Goal: Transaction & Acquisition: Book appointment/travel/reservation

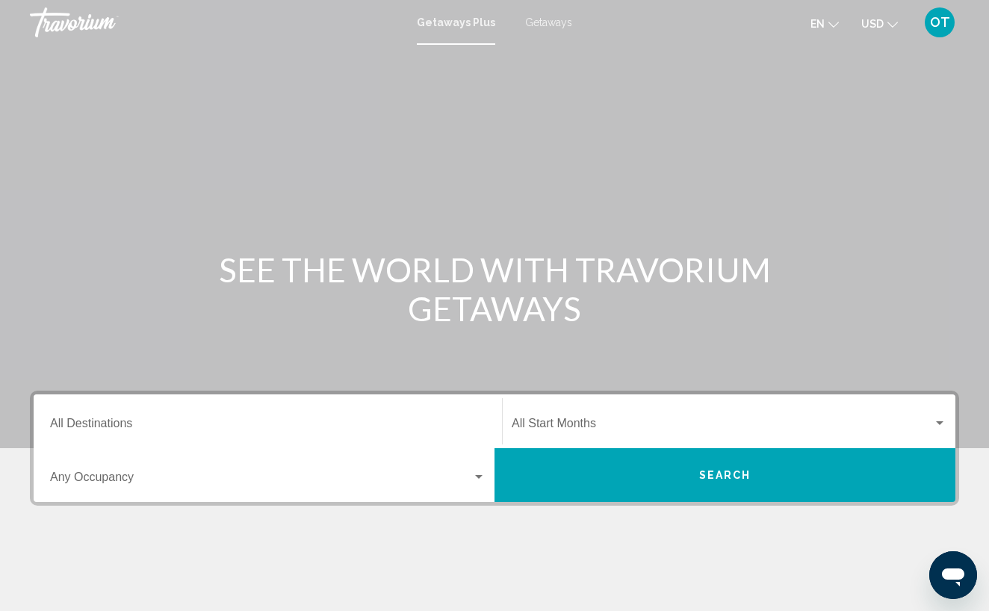
click at [544, 28] on div "Getaways Plus Getaways en English Español Français Italiano Português русский U…" at bounding box center [494, 22] width 989 height 31
click at [544, 25] on span "Getaways" at bounding box center [548, 22] width 47 height 12
click at [138, 427] on input "Destination All Destinations" at bounding box center [267, 426] width 435 height 13
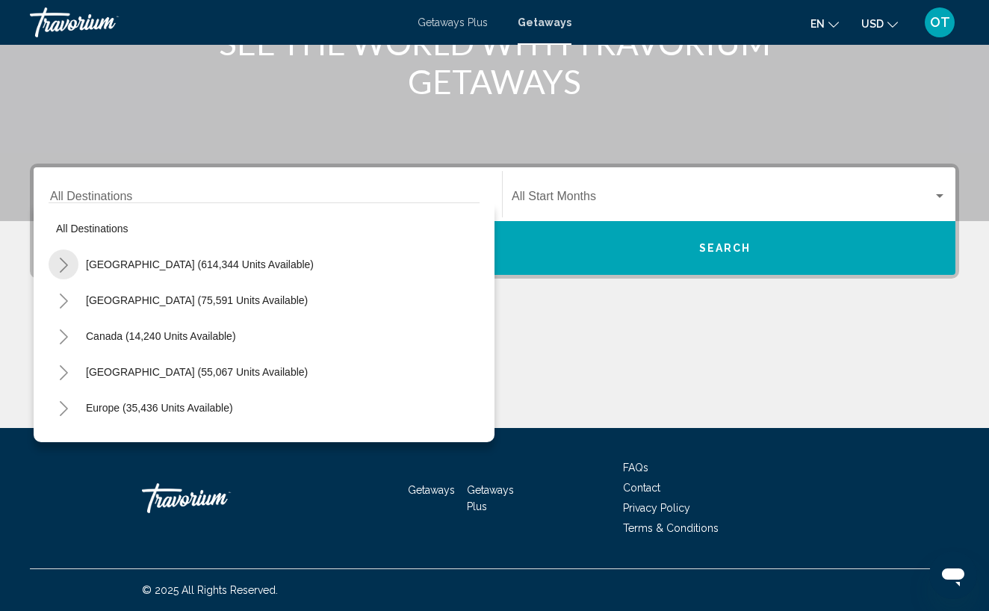
click at [58, 264] on icon "Toggle United States (614,344 units available)" at bounding box center [63, 265] width 11 height 15
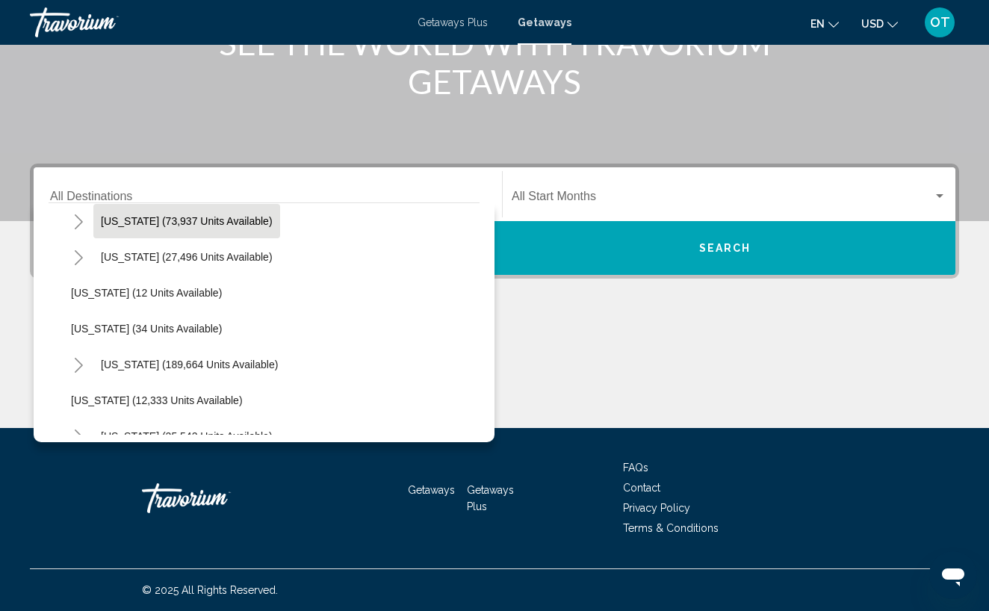
scroll to position [156, 0]
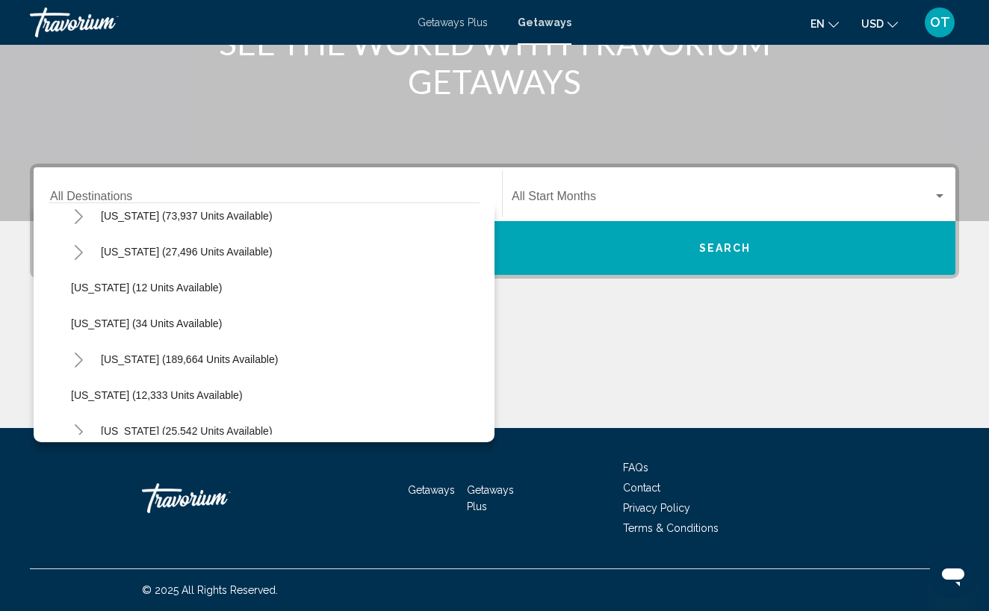
click at [79, 363] on icon "Toggle Florida (189,664 units available)" at bounding box center [79, 359] width 8 height 15
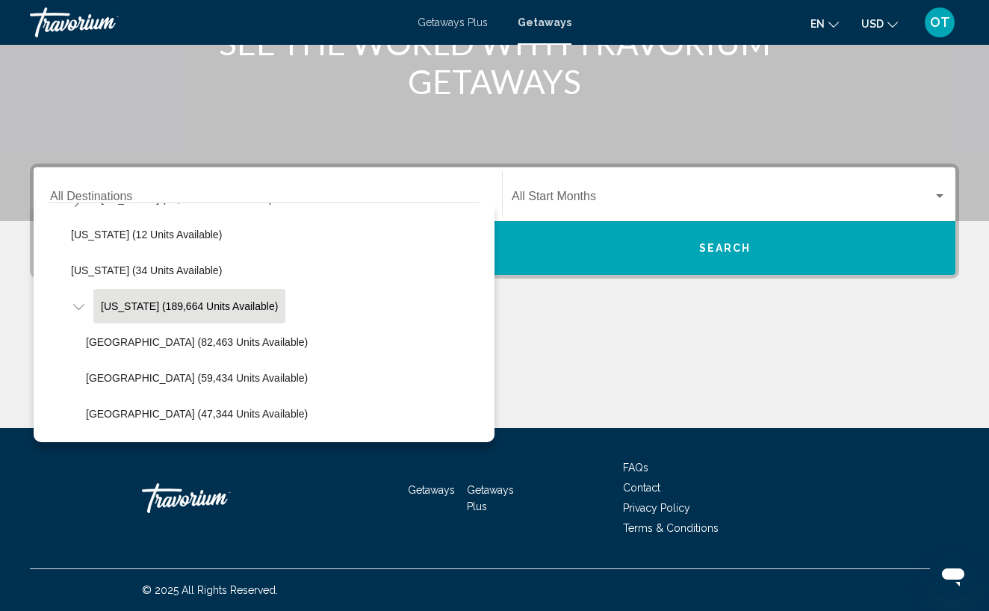
scroll to position [213, 0]
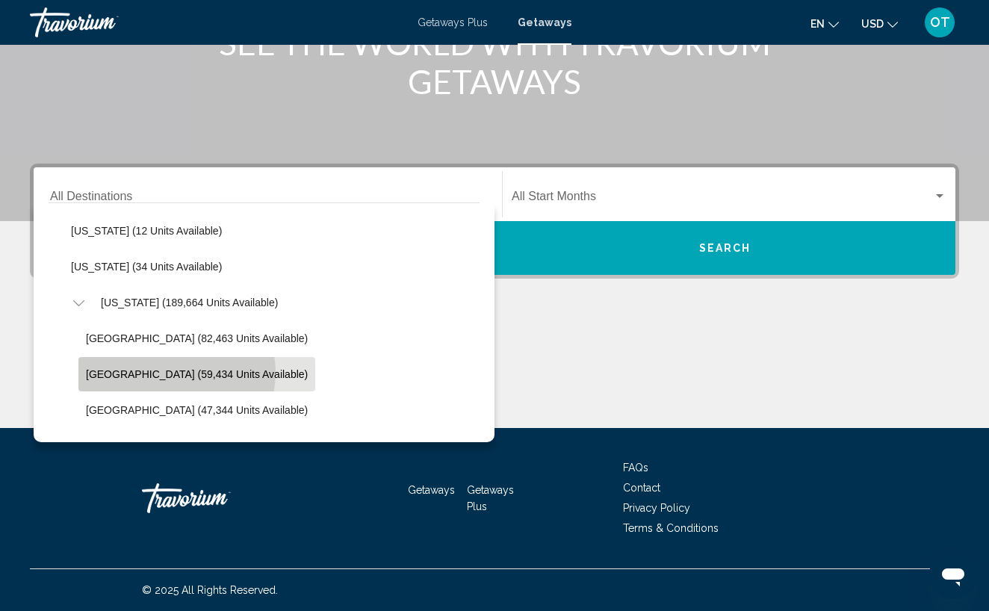
click at [176, 373] on span "East Coast (59,434 units available)" at bounding box center [197, 374] width 222 height 12
type input "**********"
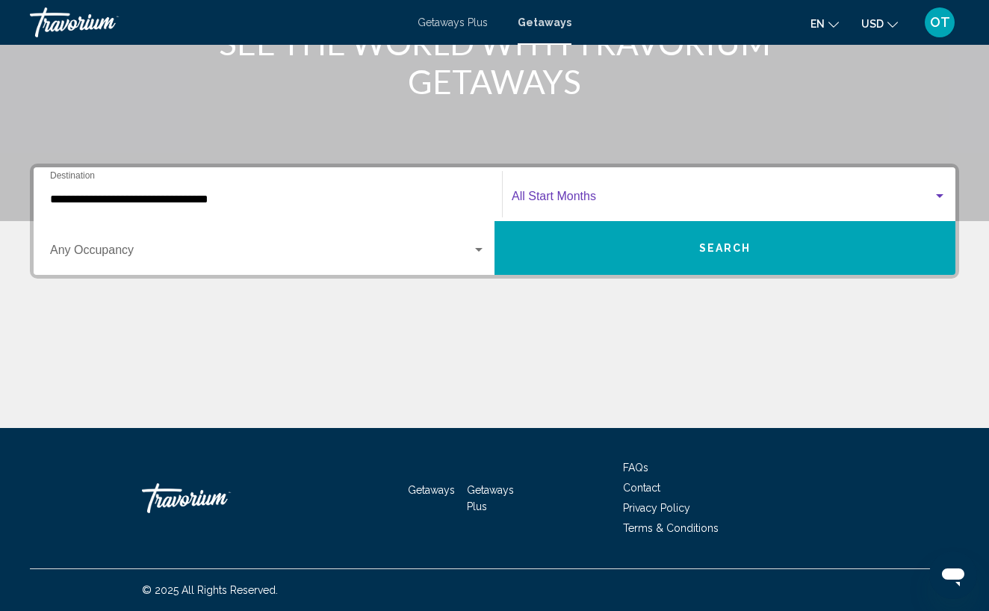
click at [943, 196] on div "Search widget" at bounding box center [939, 196] width 13 height 12
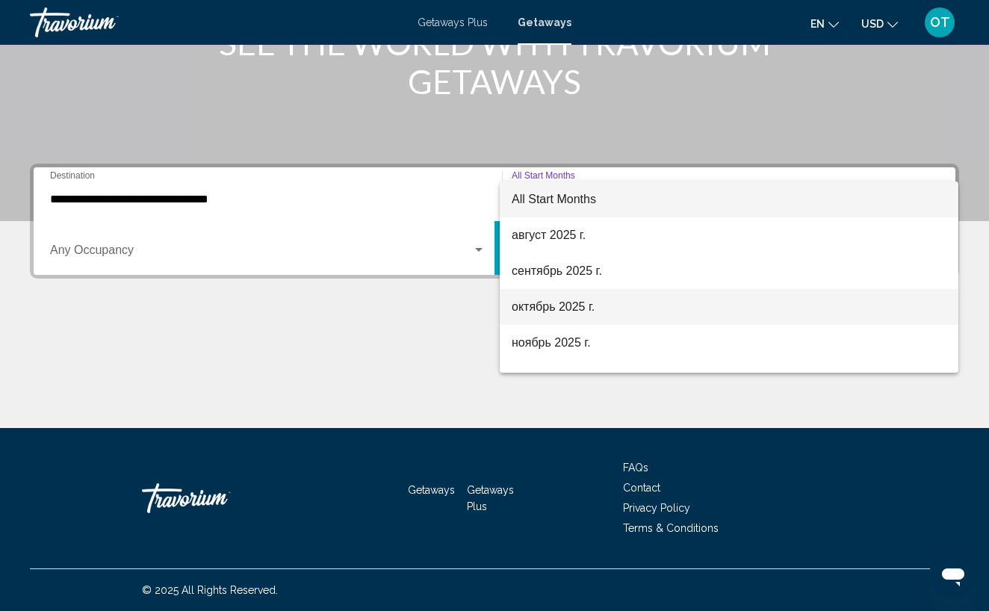
click at [706, 294] on span "октябрь 2025 г." at bounding box center [728, 307] width 435 height 36
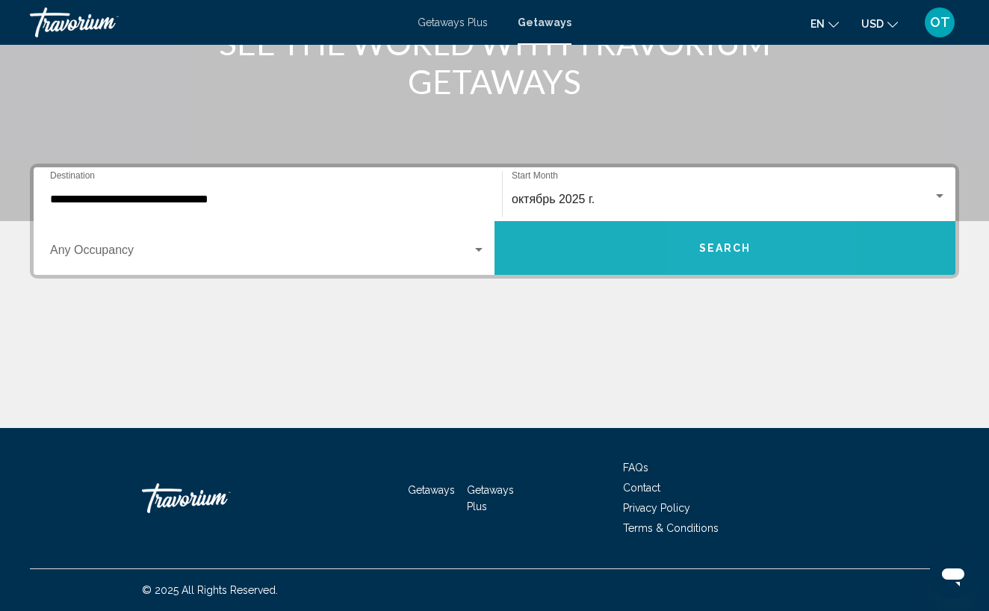
click at [717, 259] on button "Search" at bounding box center [724, 248] width 461 height 54
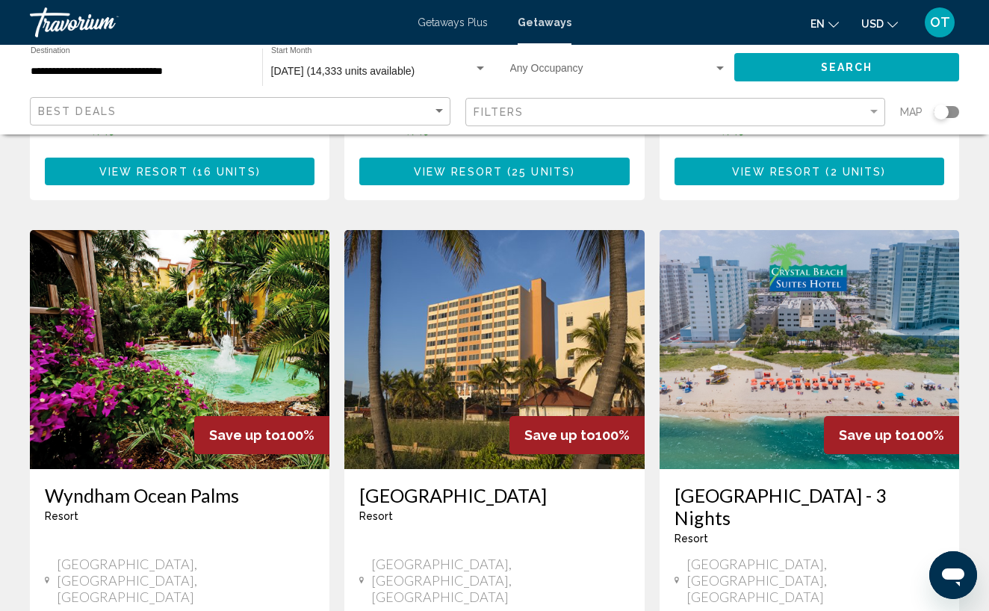
scroll to position [1687, 0]
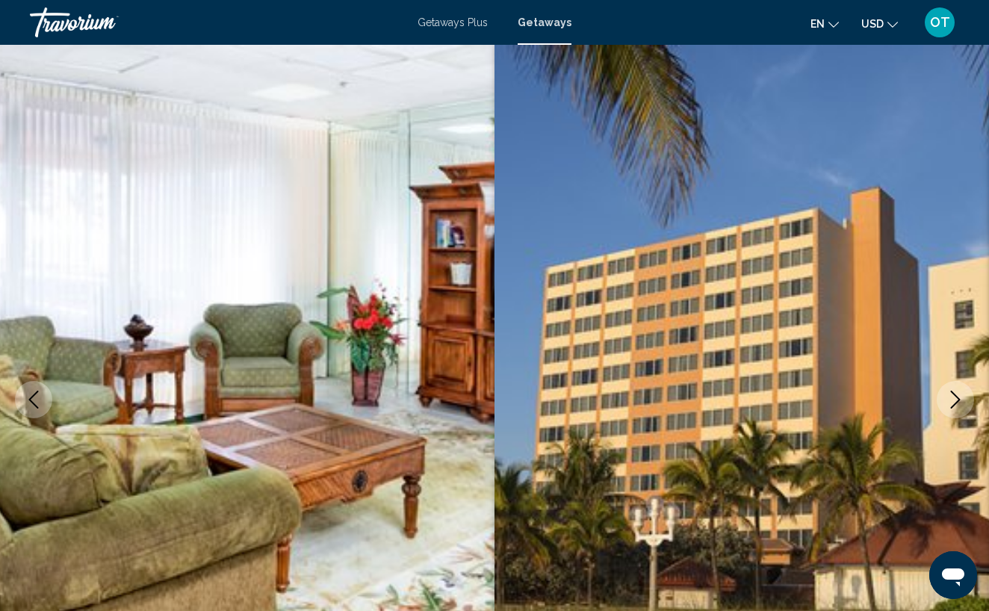
click at [956, 396] on icon "Next image" at bounding box center [955, 399] width 10 height 18
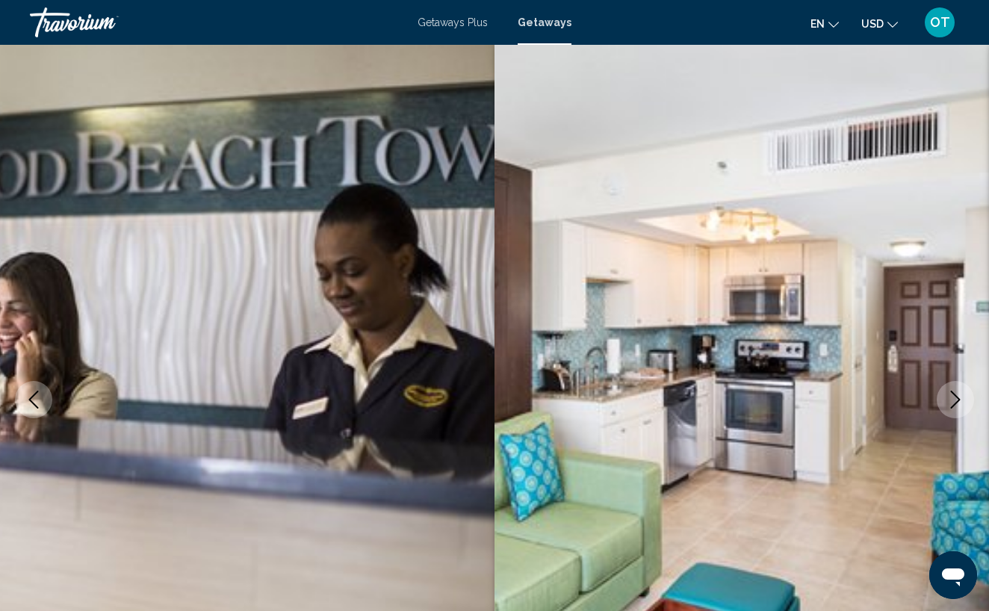
click at [956, 396] on icon "Next image" at bounding box center [955, 399] width 10 height 18
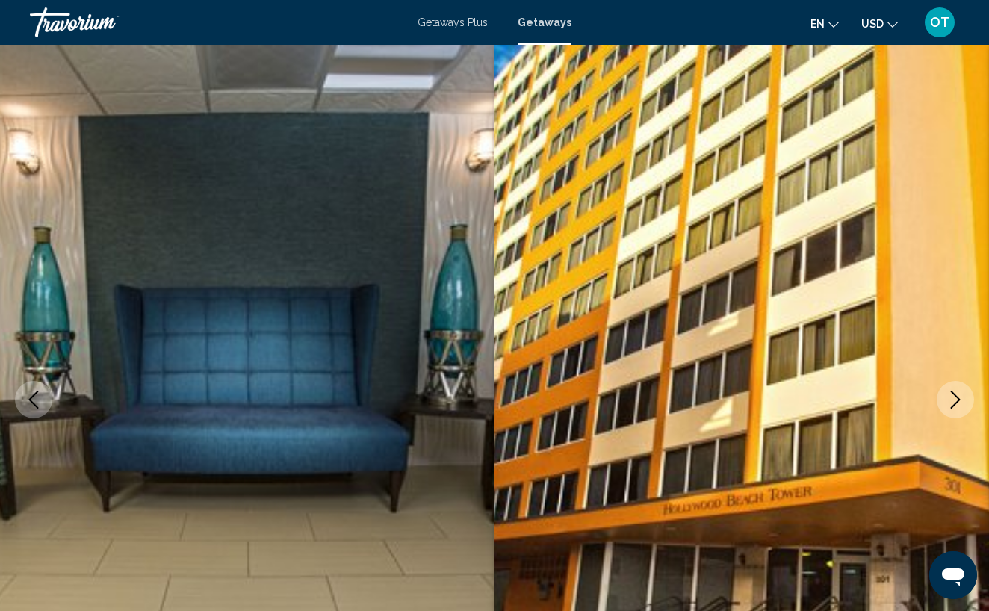
click at [956, 397] on icon "Next image" at bounding box center [955, 399] width 10 height 18
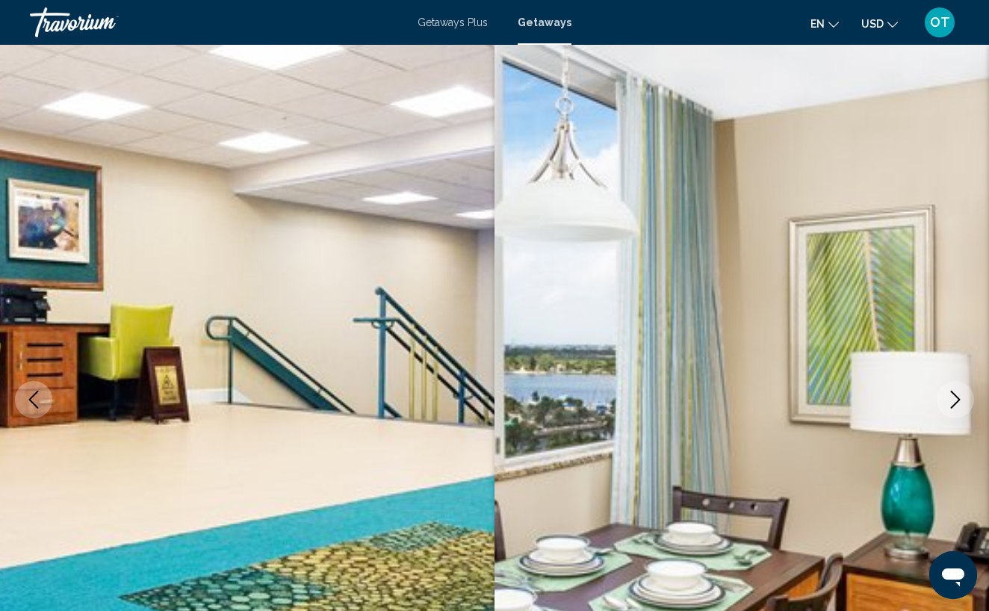
click at [956, 397] on icon "Next image" at bounding box center [955, 399] width 10 height 18
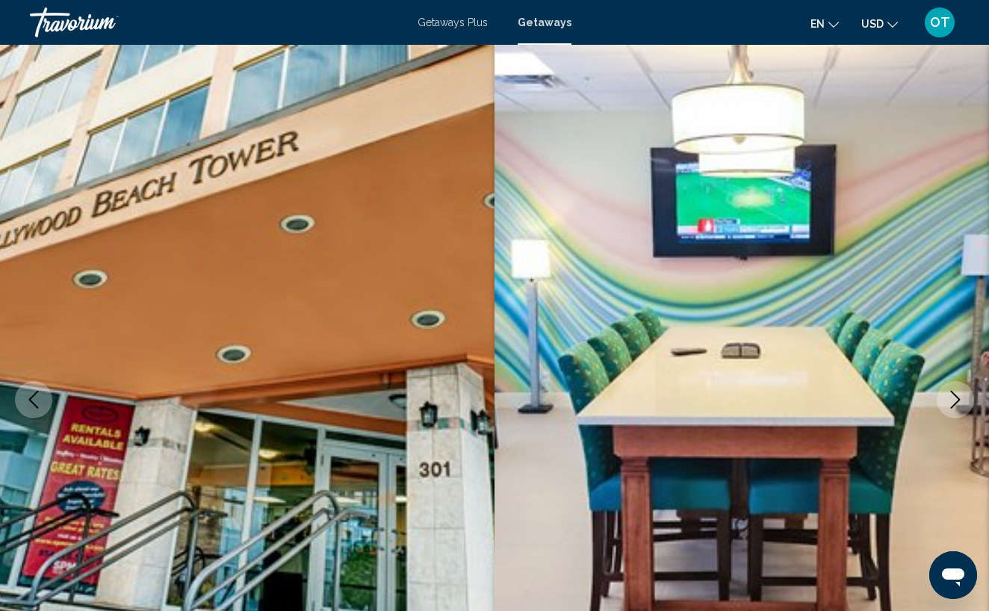
click at [956, 397] on icon "Next image" at bounding box center [955, 399] width 10 height 18
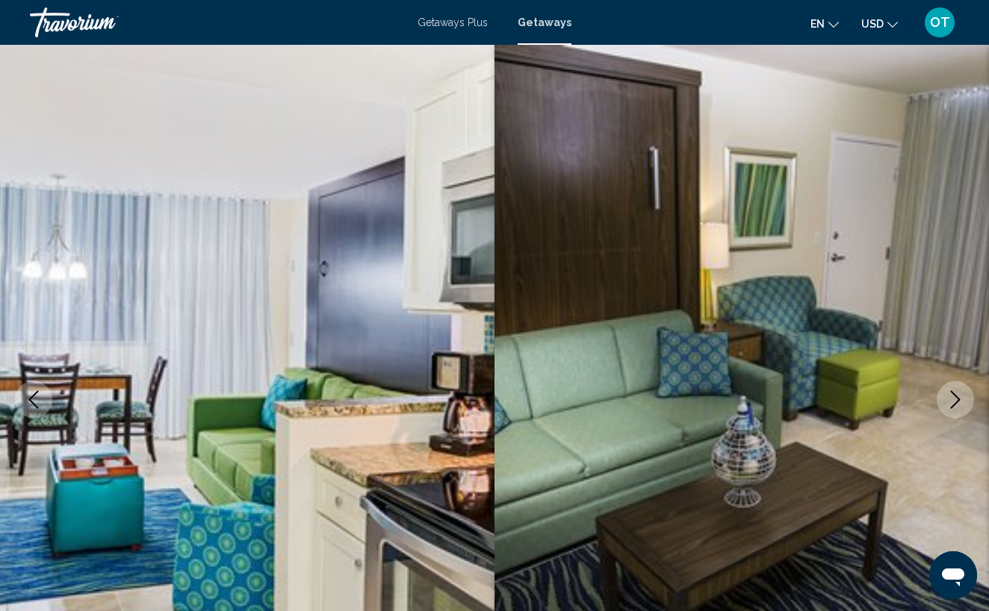
click at [956, 397] on icon "Next image" at bounding box center [955, 399] width 10 height 18
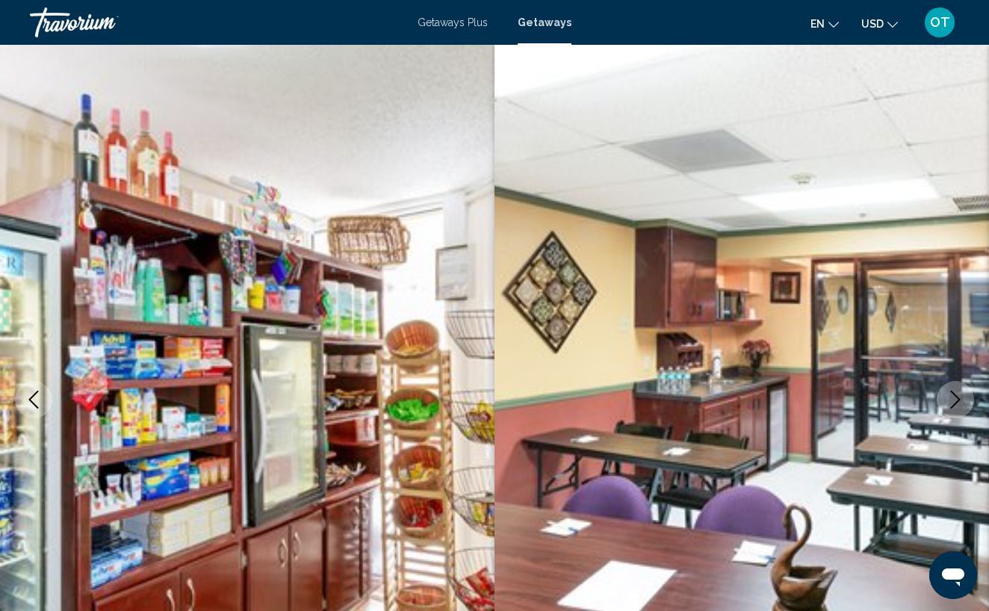
click at [956, 397] on icon "Next image" at bounding box center [955, 399] width 10 height 18
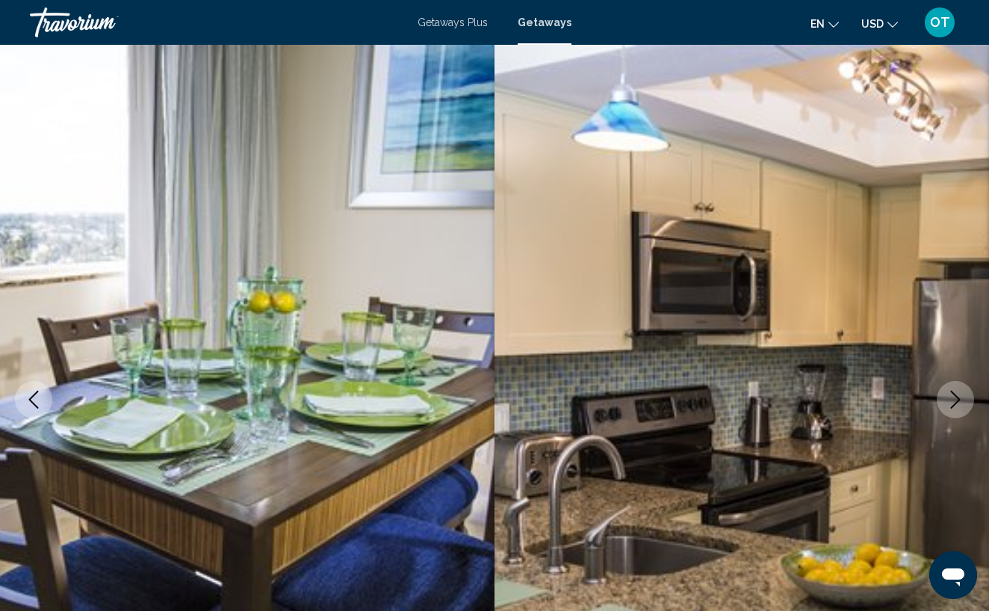
click at [956, 397] on icon "Next image" at bounding box center [955, 399] width 10 height 18
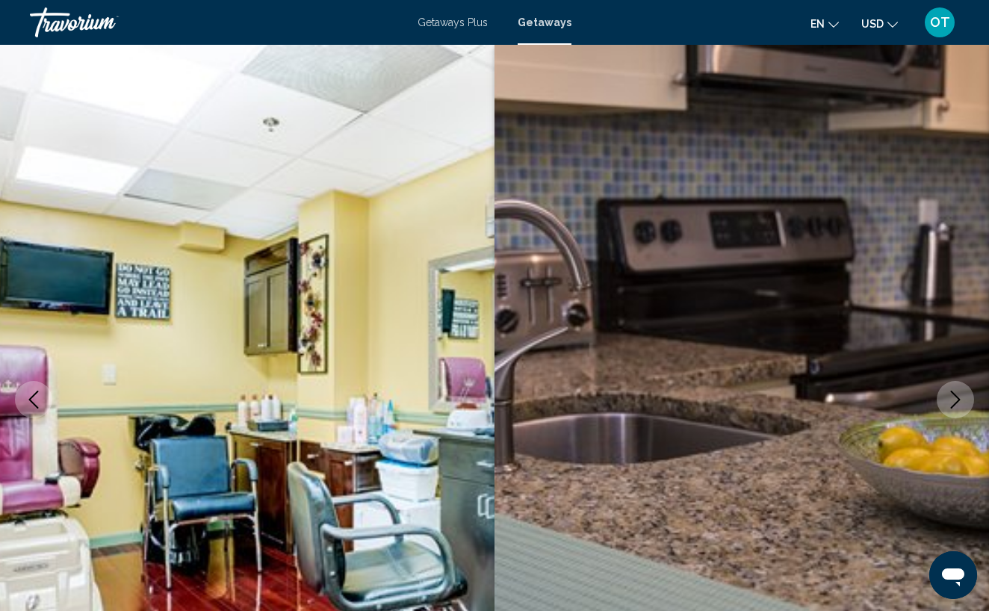
click at [956, 397] on icon "Next image" at bounding box center [955, 399] width 10 height 18
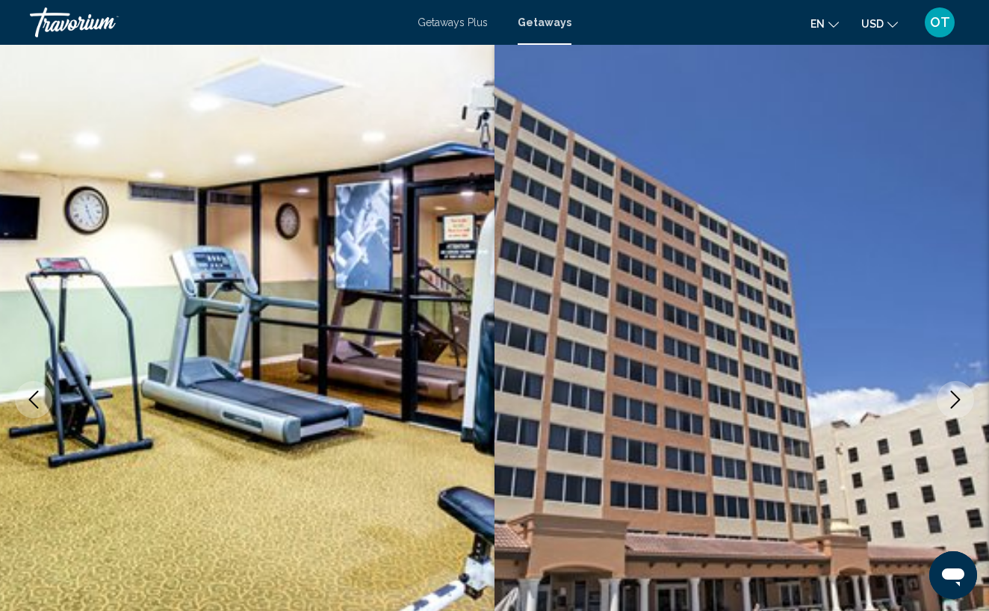
click at [956, 397] on icon "Next image" at bounding box center [955, 399] width 10 height 18
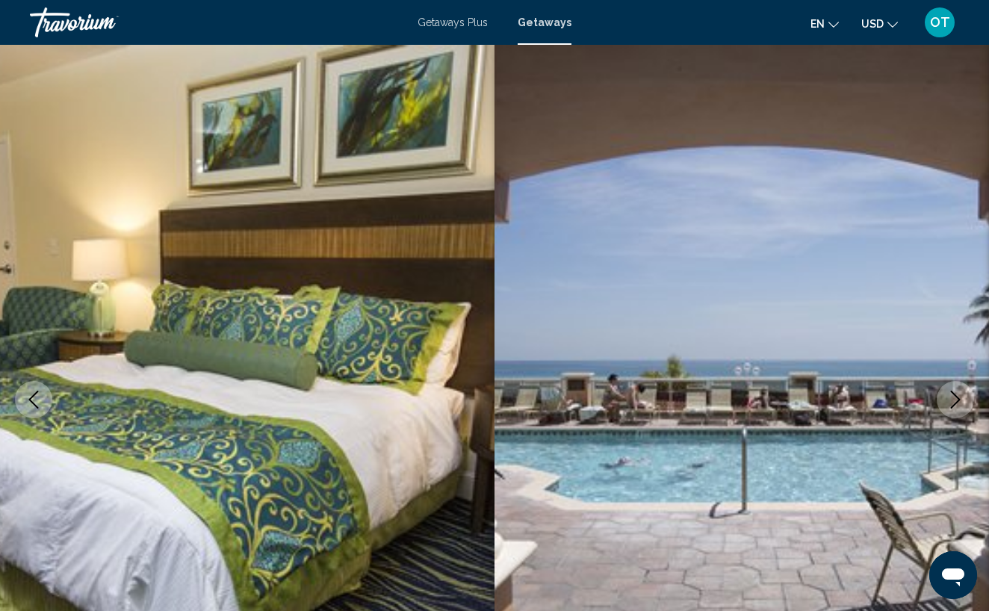
click at [956, 397] on icon "Next image" at bounding box center [955, 399] width 10 height 18
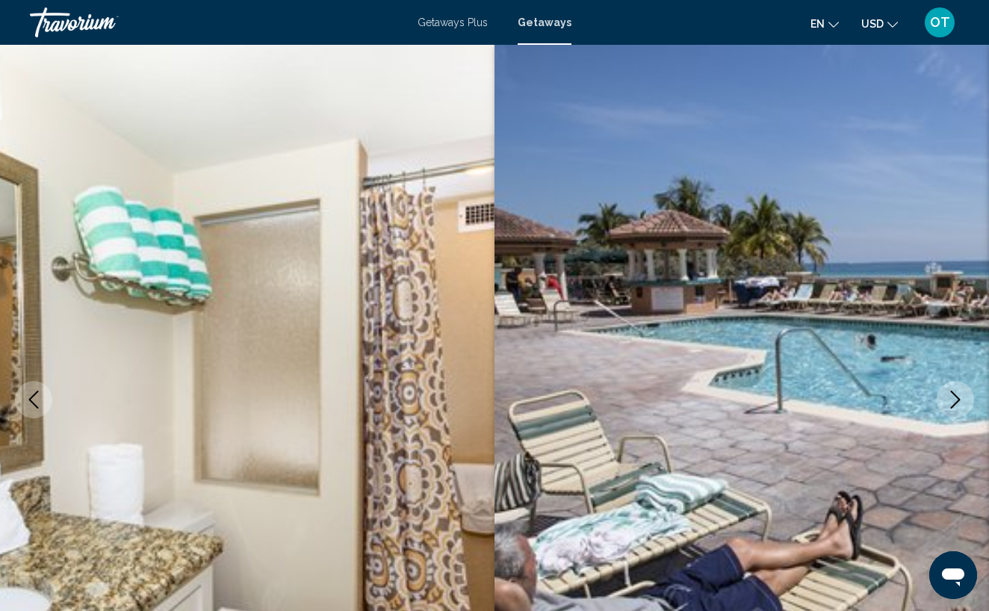
click at [956, 397] on icon "Next image" at bounding box center [955, 399] width 10 height 18
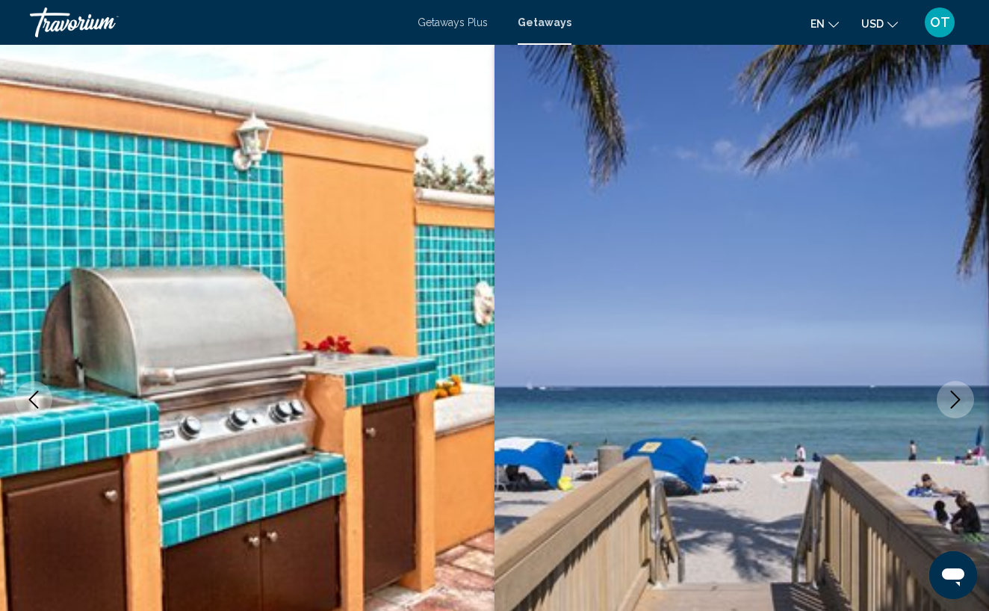
click at [956, 397] on icon "Next image" at bounding box center [955, 399] width 10 height 18
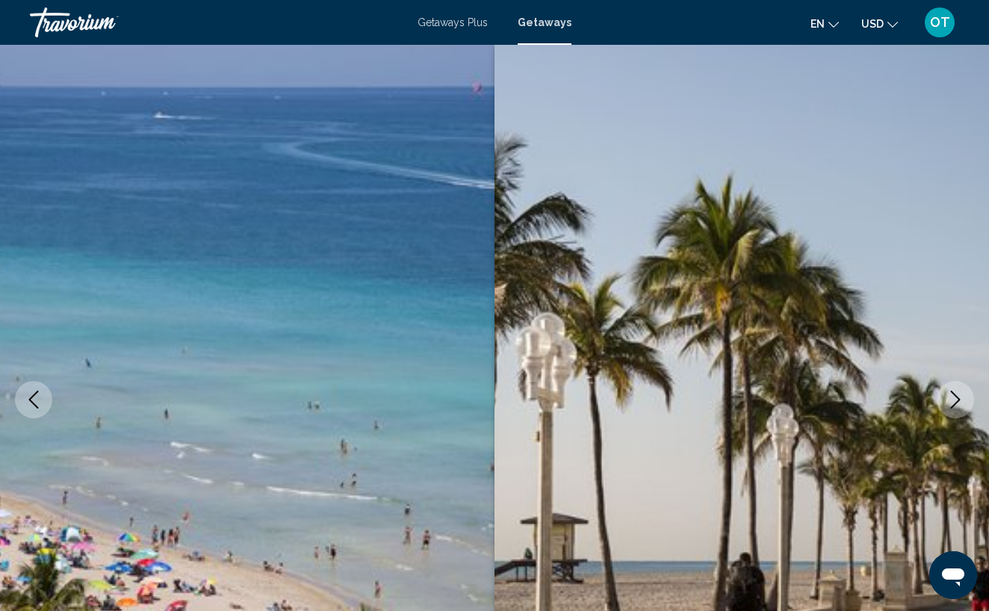
click at [956, 398] on icon "Next image" at bounding box center [955, 399] width 18 height 18
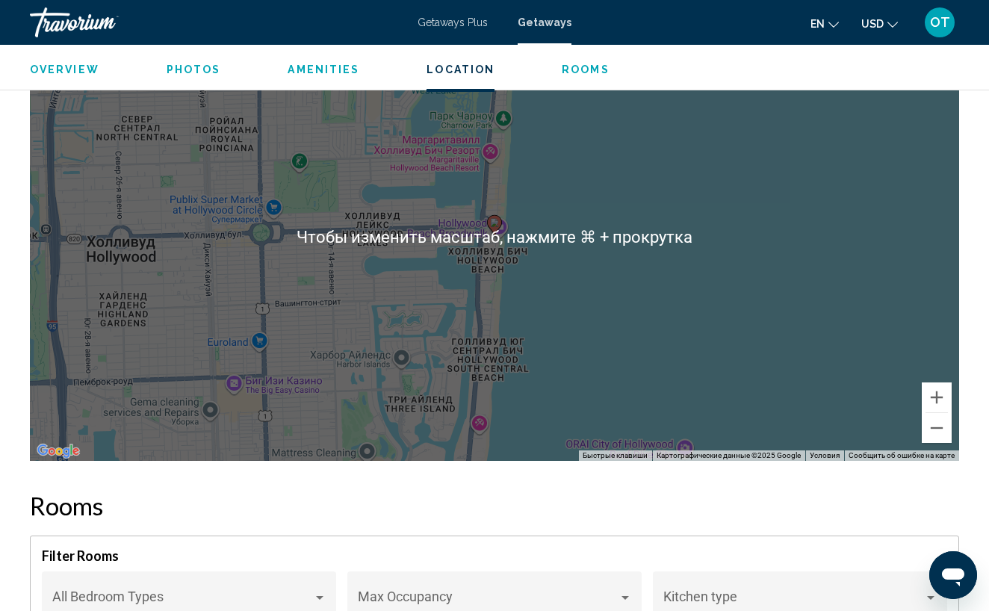
scroll to position [2370, 0]
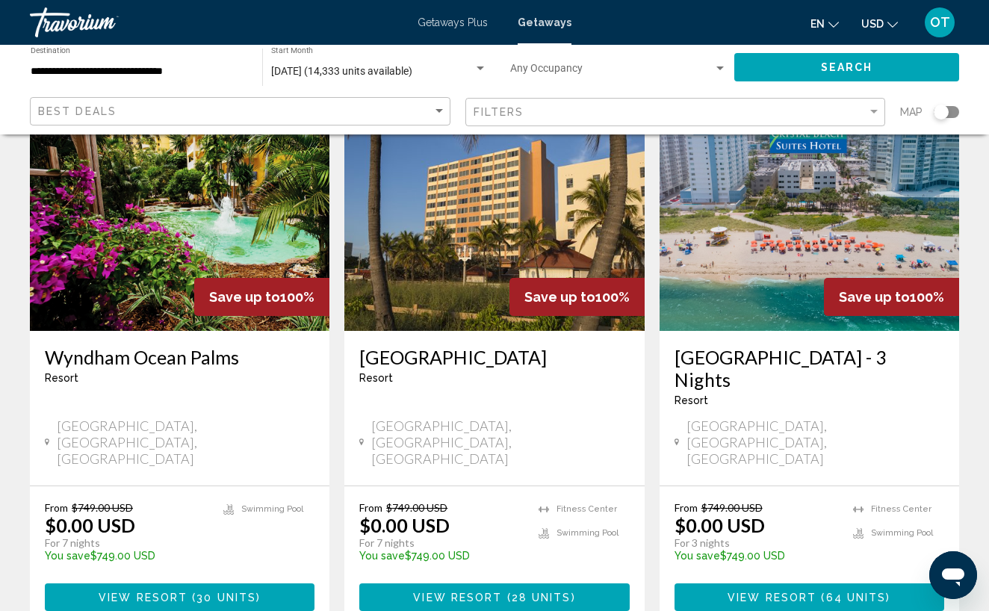
scroll to position [1827, 0]
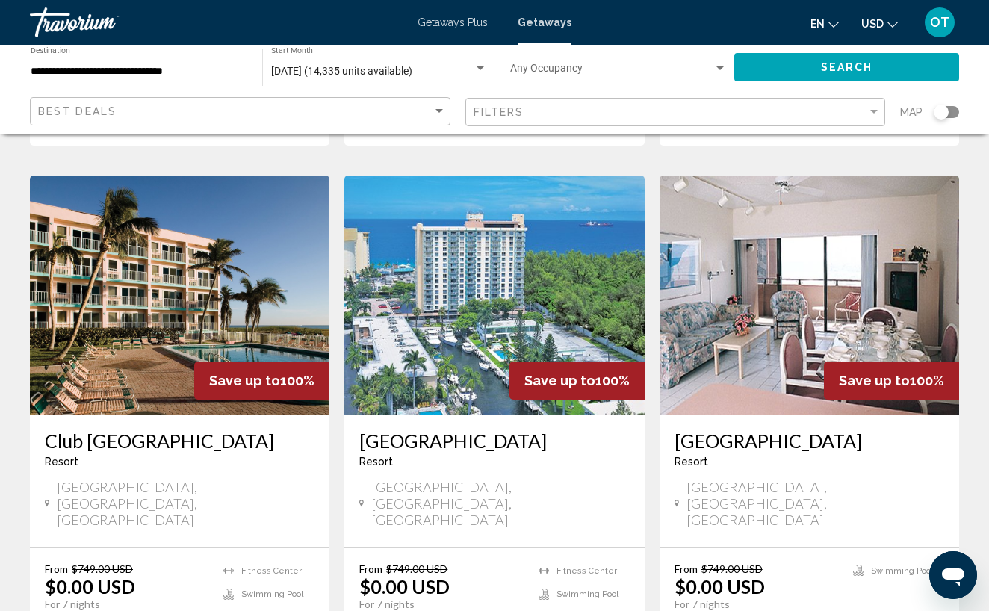
scroll to position [612, 0]
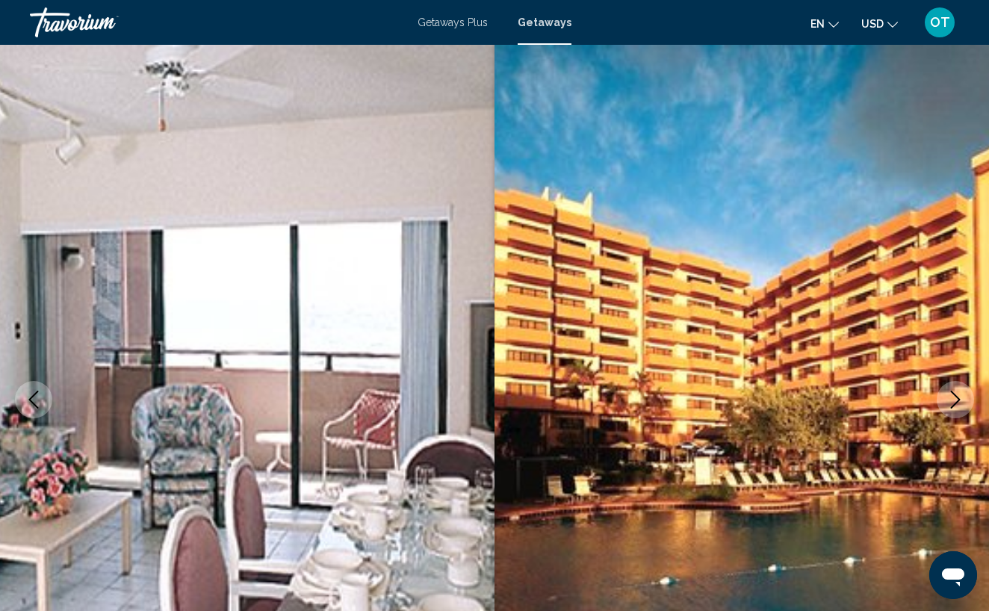
click at [950, 397] on icon "Next image" at bounding box center [955, 399] width 18 height 18
click at [956, 396] on icon "Next image" at bounding box center [955, 399] width 10 height 18
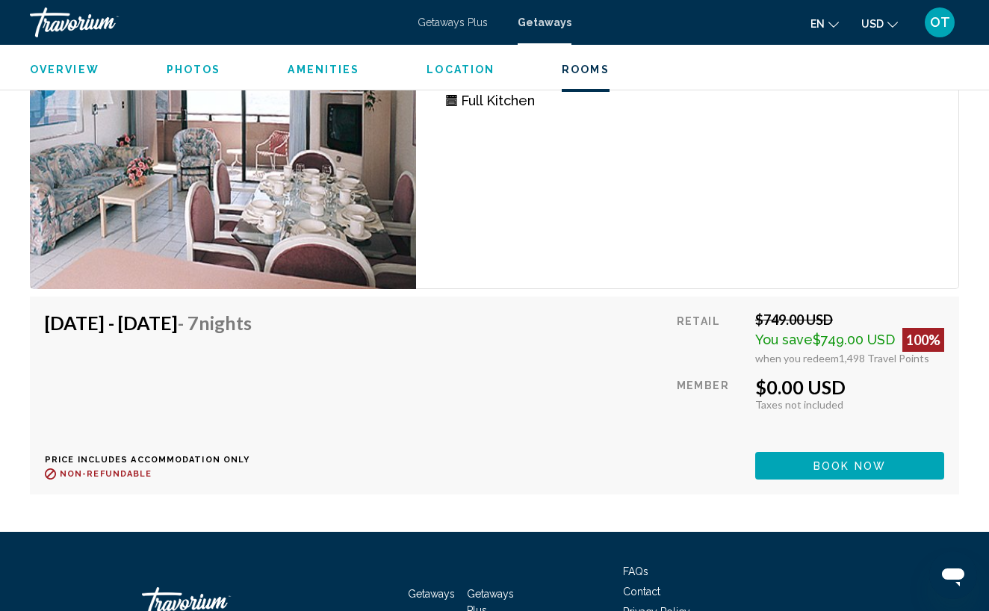
scroll to position [4006, 0]
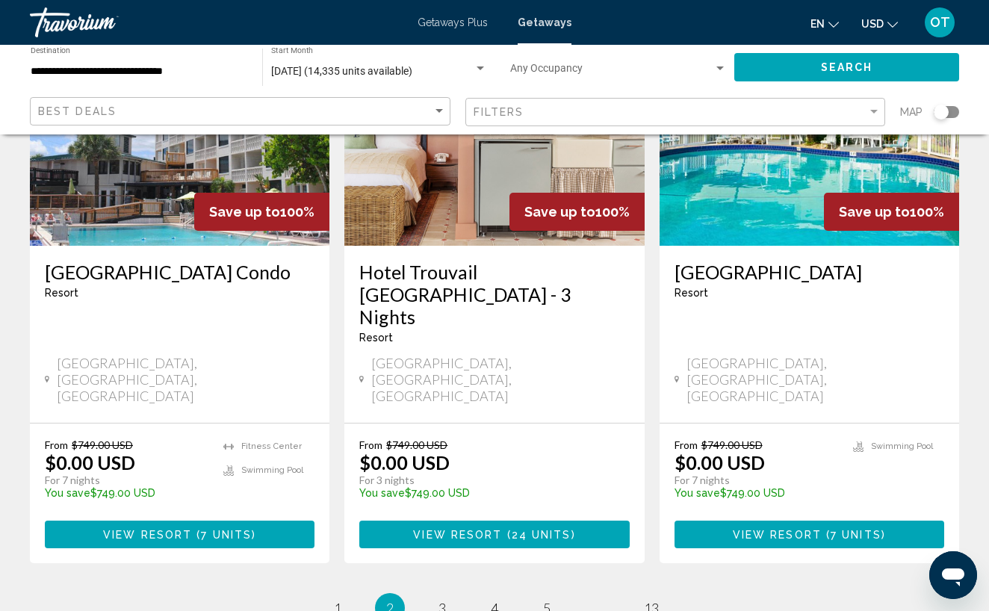
scroll to position [1914, 0]
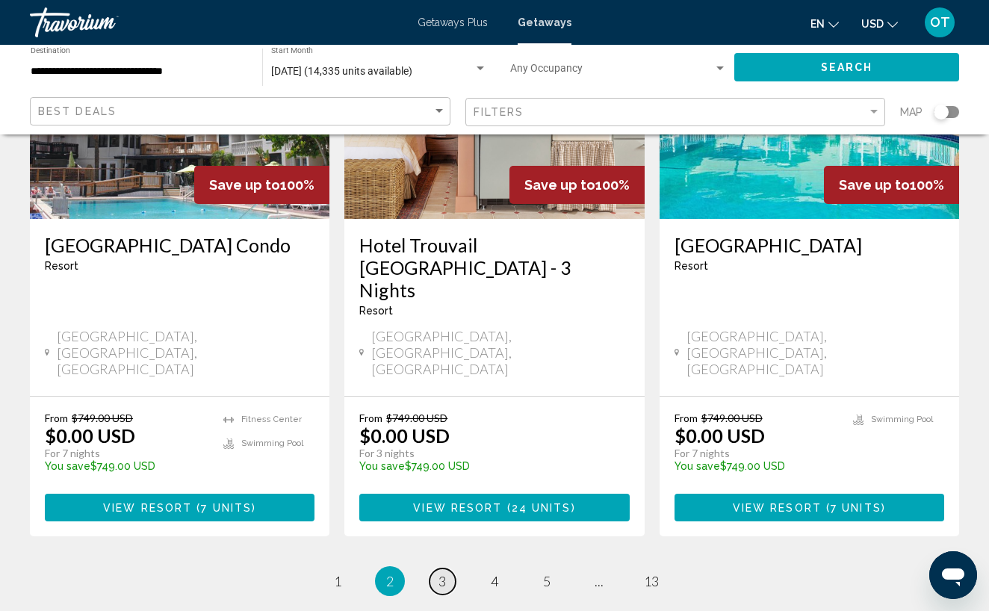
click at [442, 573] on span "3" at bounding box center [441, 581] width 7 height 16
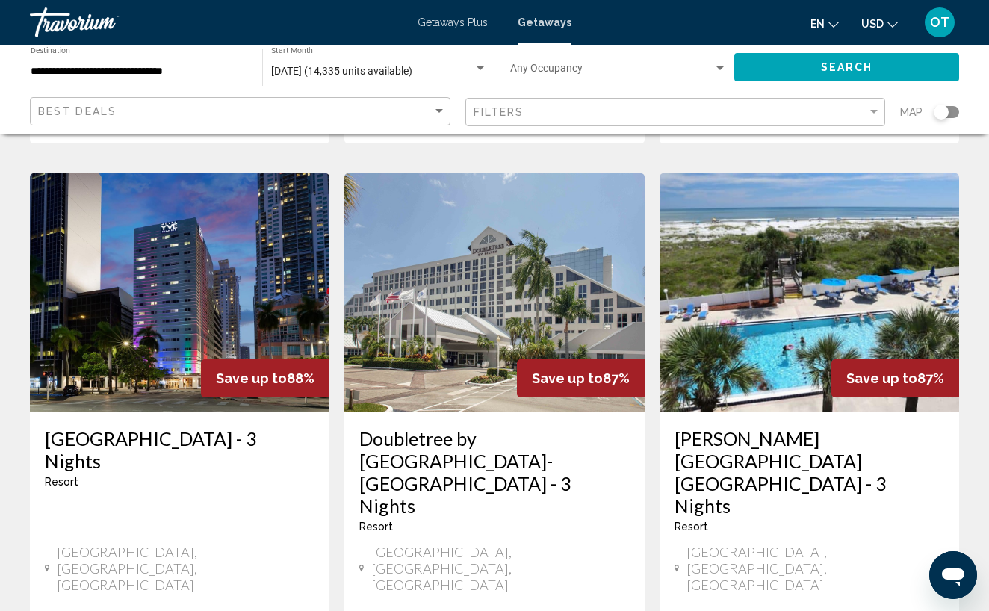
scroll to position [1790, 0]
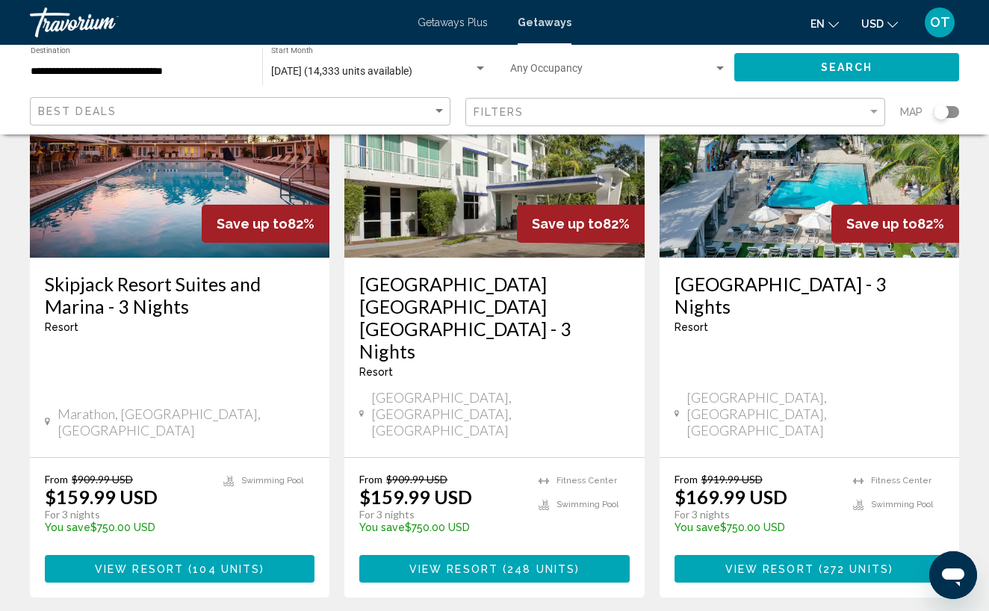
scroll to position [1874, 0]
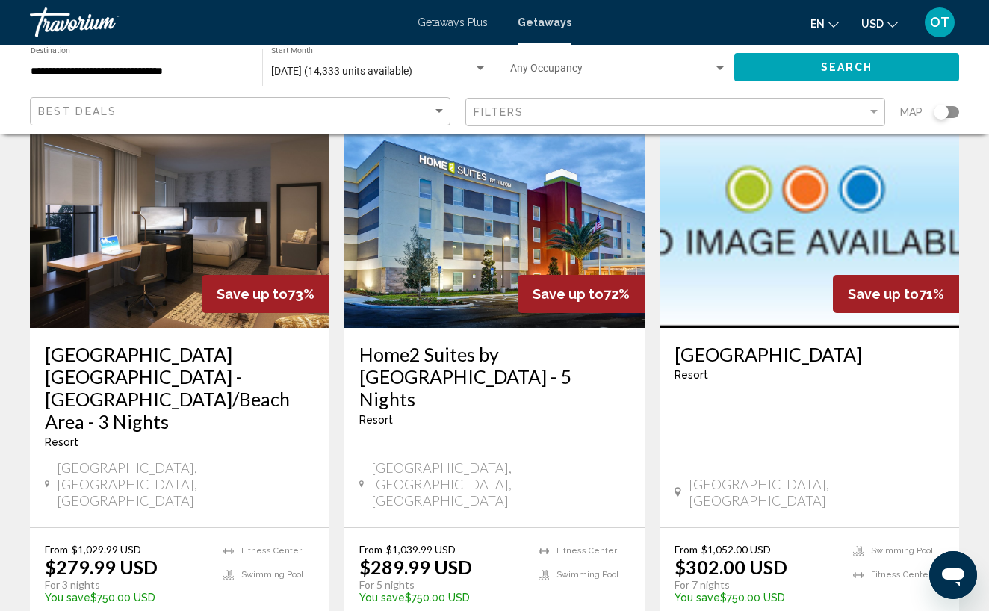
scroll to position [1854, 0]
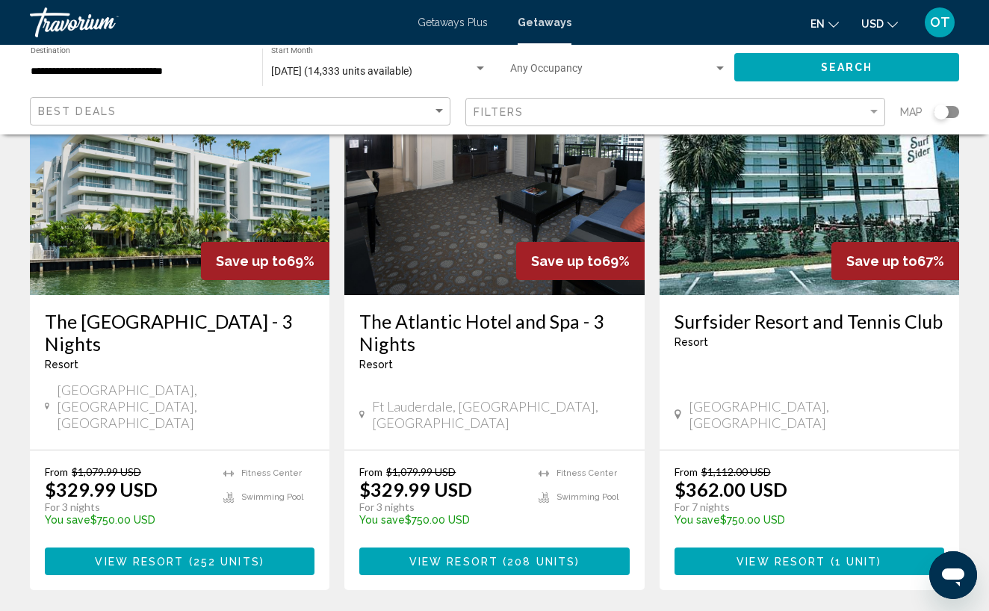
scroll to position [1852, 0]
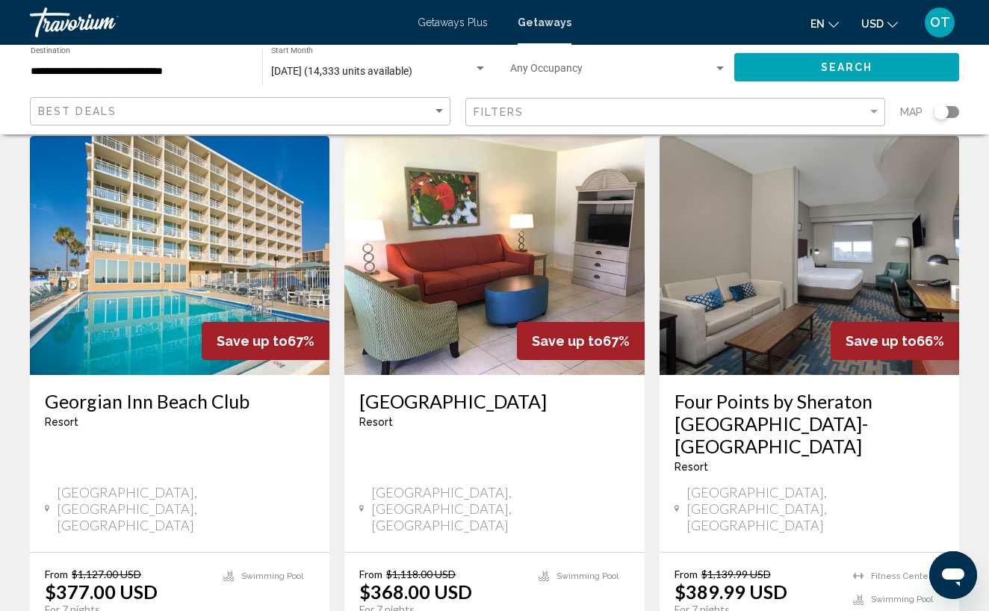
scroll to position [647, 0]
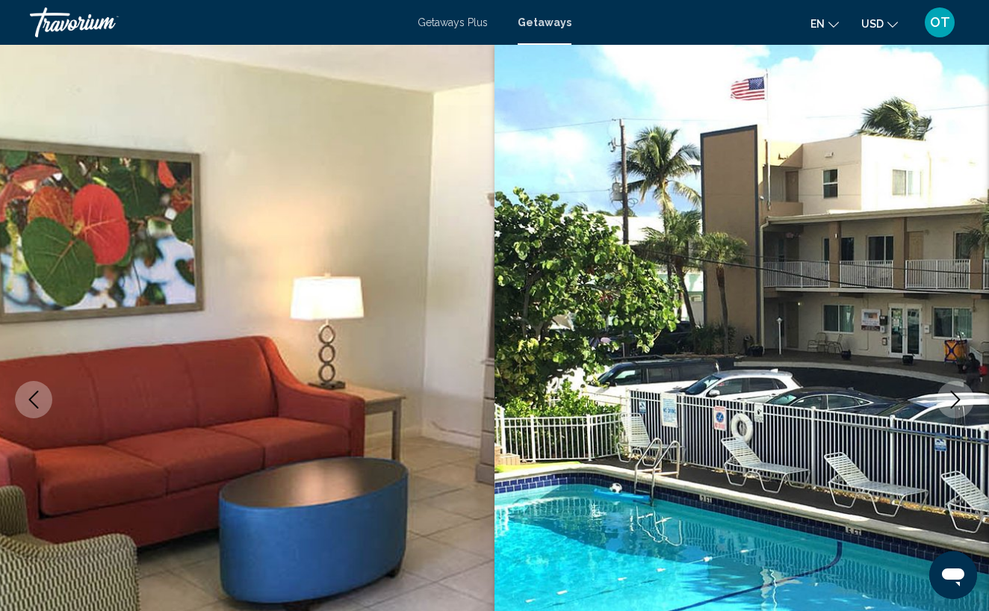
click at [956, 397] on icon "Next image" at bounding box center [955, 399] width 18 height 18
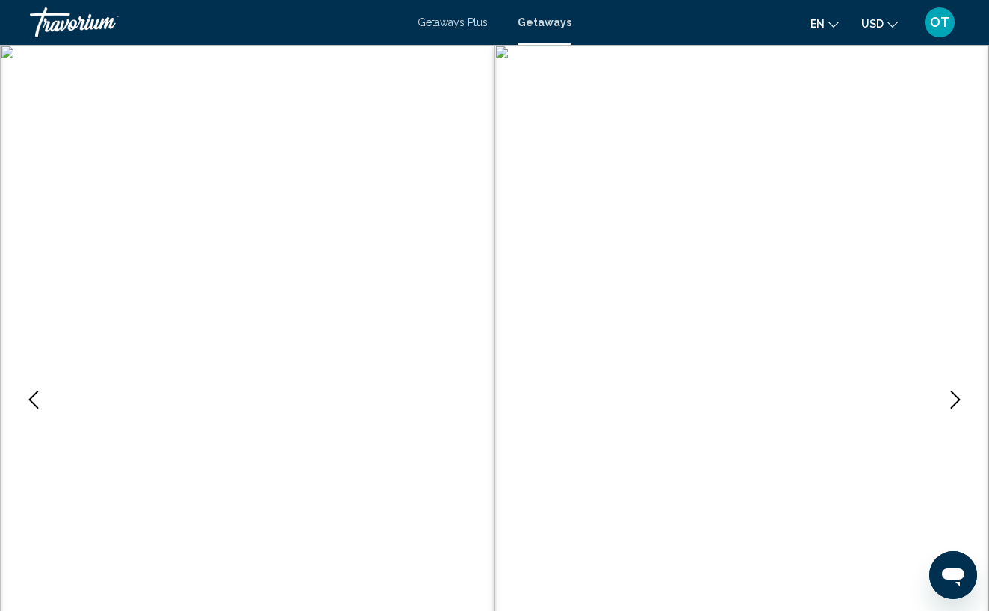
click at [956, 397] on icon "Next image" at bounding box center [955, 399] width 18 height 18
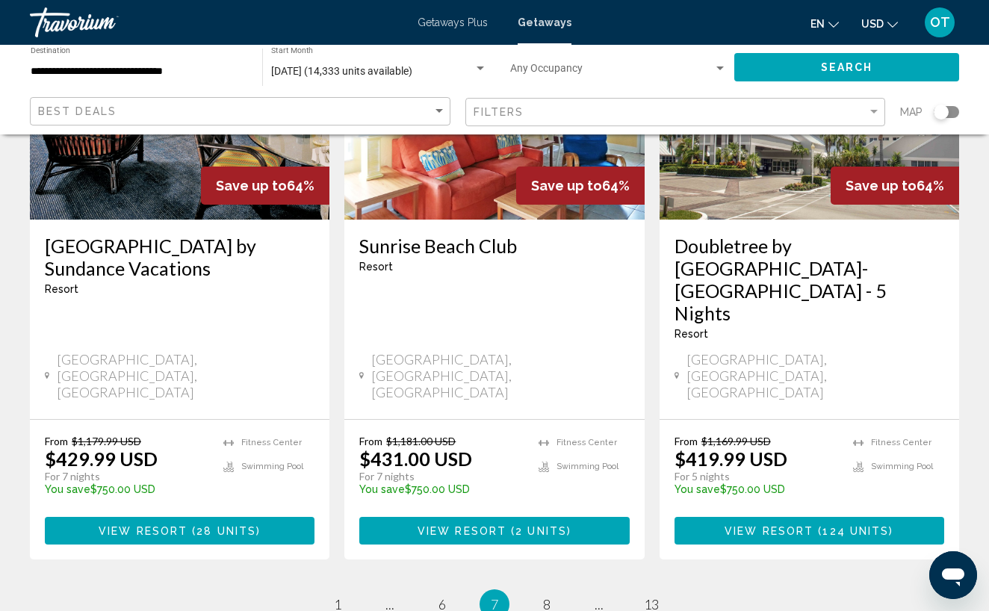
scroll to position [1942, 0]
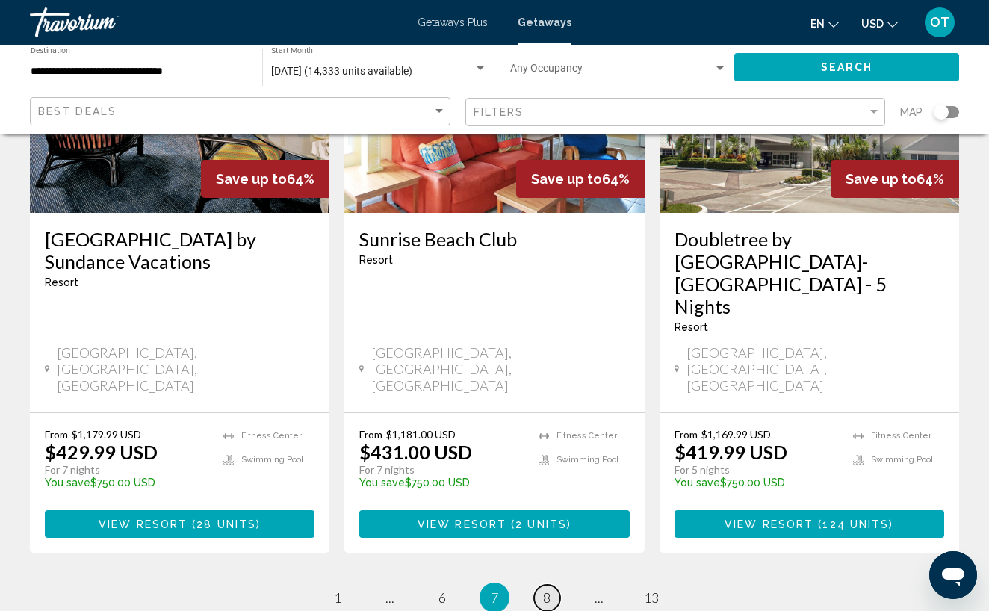
click at [547, 589] on span "8" at bounding box center [546, 597] width 7 height 16
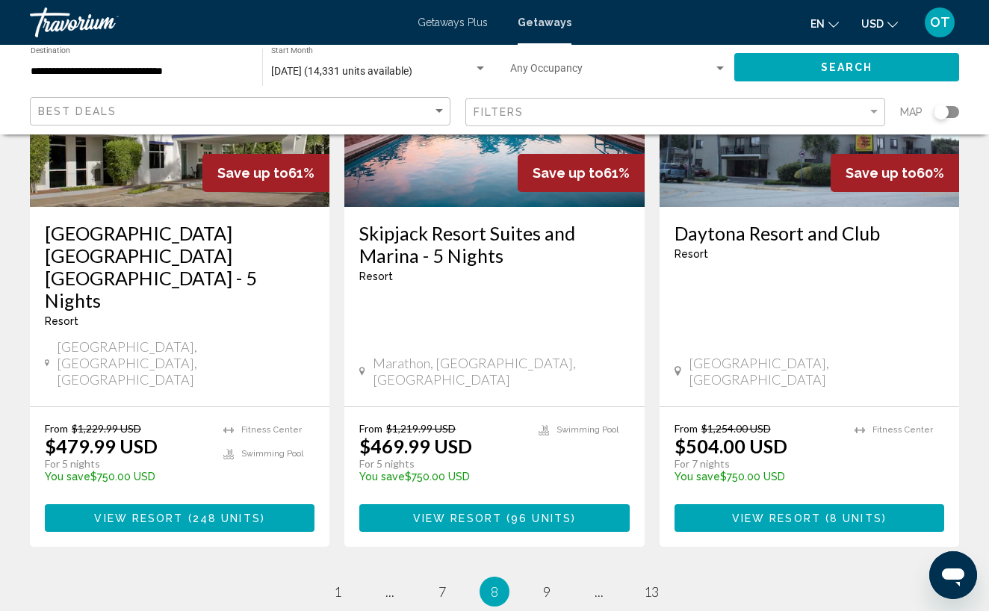
scroll to position [1936, 0]
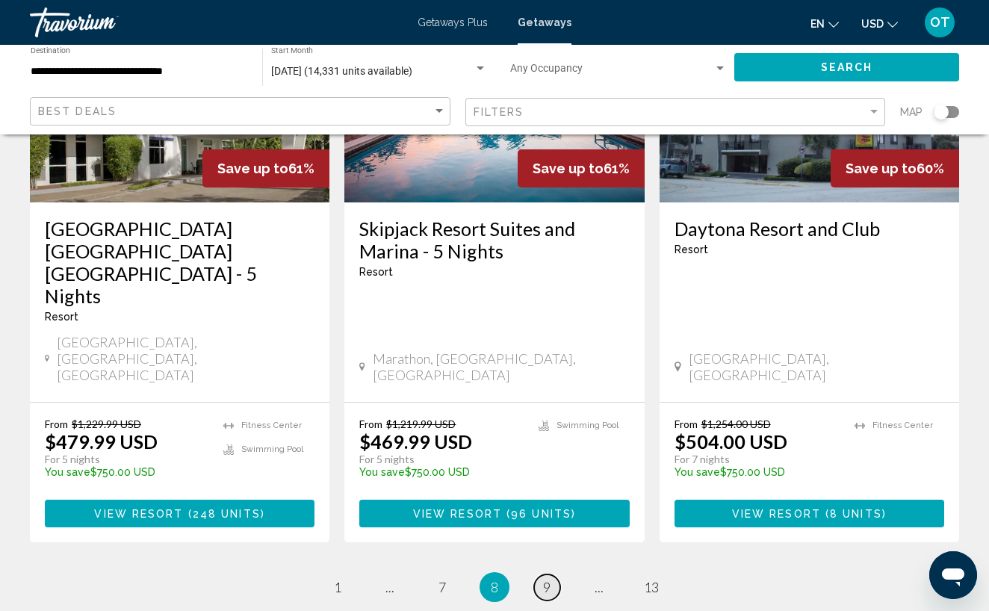
click at [544, 579] on span "9" at bounding box center [546, 587] width 7 height 16
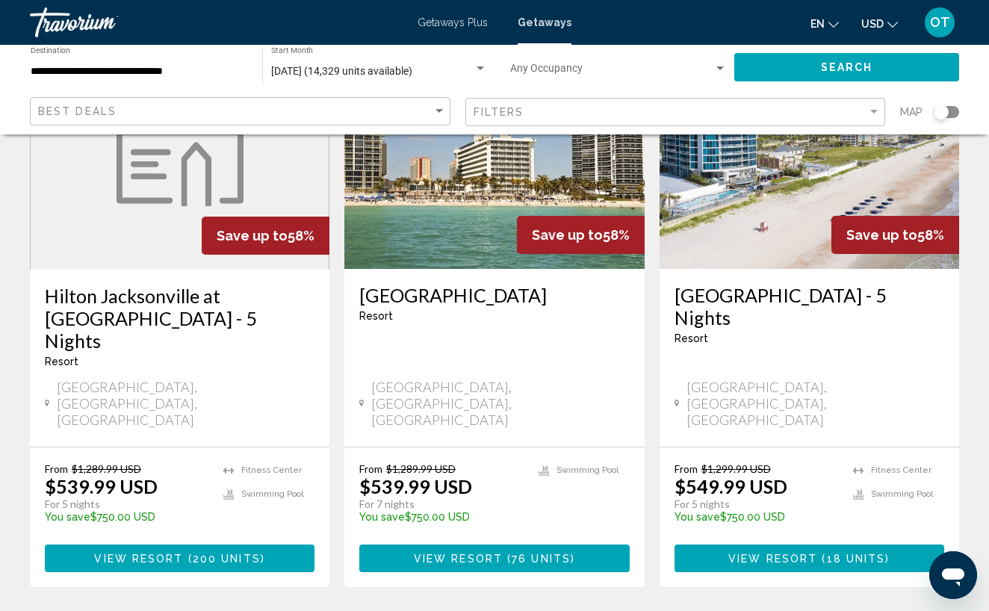
scroll to position [1856, 0]
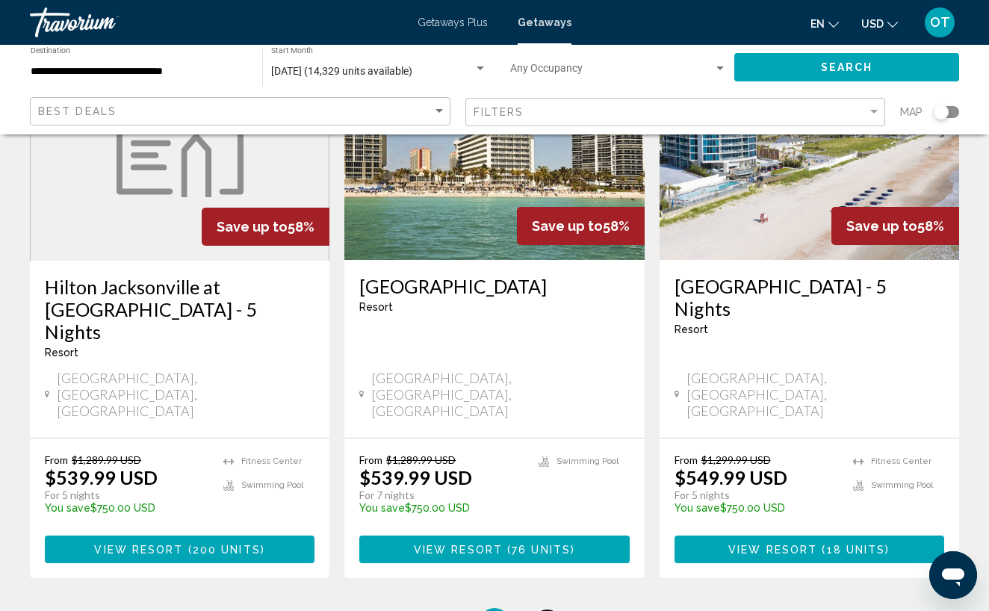
click at [553, 610] on span "10" at bounding box center [546, 622] width 15 height 16
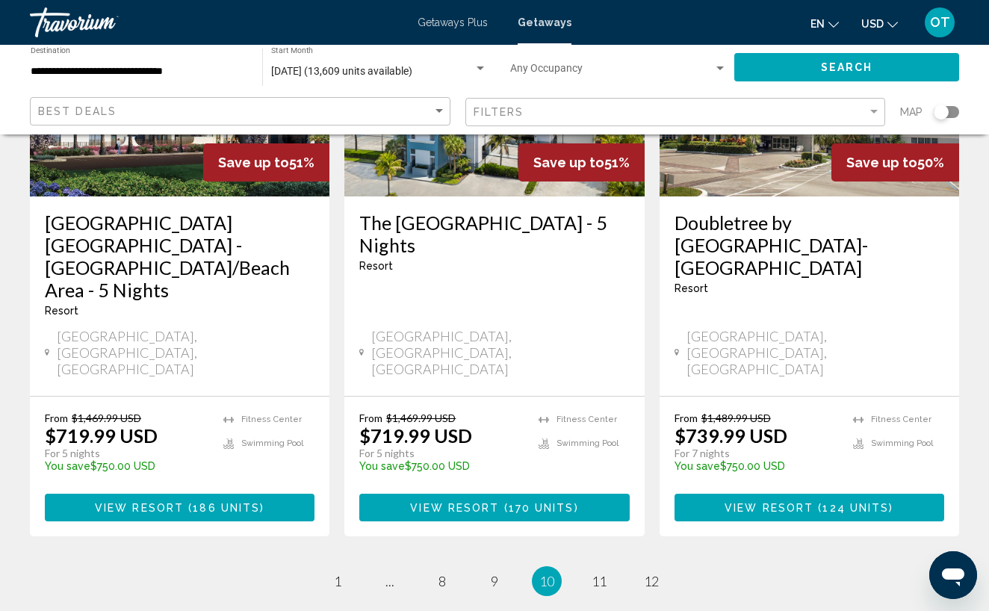
scroll to position [1899, 0]
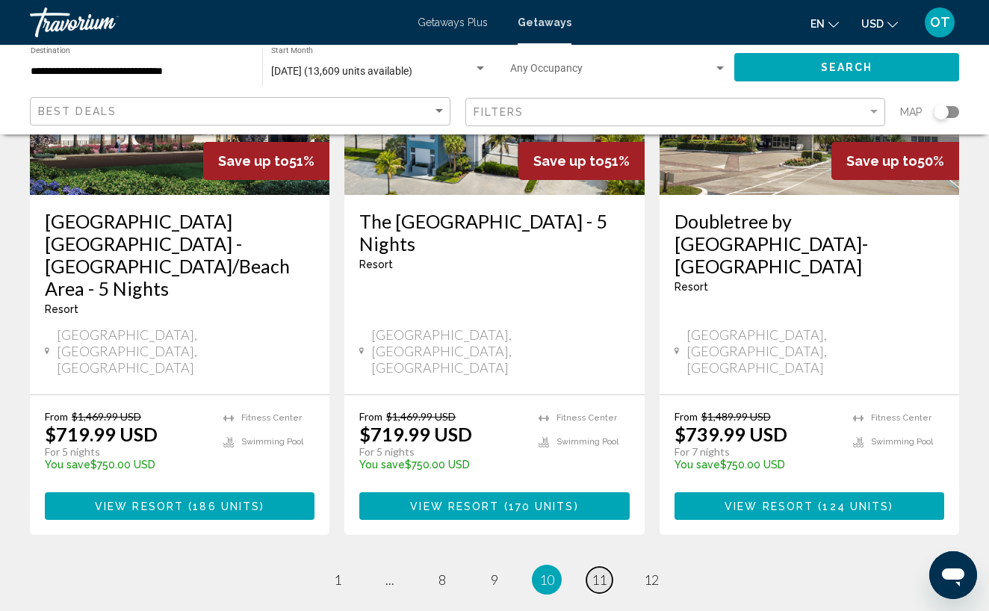
click at [599, 571] on span "11" at bounding box center [598, 579] width 15 height 16
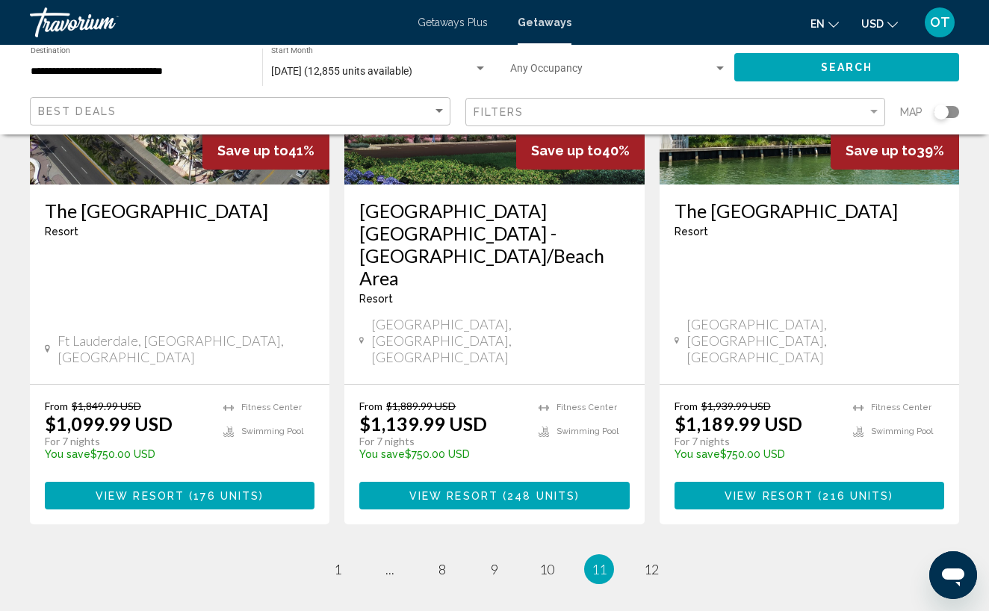
scroll to position [1911, 0]
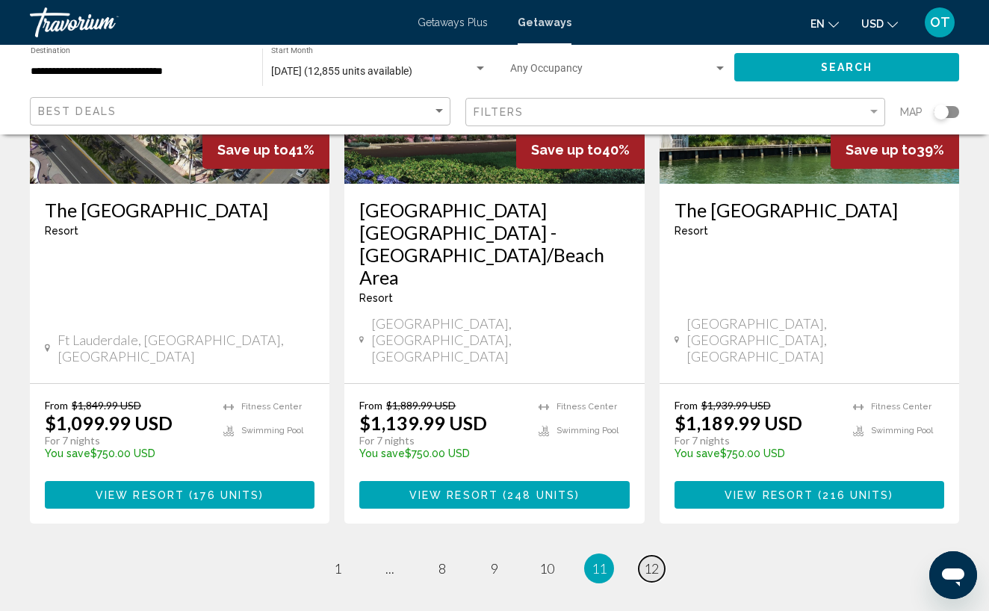
click at [659, 556] on link "page 12" at bounding box center [651, 569] width 26 height 26
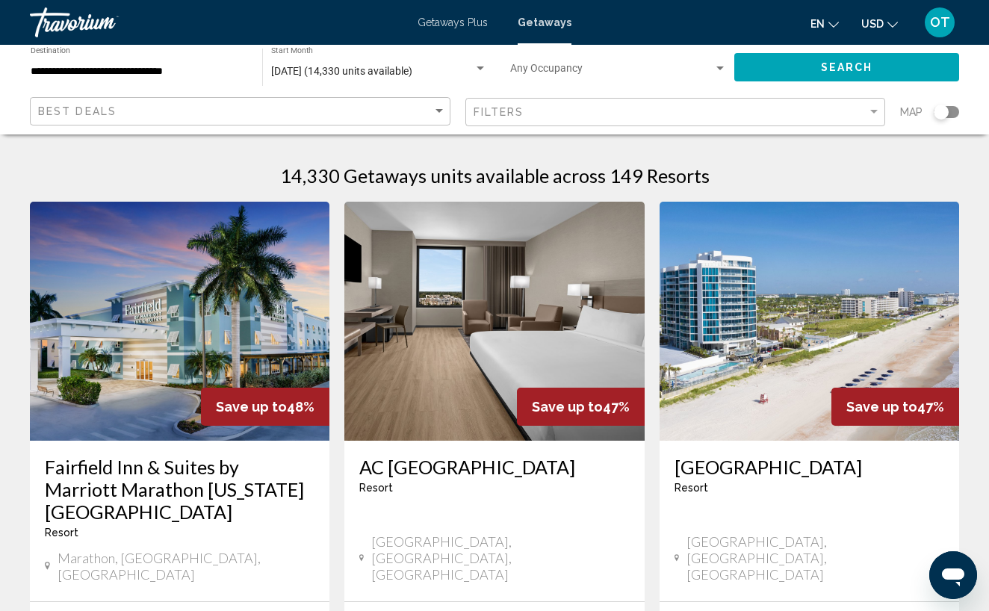
click at [455, 25] on span "Getaways Plus" at bounding box center [452, 22] width 70 height 12
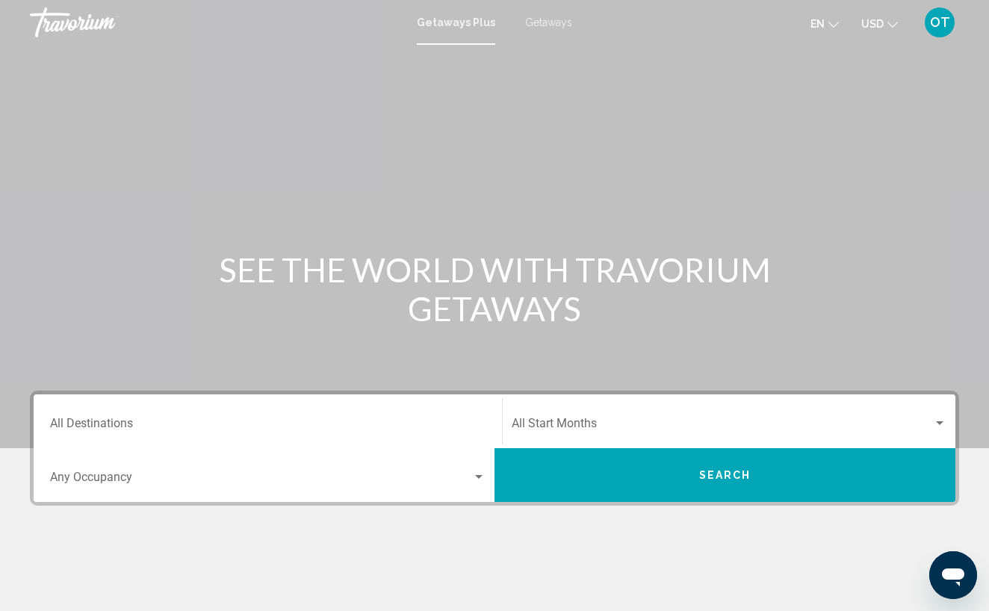
click at [93, 423] on input "Destination All Destinations" at bounding box center [267, 426] width 435 height 13
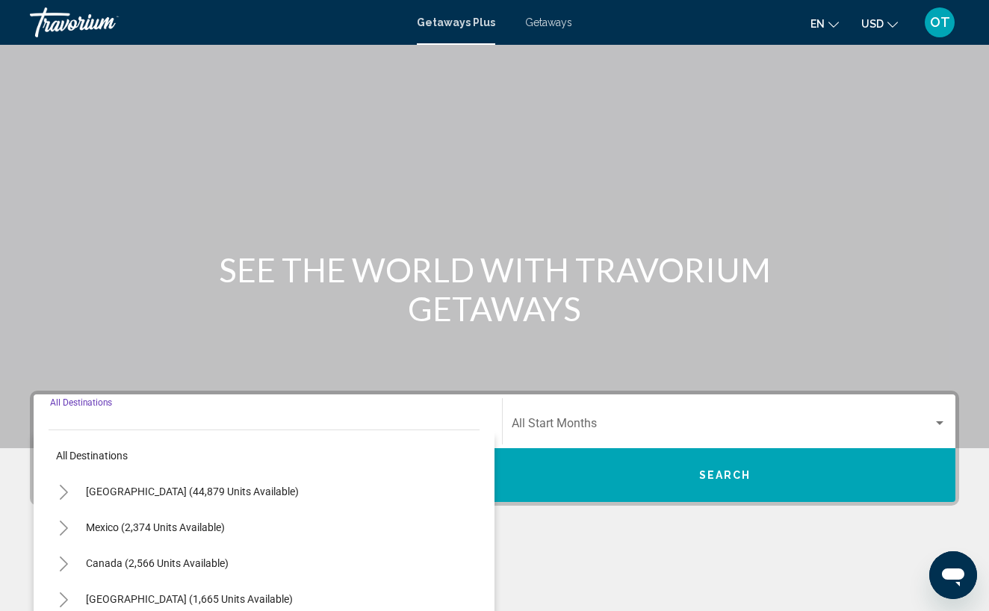
scroll to position [227, 0]
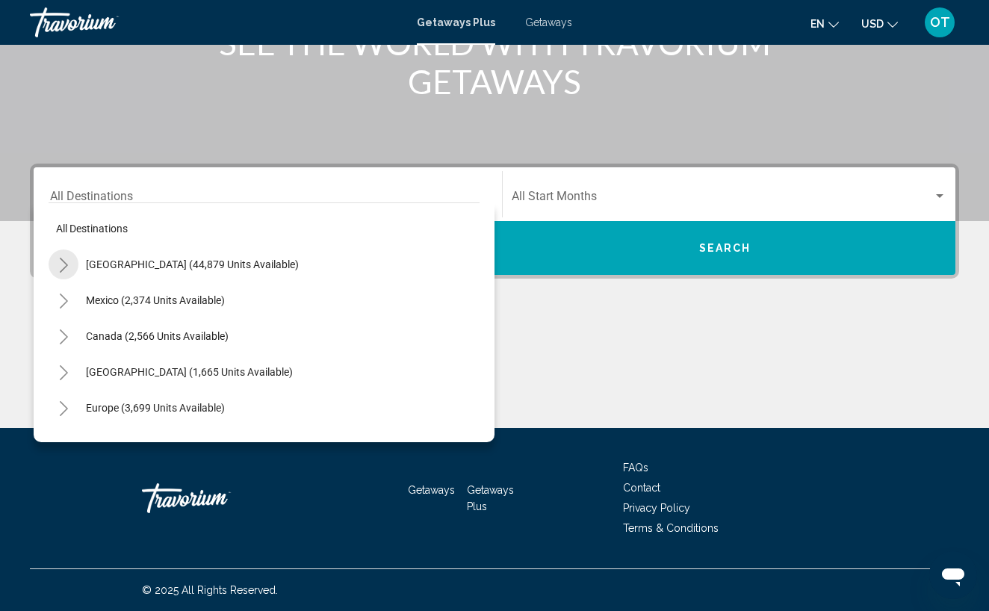
click at [65, 264] on icon "Toggle United States (44,879 units available)" at bounding box center [63, 265] width 11 height 15
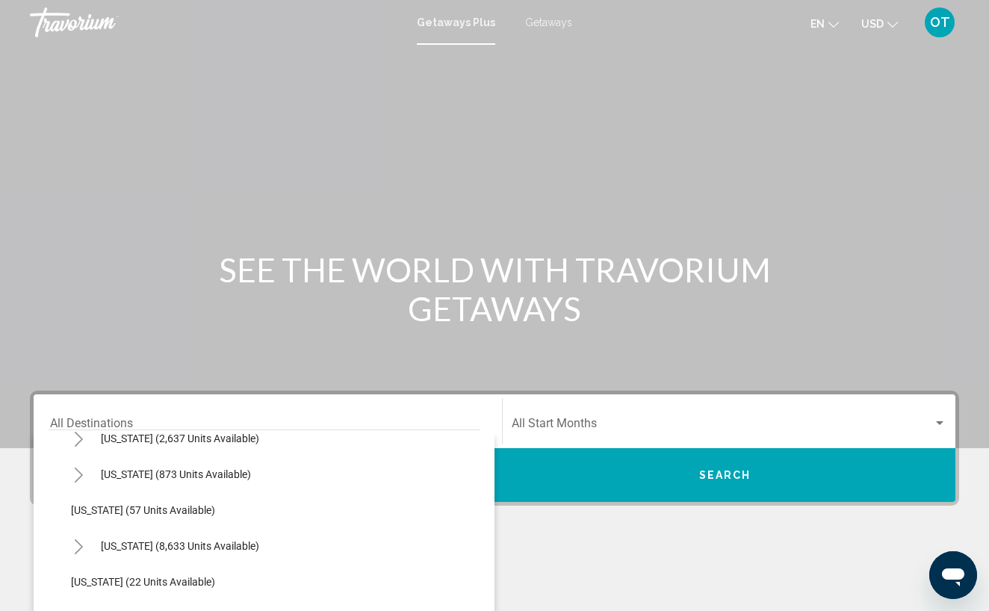
scroll to position [161, 0]
click at [78, 542] on icon "Toggle Florida (8,633 units available)" at bounding box center [79, 545] width 8 height 15
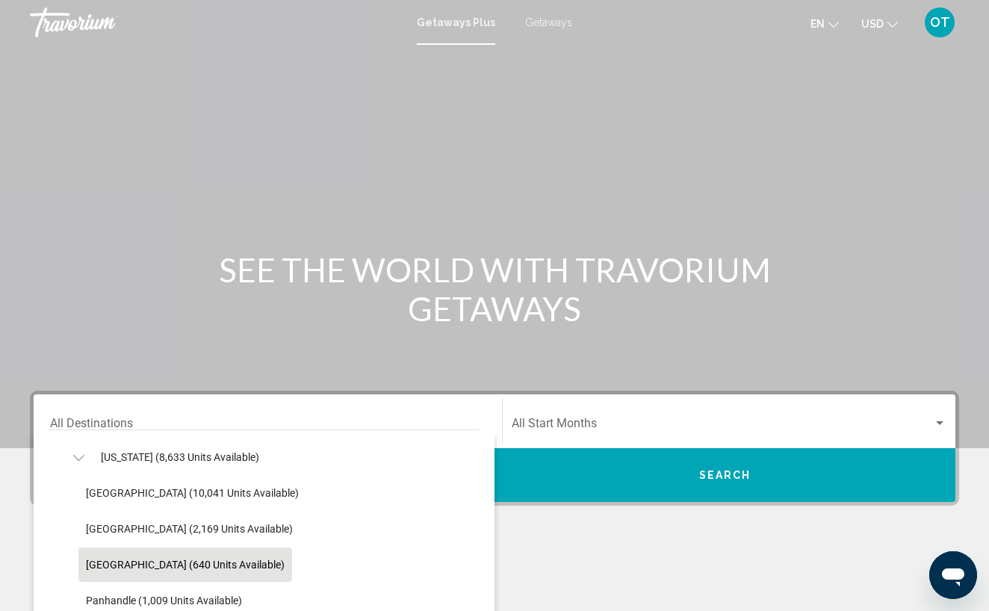
scroll to position [245, 0]
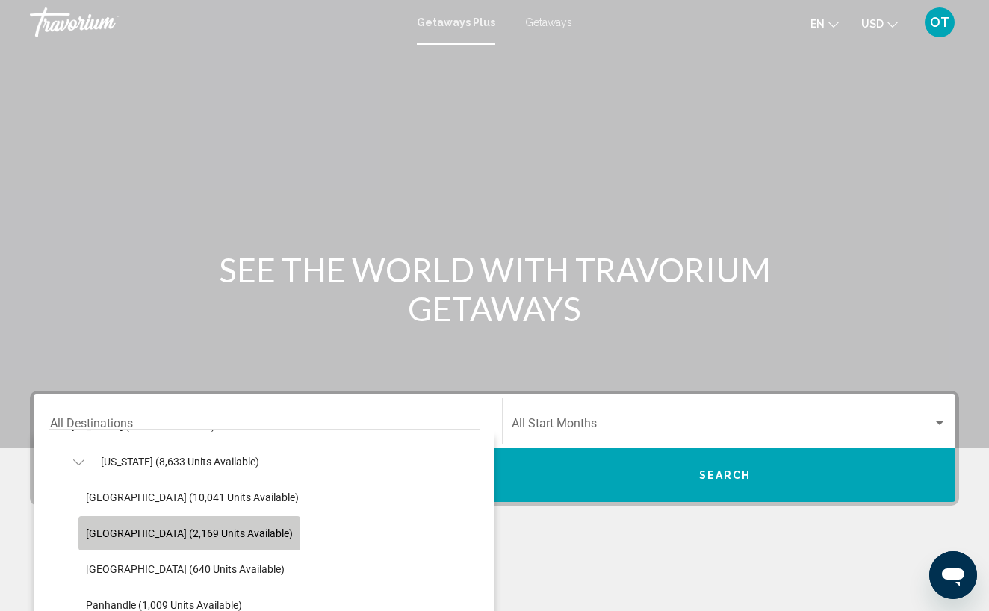
click at [219, 532] on span "[GEOGRAPHIC_DATA] (2,169 units available)" at bounding box center [189, 533] width 207 height 12
type input "**********"
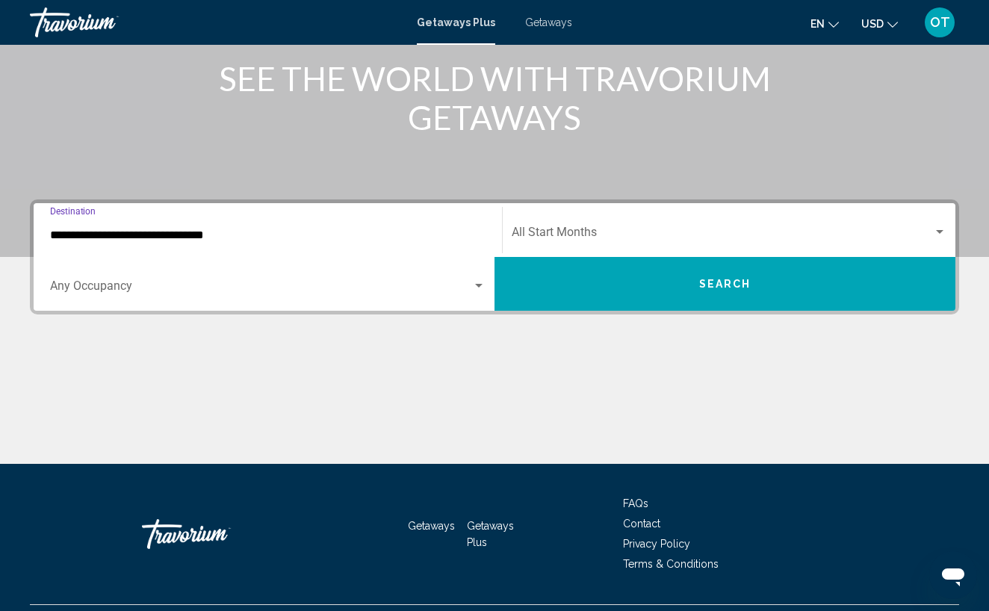
scroll to position [227, 0]
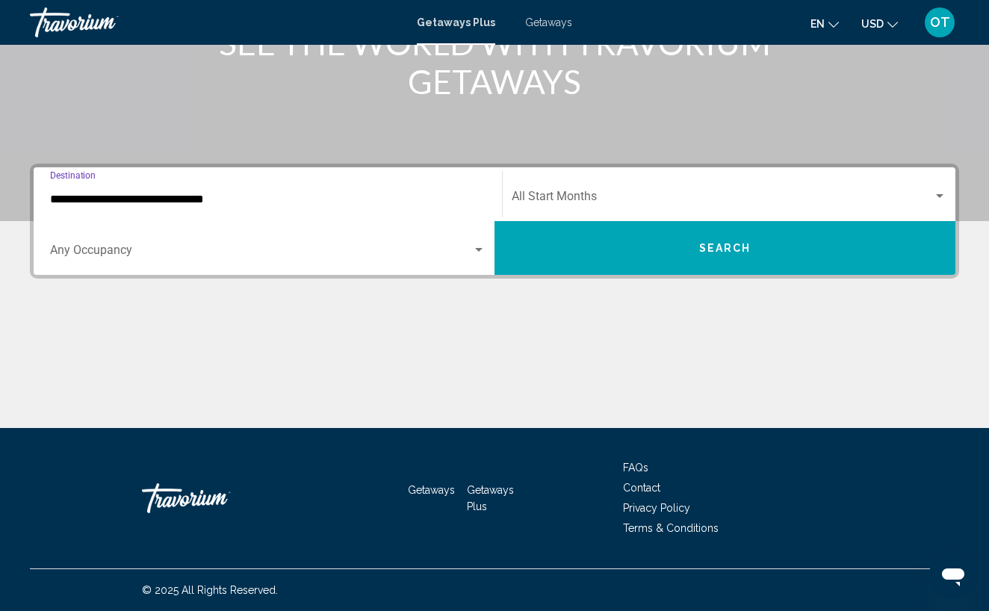
click at [939, 196] on div "Search widget" at bounding box center [939, 196] width 7 height 4
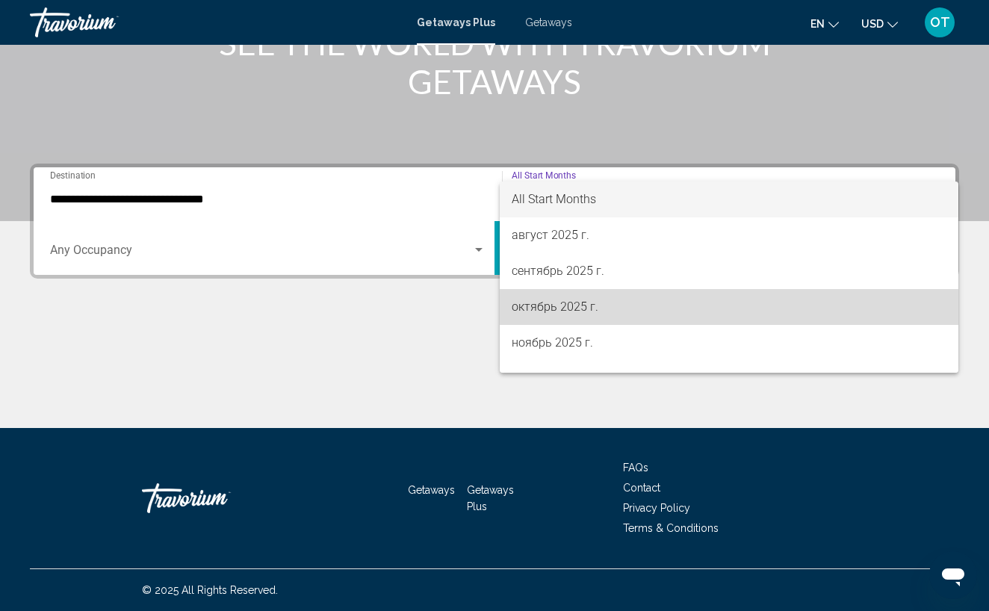
click at [730, 301] on span "октябрь 2025 г." at bounding box center [728, 307] width 435 height 36
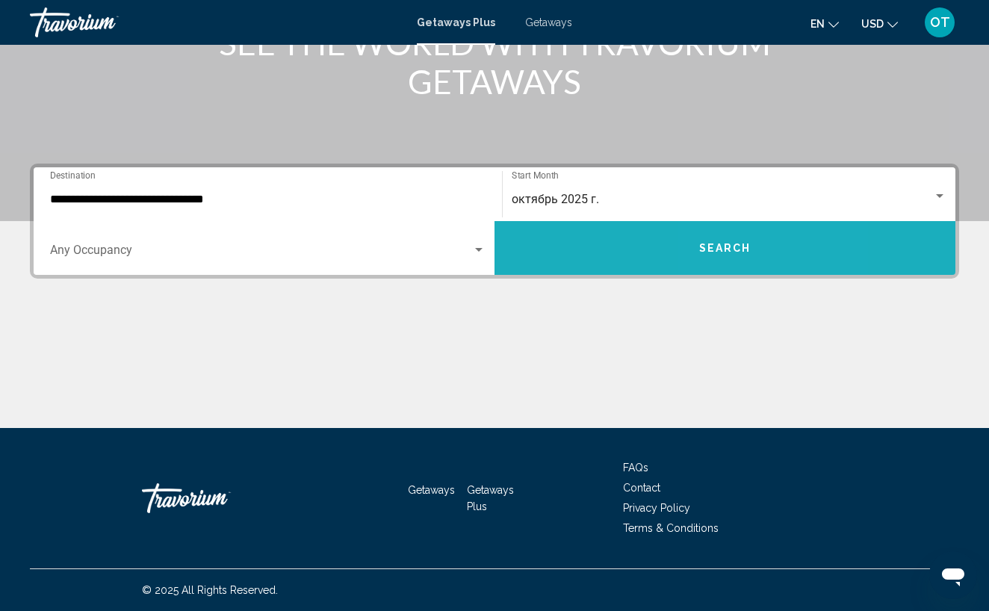
click at [722, 249] on span "Search" at bounding box center [725, 249] width 52 height 12
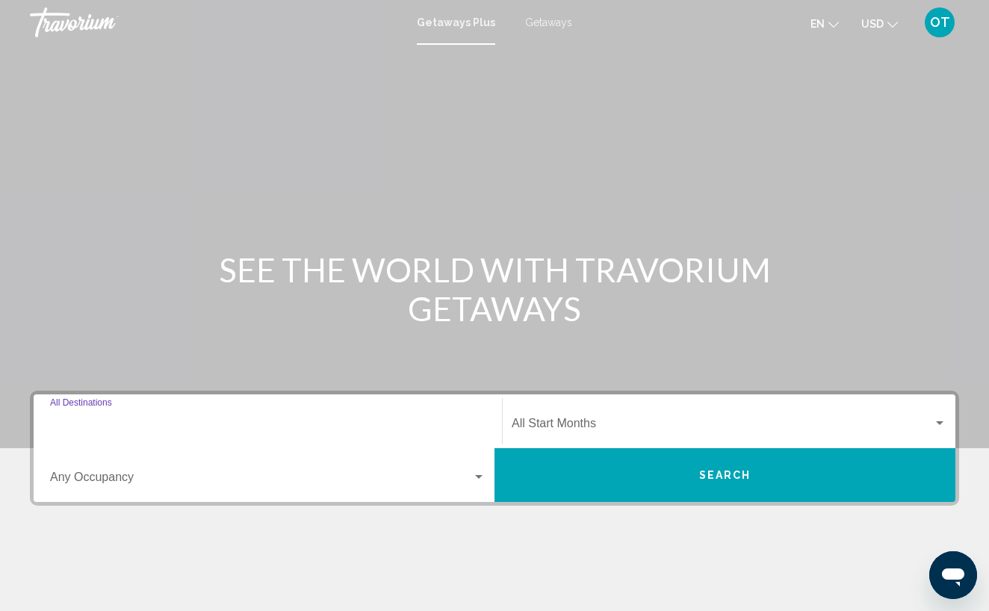
click at [286, 425] on input "Destination All Destinations" at bounding box center [267, 426] width 435 height 13
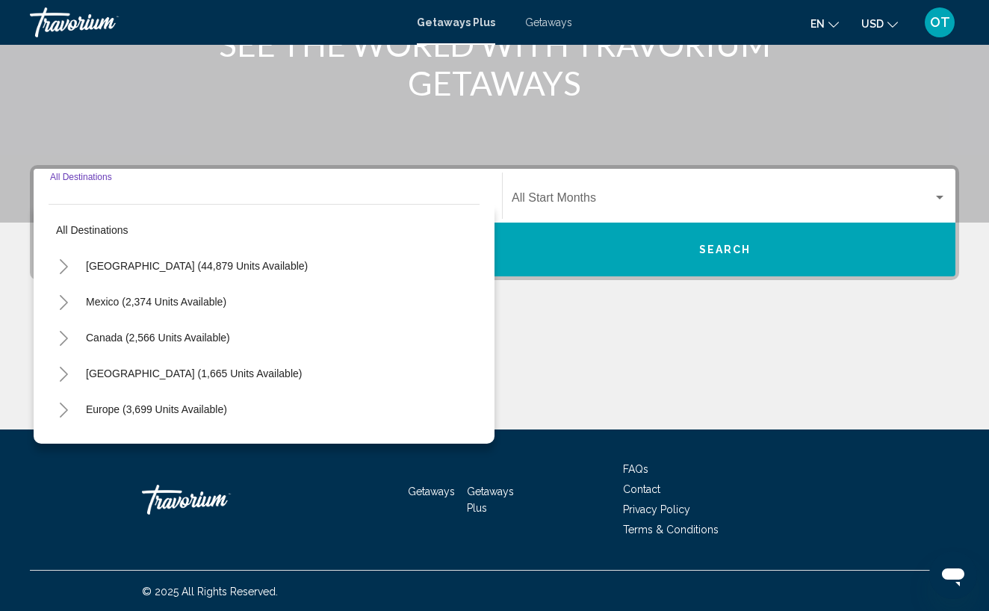
scroll to position [227, 0]
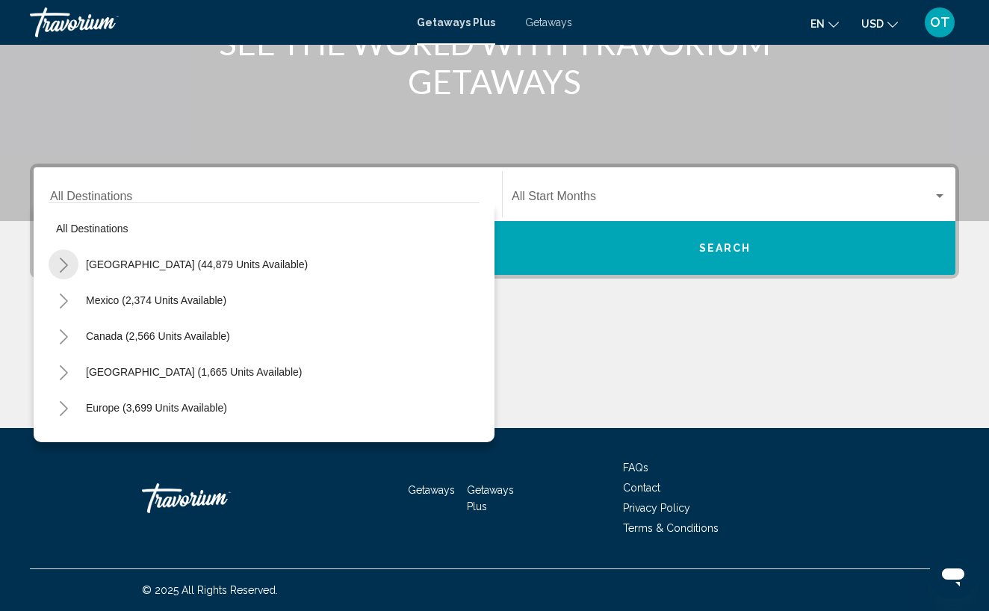
click at [66, 262] on icon "Toggle United States (44,879 units available)" at bounding box center [63, 265] width 11 height 15
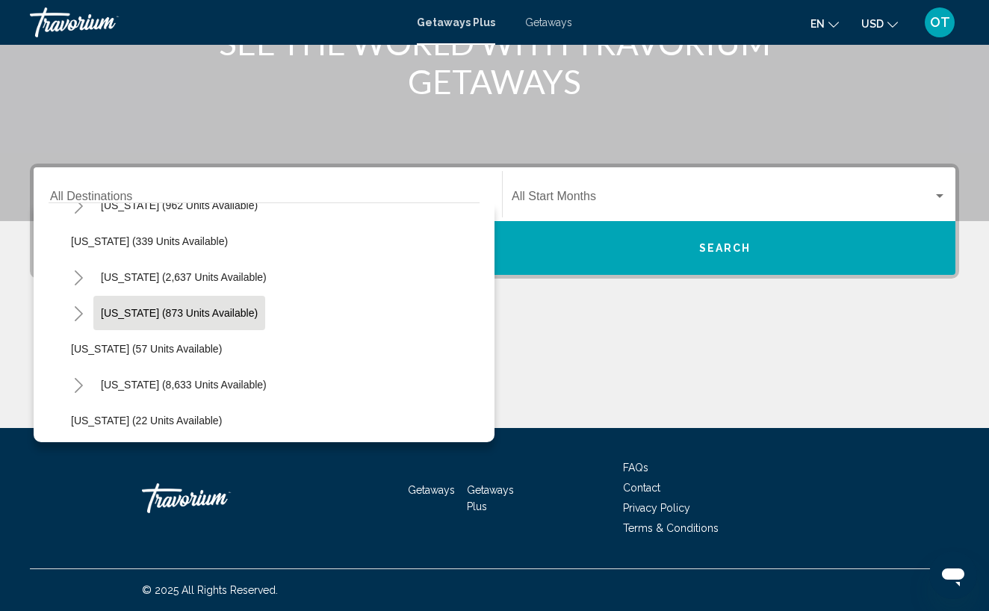
scroll to position [97, 0]
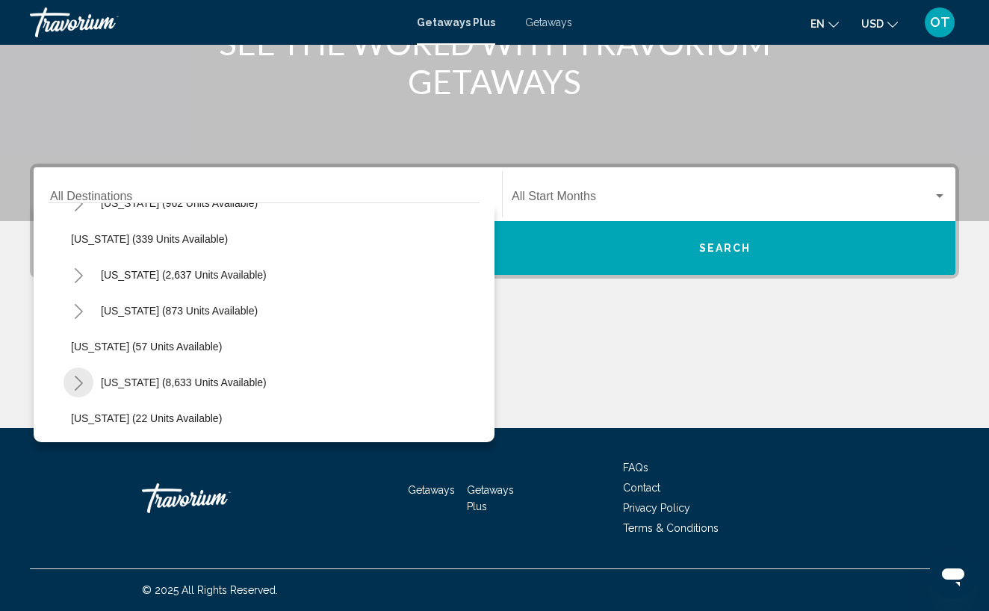
click at [78, 382] on icon "Toggle Florida (8,633 units available)" at bounding box center [78, 383] width 11 height 15
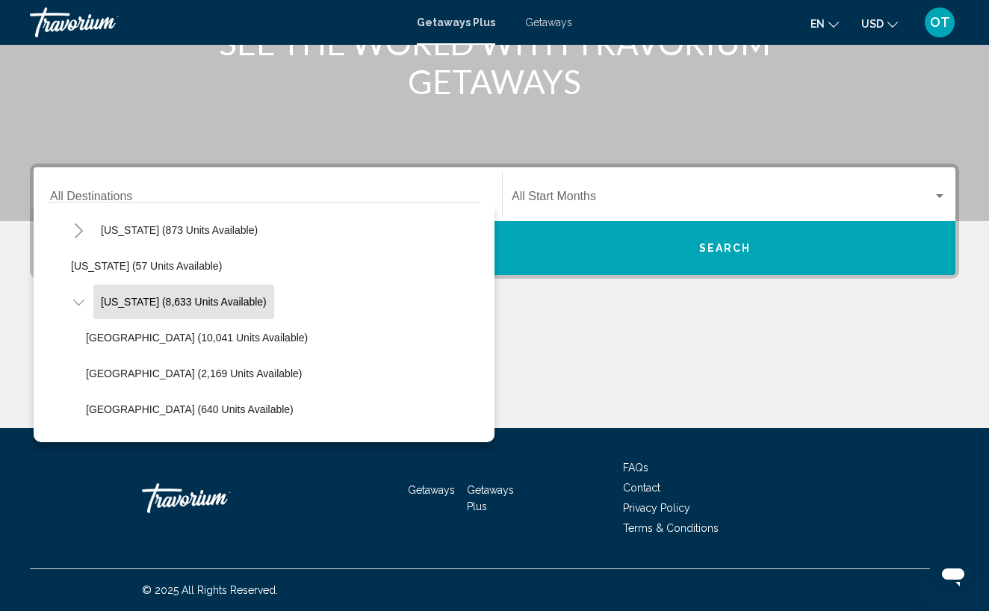
scroll to position [185, 0]
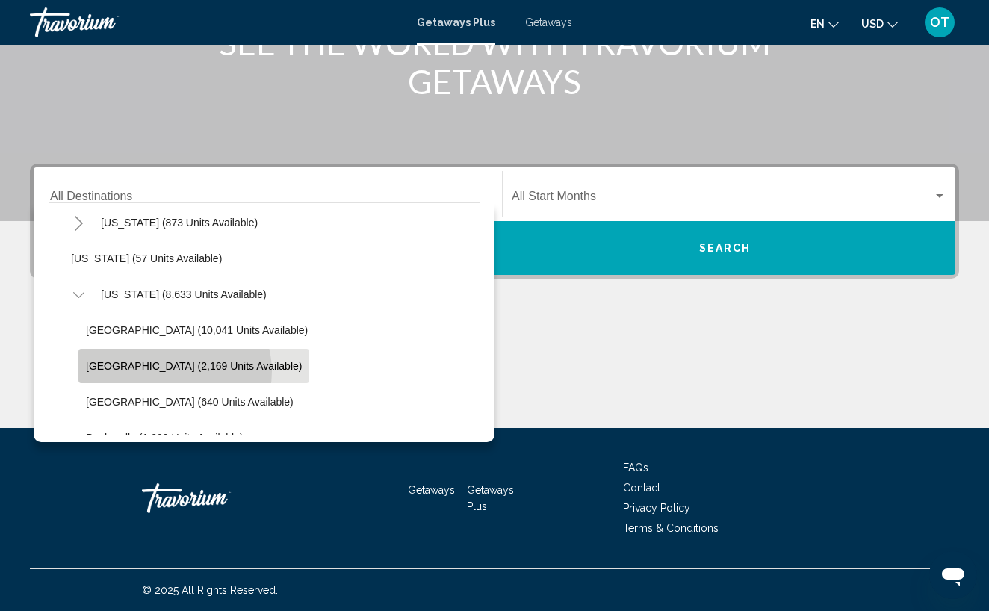
click at [174, 371] on span "[GEOGRAPHIC_DATA] (2,169 units available)" at bounding box center [194, 366] width 216 height 12
type input "**********"
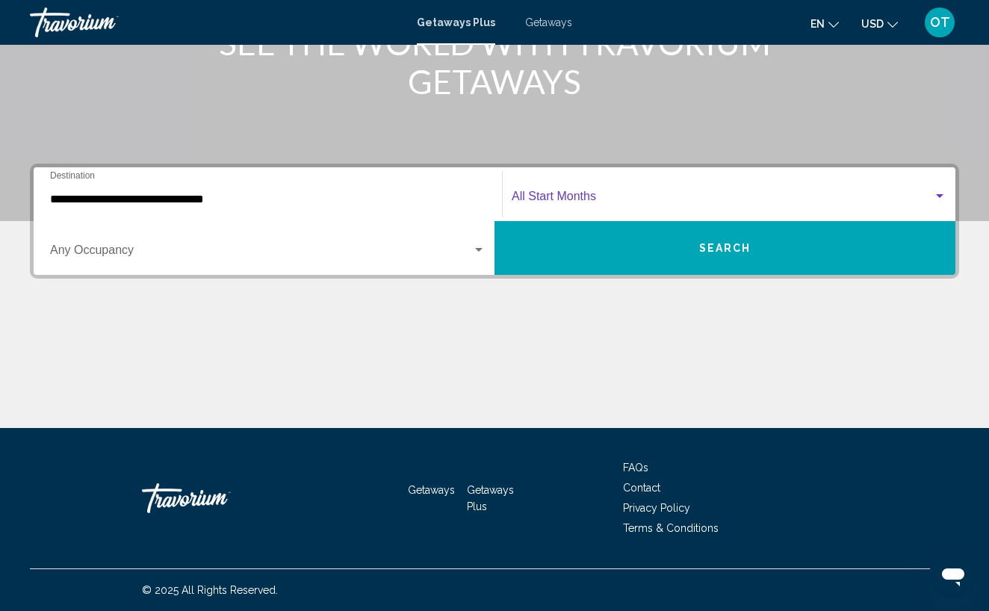
click at [939, 199] on div "Search widget" at bounding box center [939, 196] width 13 height 12
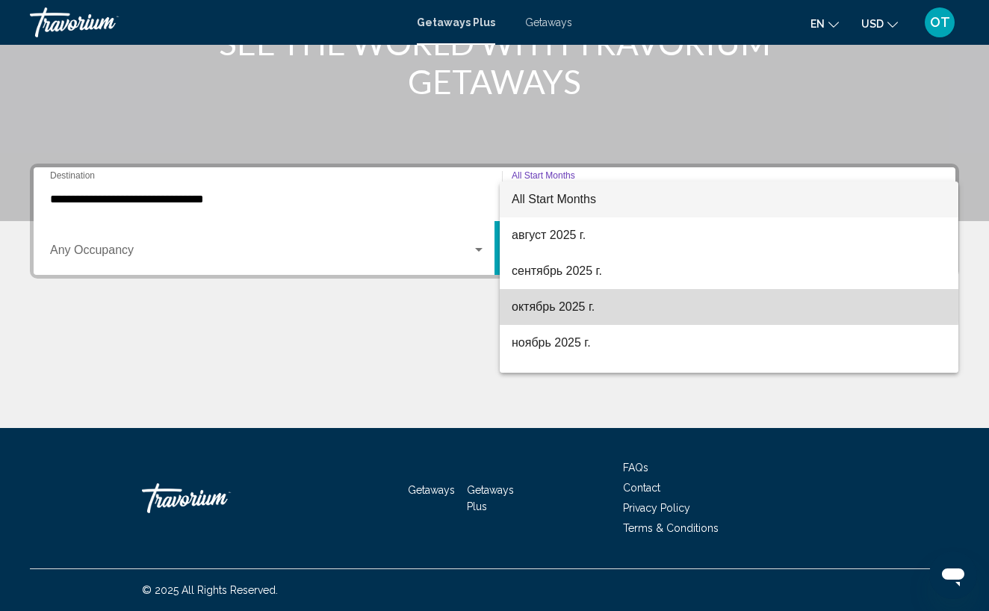
click at [680, 302] on span "октябрь 2025 г." at bounding box center [728, 307] width 435 height 36
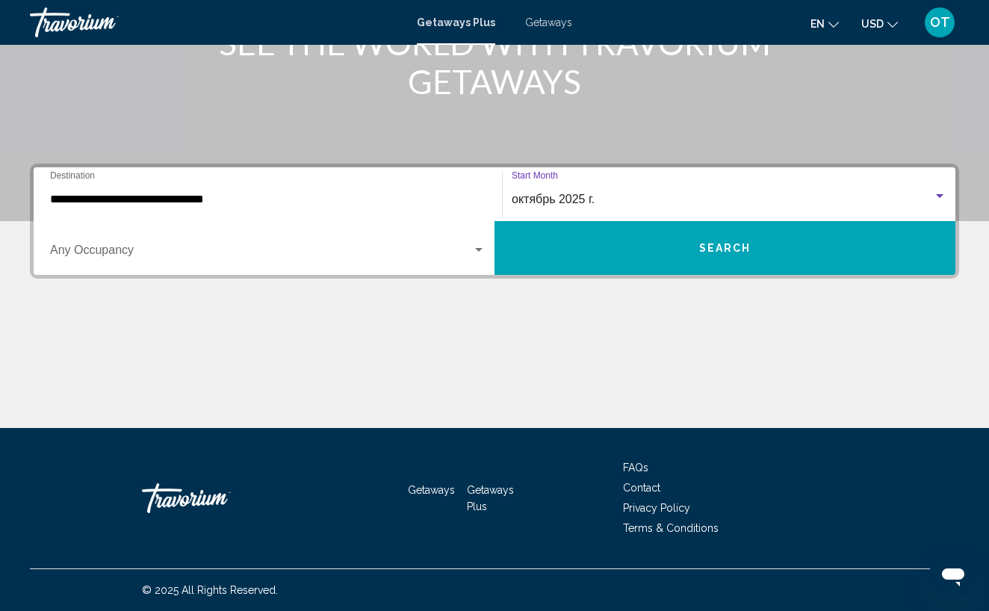
click at [679, 255] on button "Search" at bounding box center [724, 248] width 461 height 54
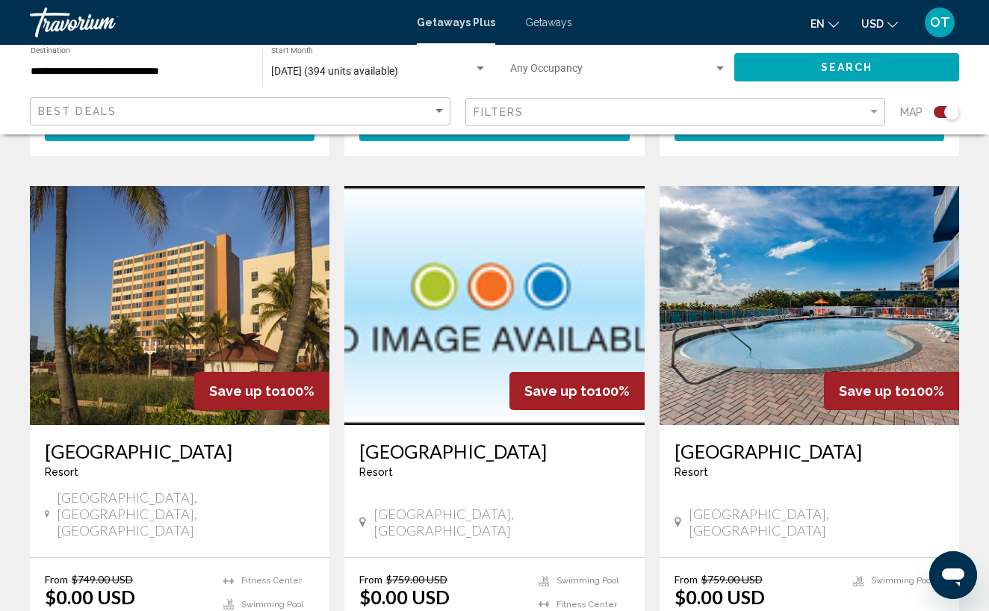
scroll to position [1608, 0]
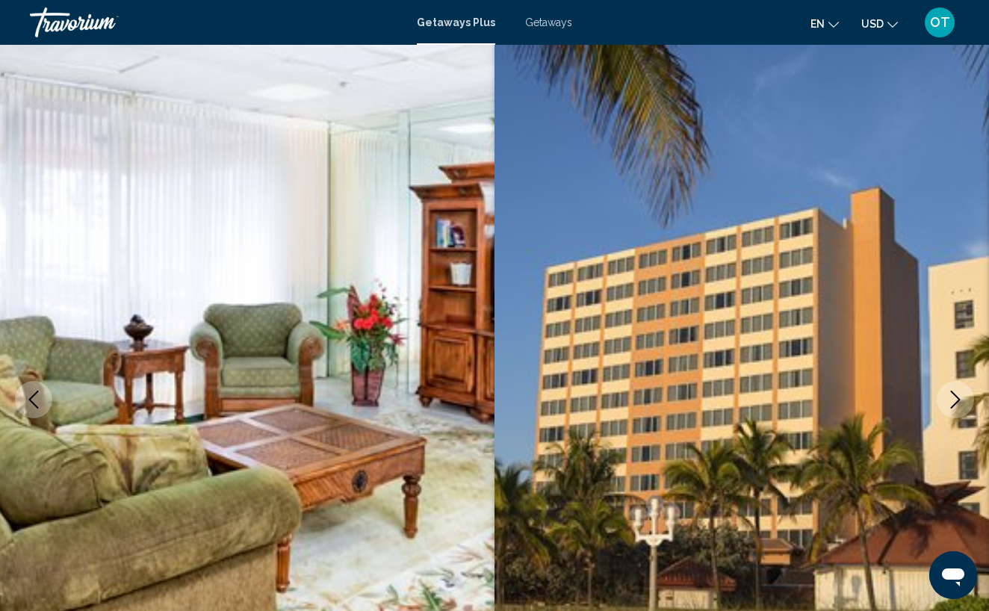
click at [956, 399] on icon "Next image" at bounding box center [955, 399] width 18 height 18
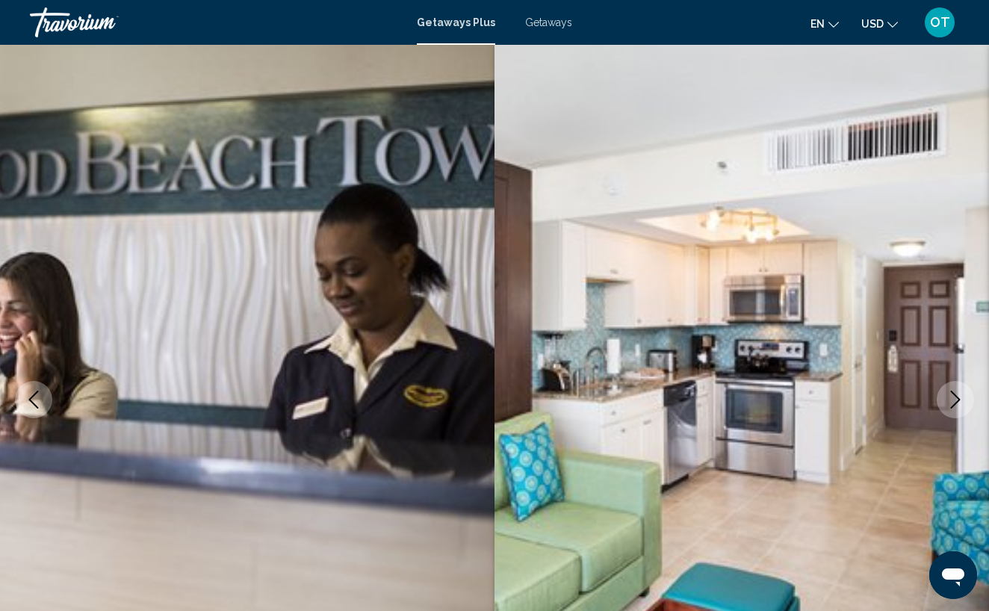
click at [956, 400] on icon "Next image" at bounding box center [955, 399] width 18 height 18
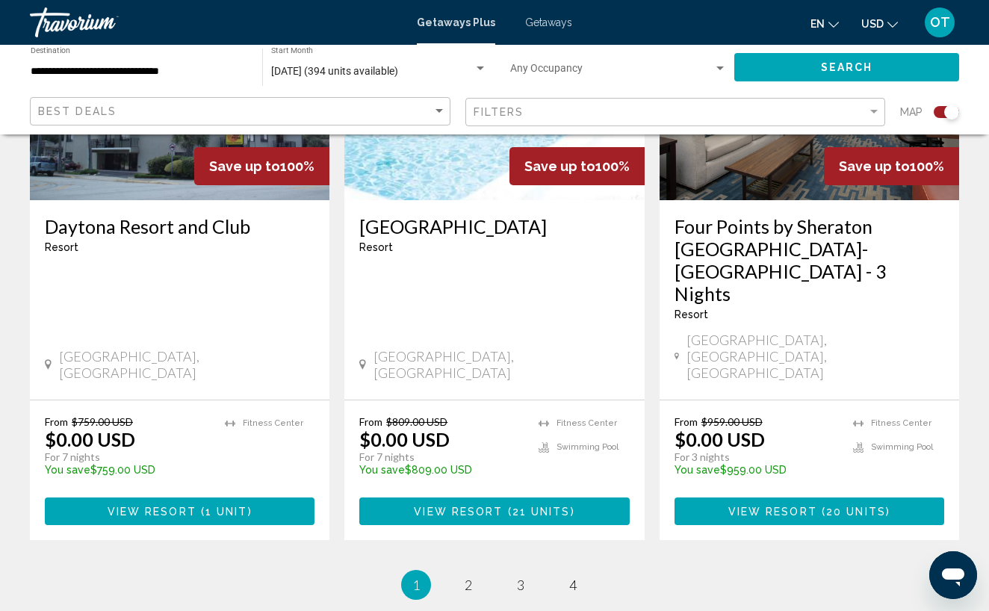
scroll to position [2376, 0]
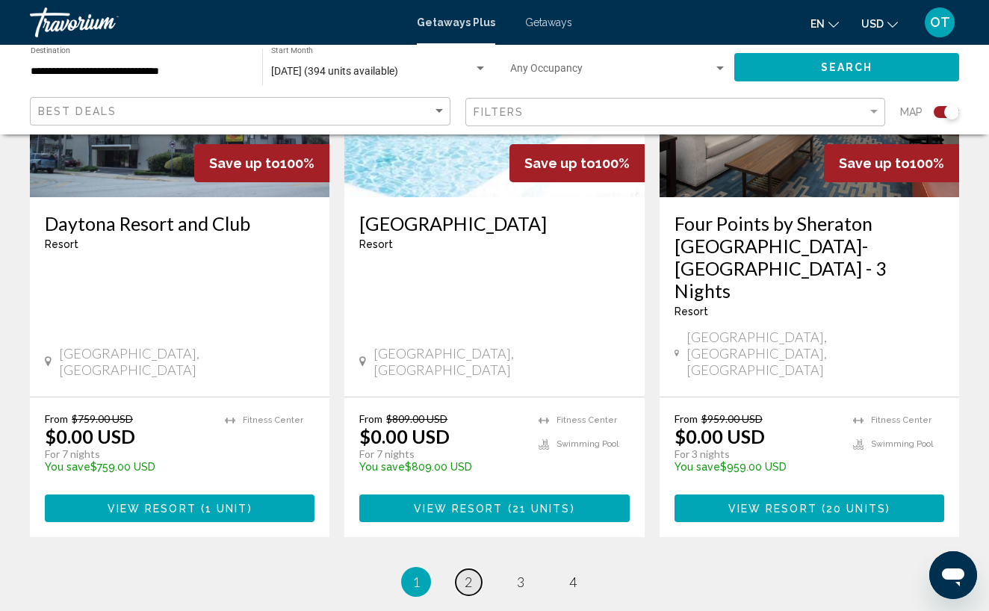
click at [473, 569] on link "page 2" at bounding box center [468, 582] width 26 height 26
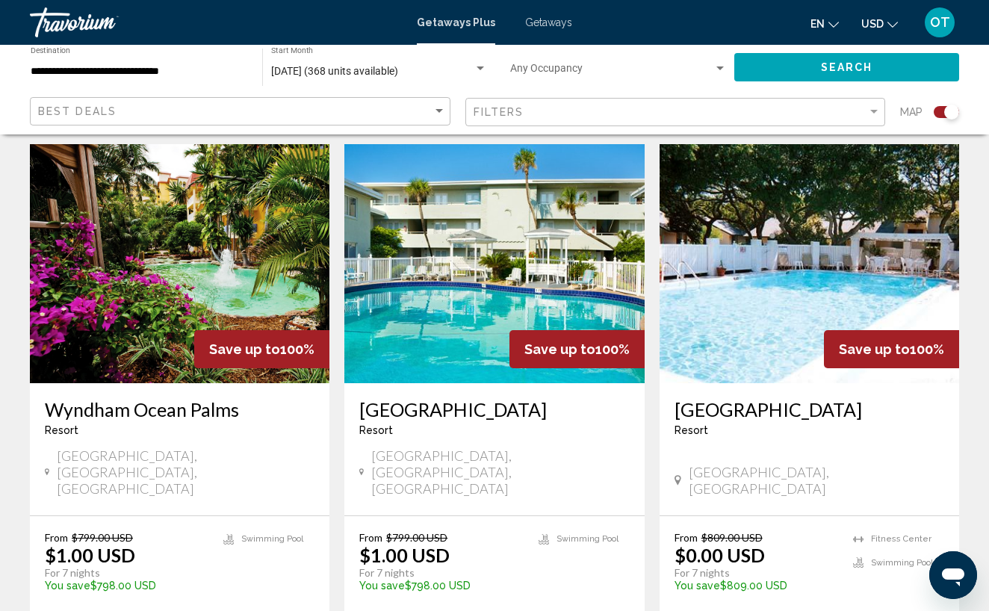
scroll to position [1631, 0]
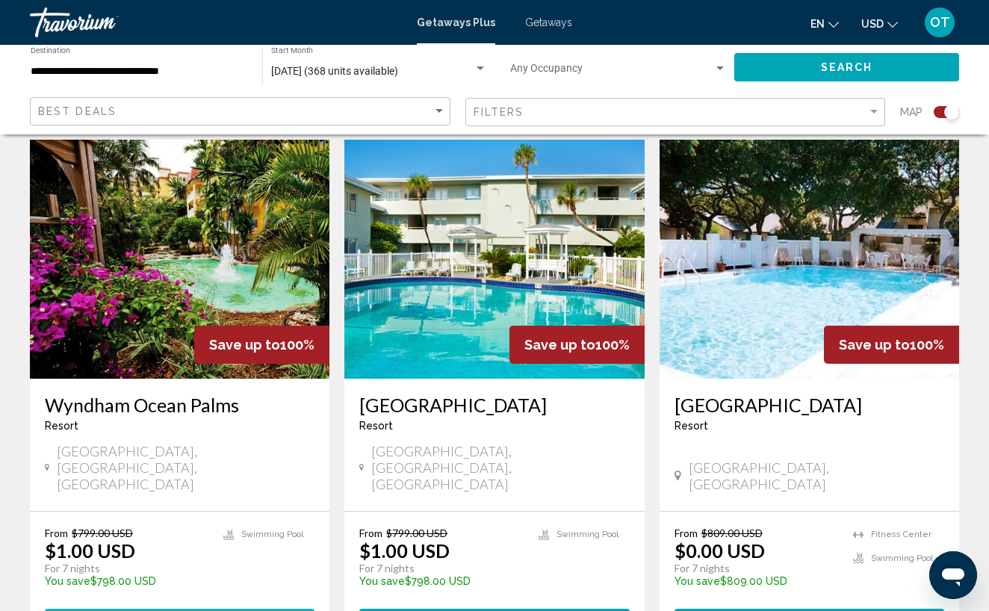
click at [225, 610] on span "8 units" at bounding box center [226, 623] width 52 height 12
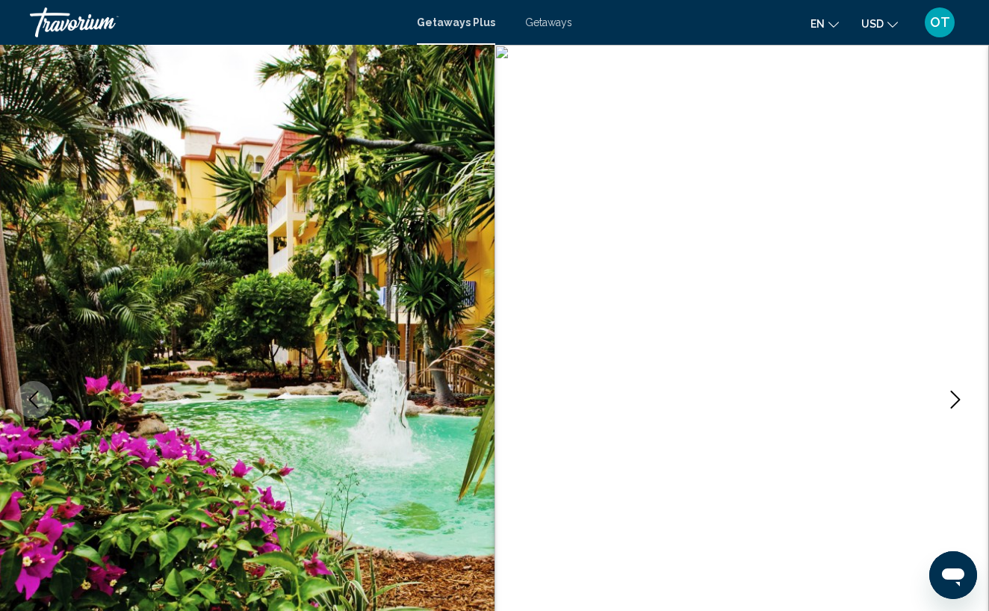
click at [954, 398] on icon "Next image" at bounding box center [955, 399] width 18 height 18
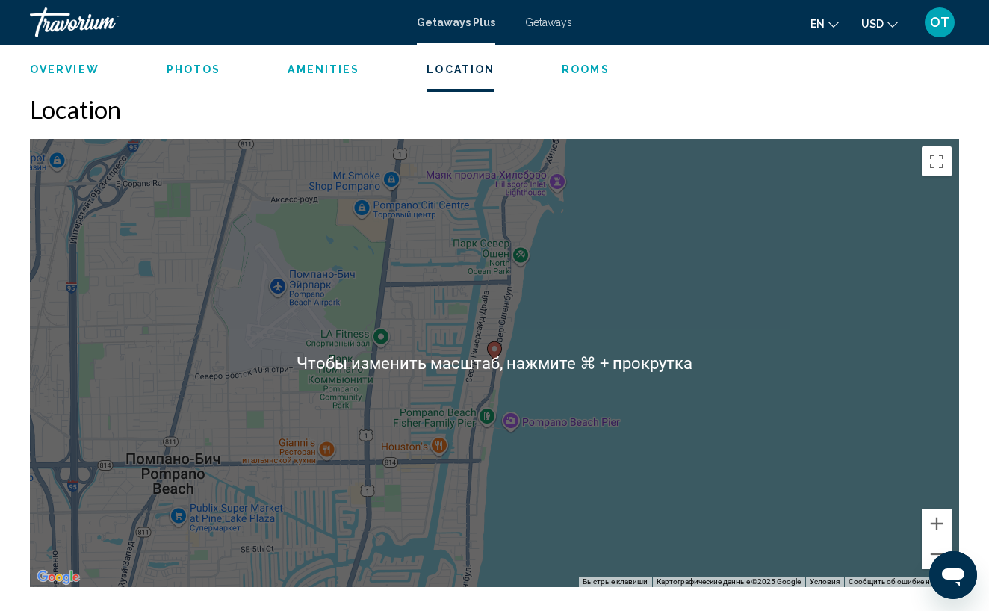
scroll to position [2524, 0]
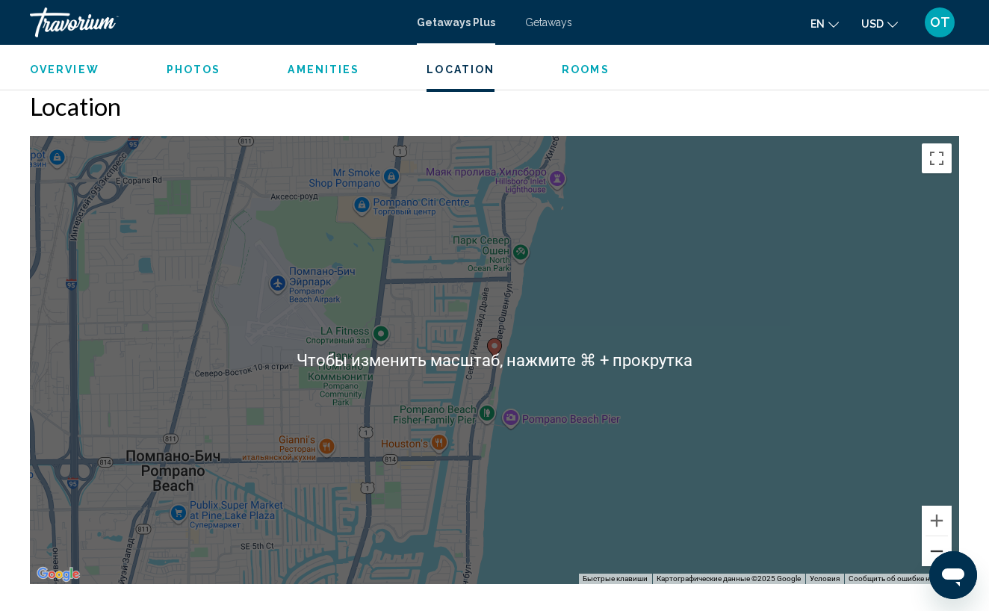
click at [944, 536] on button "Уменьшить" at bounding box center [936, 551] width 30 height 30
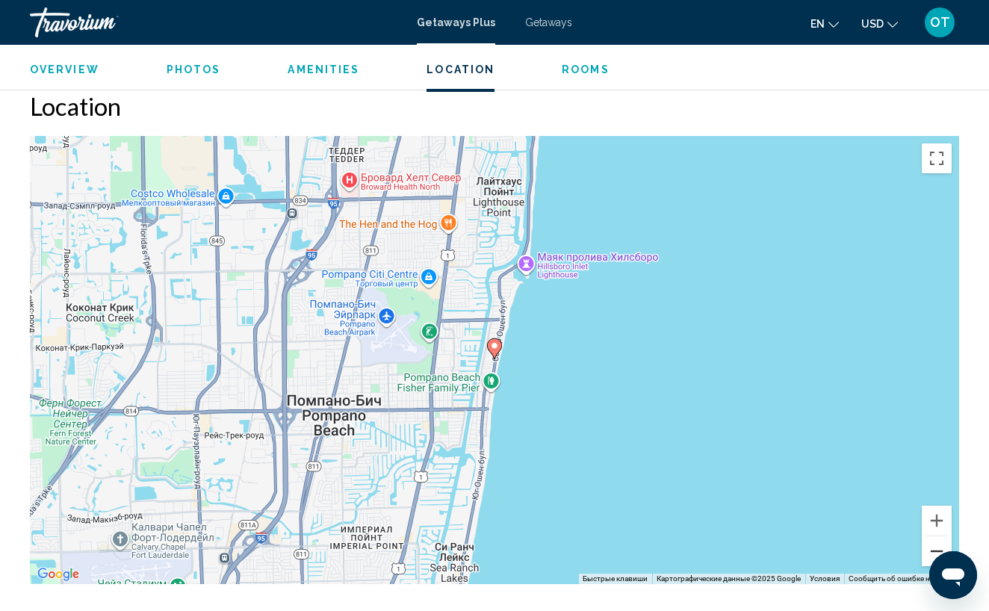
click at [938, 536] on button "Уменьшить" at bounding box center [936, 551] width 30 height 30
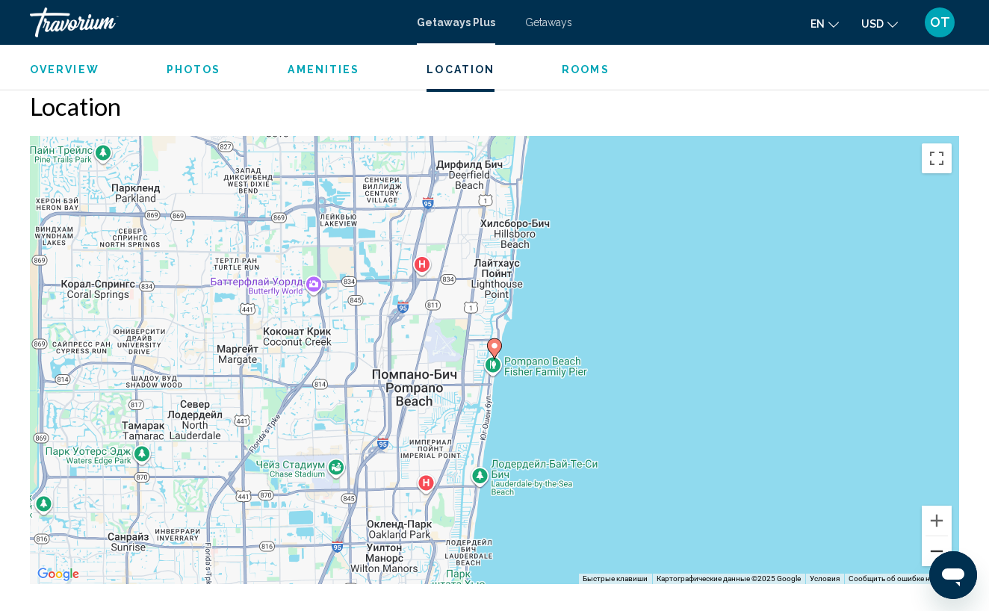
click at [940, 536] on button "Уменьшить" at bounding box center [936, 551] width 30 height 30
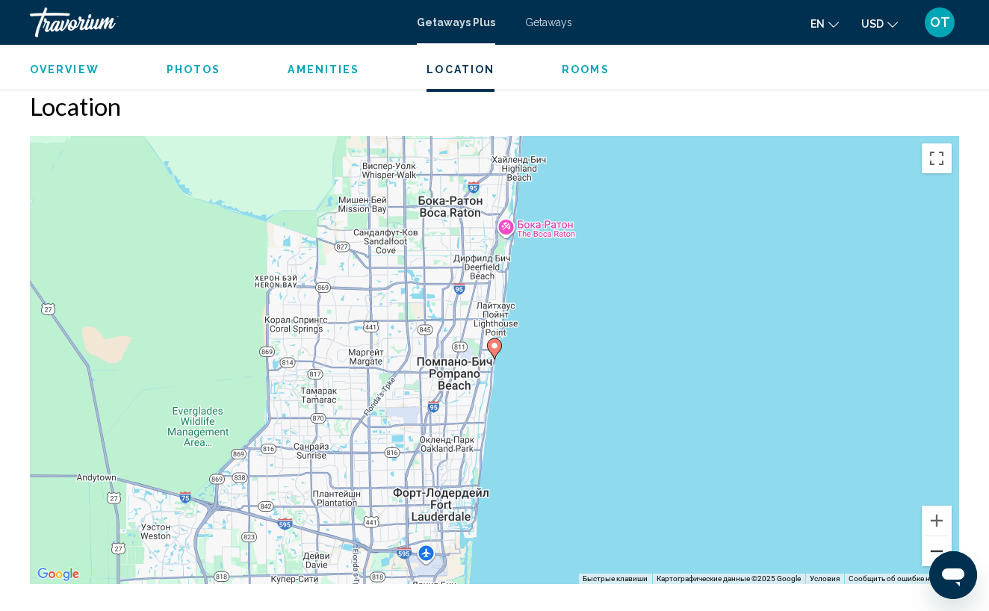
click at [939, 536] on button "Уменьшить" at bounding box center [936, 551] width 30 height 30
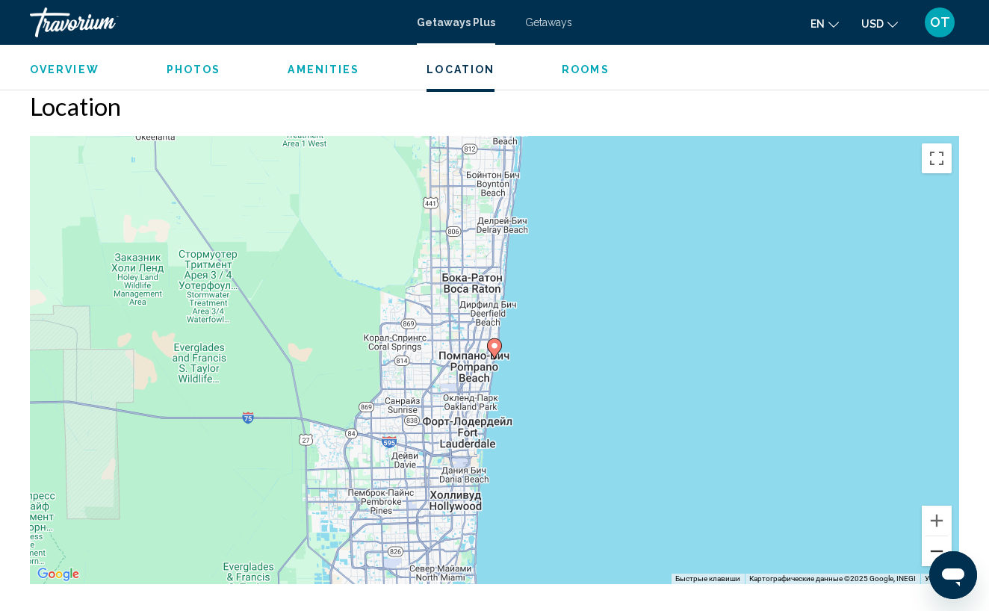
click at [934, 540] on button "Уменьшить" at bounding box center [936, 551] width 30 height 30
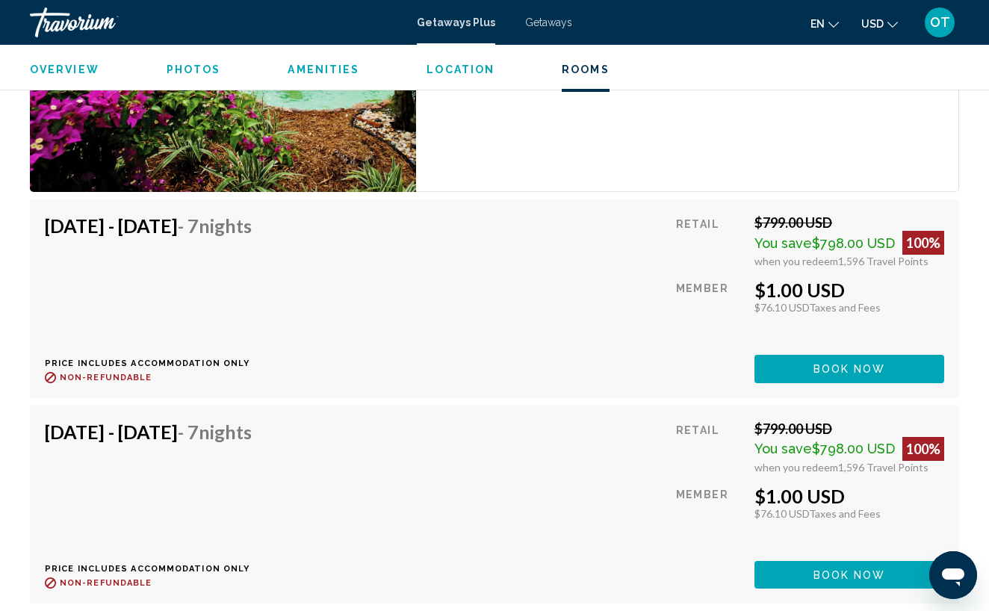
scroll to position [3397, 0]
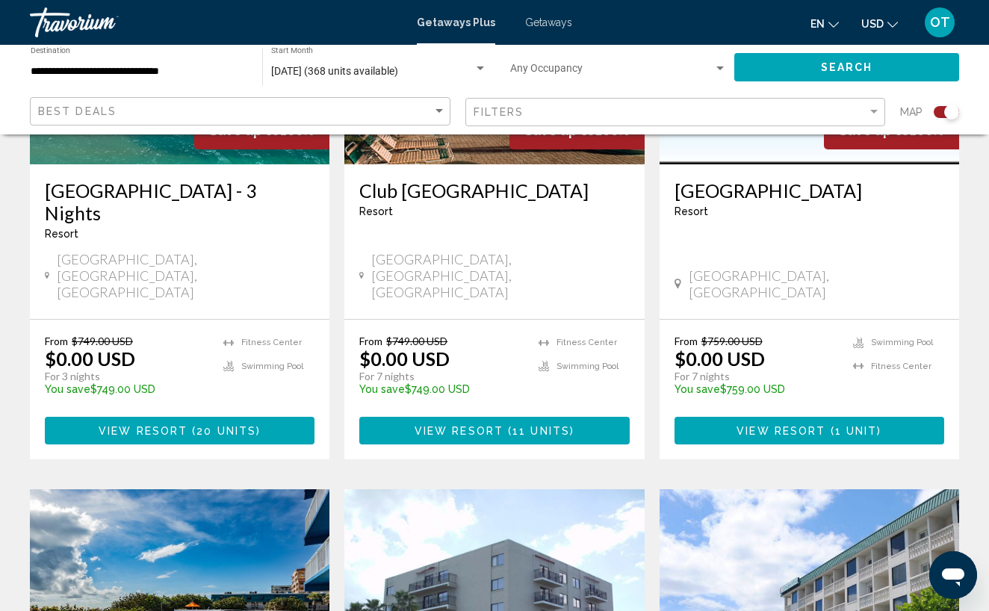
scroll to position [741, 0]
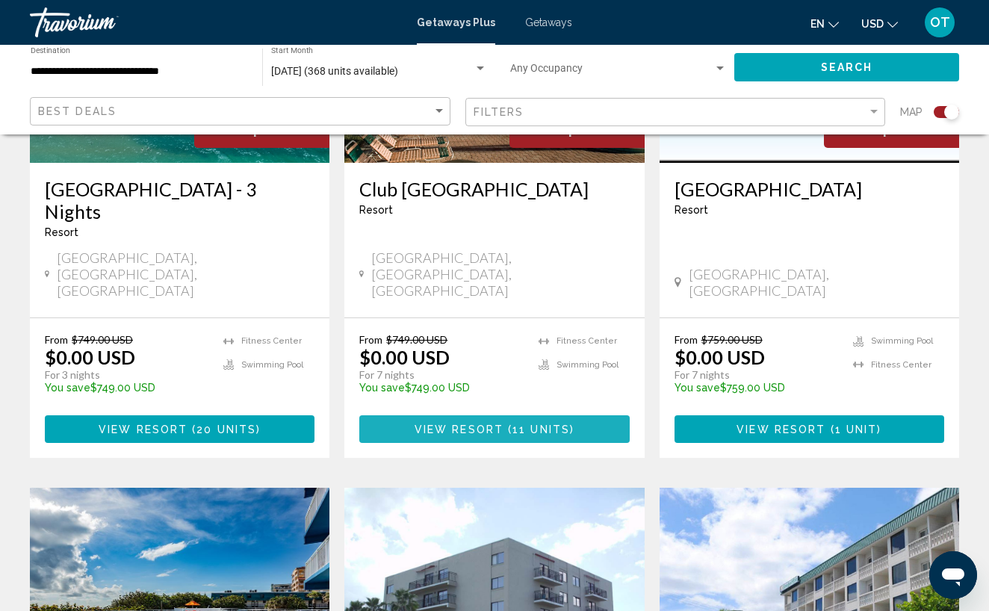
click at [496, 423] on span "View Resort" at bounding box center [458, 429] width 89 height 12
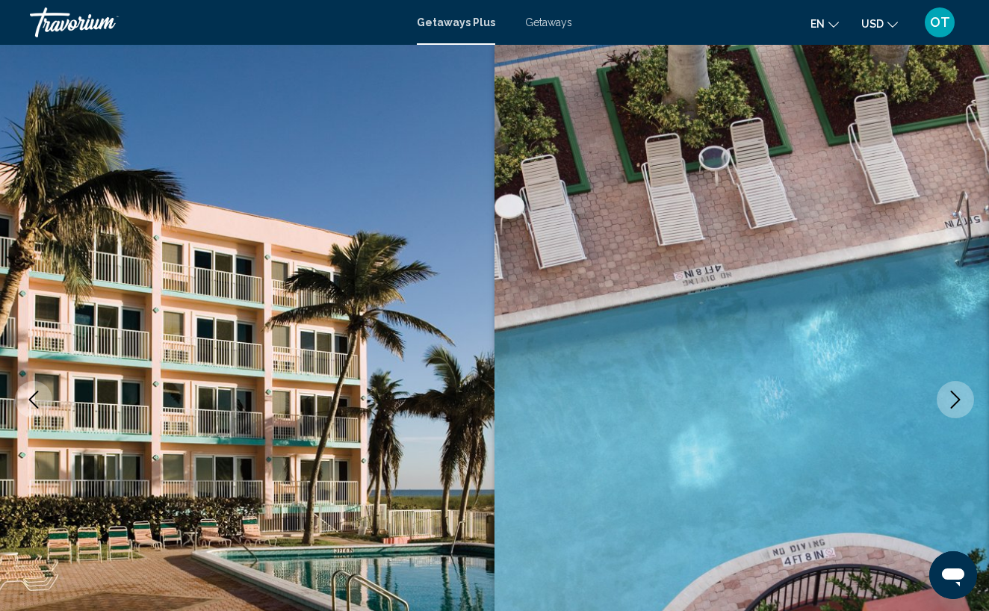
click at [962, 402] on icon "Next image" at bounding box center [955, 399] width 18 height 18
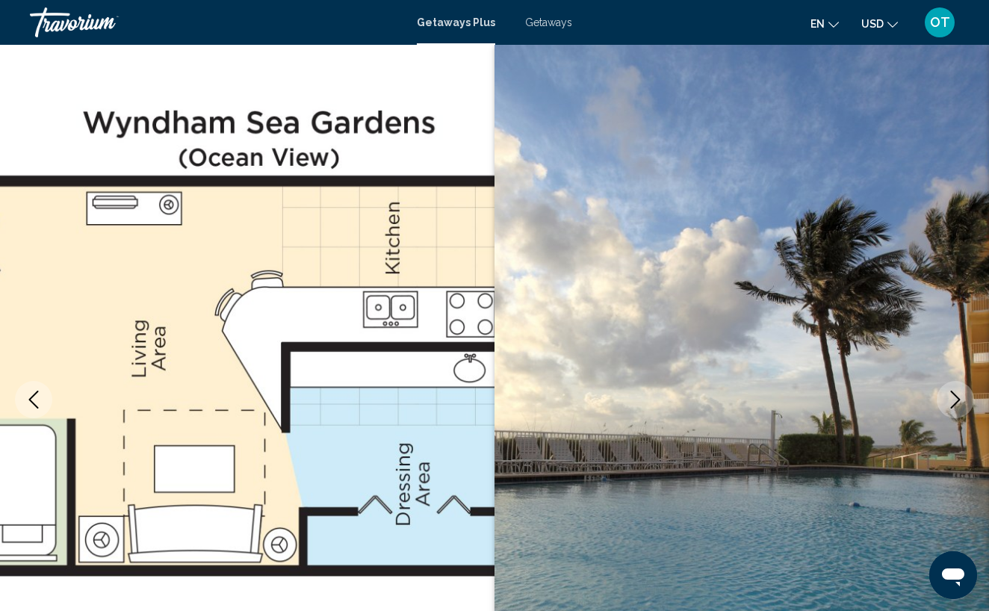
click at [962, 402] on icon "Next image" at bounding box center [955, 399] width 18 height 18
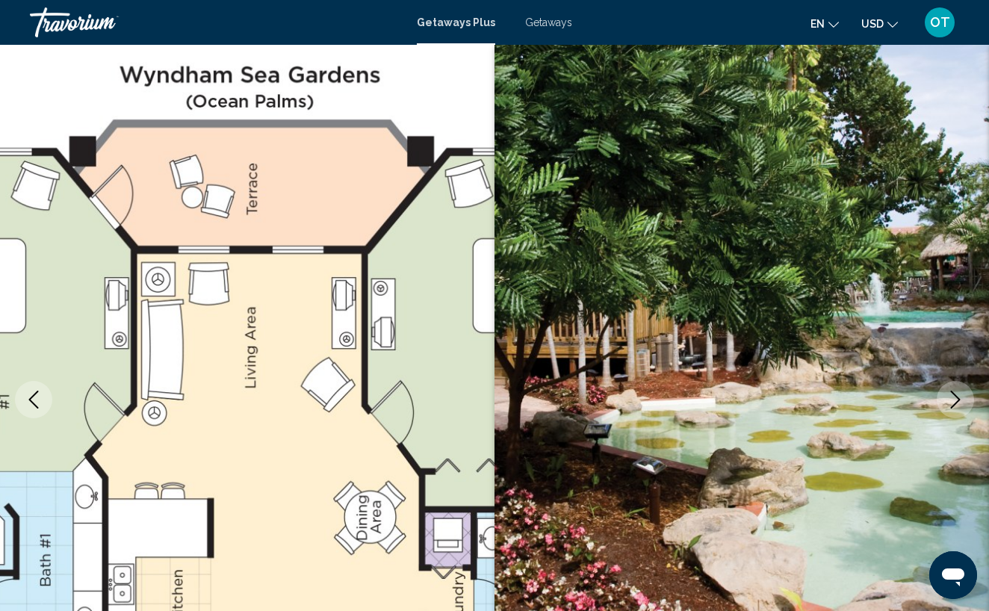
click at [962, 402] on icon "Next image" at bounding box center [955, 399] width 18 height 18
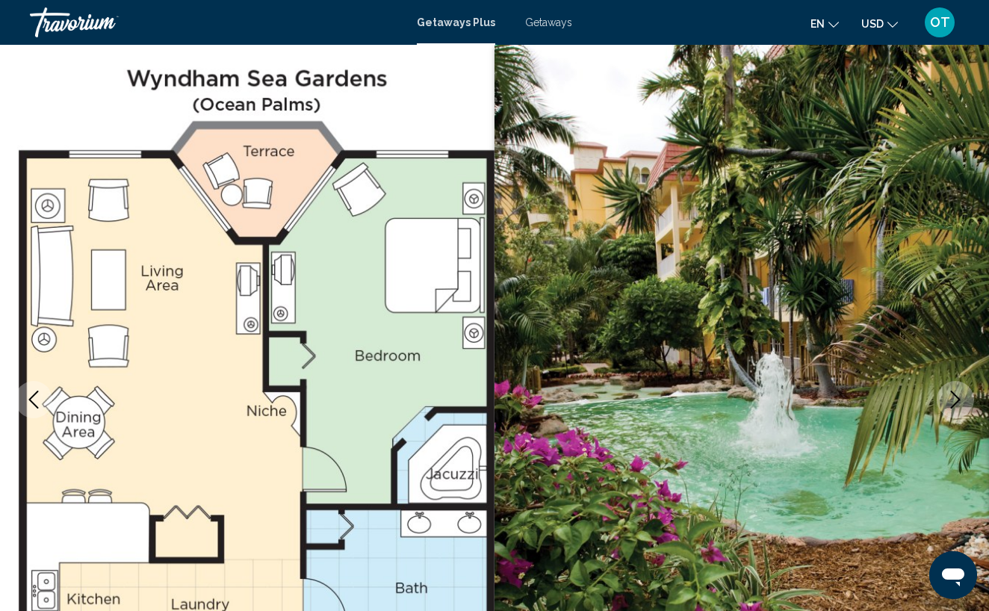
click at [962, 402] on icon "Next image" at bounding box center [955, 399] width 18 height 18
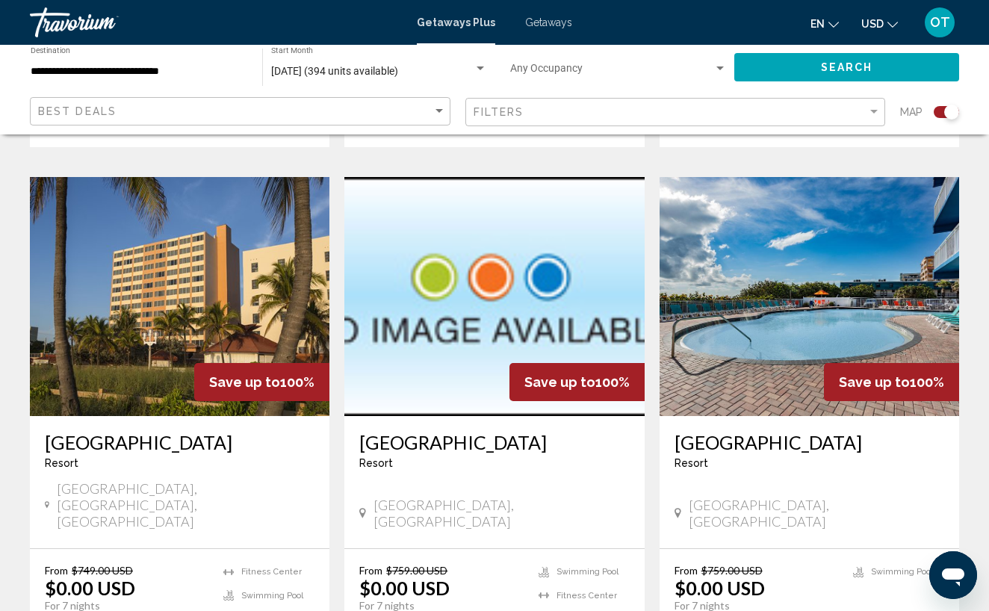
scroll to position [1618, 0]
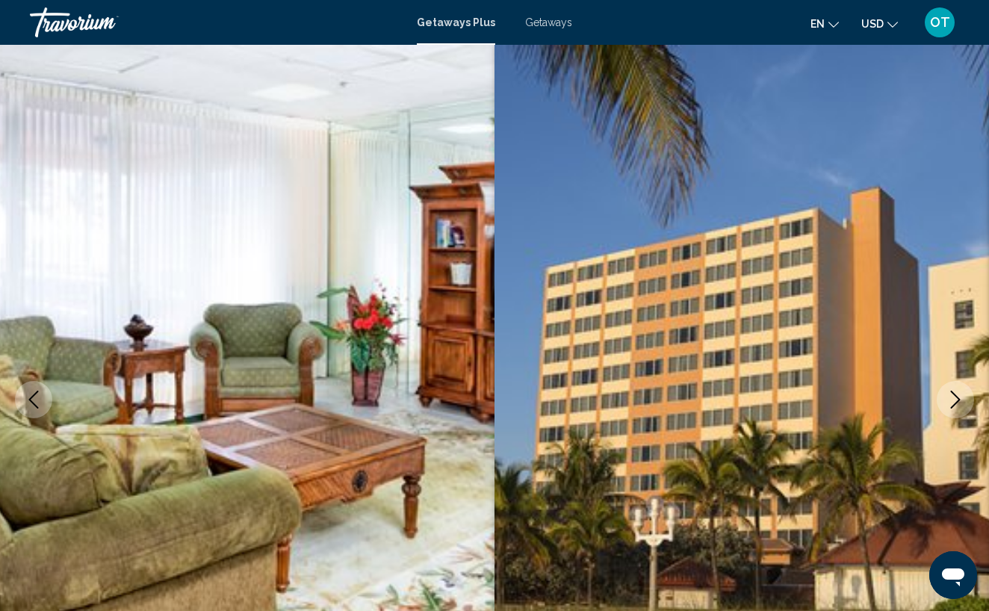
click at [958, 400] on icon "Next image" at bounding box center [955, 399] width 10 height 18
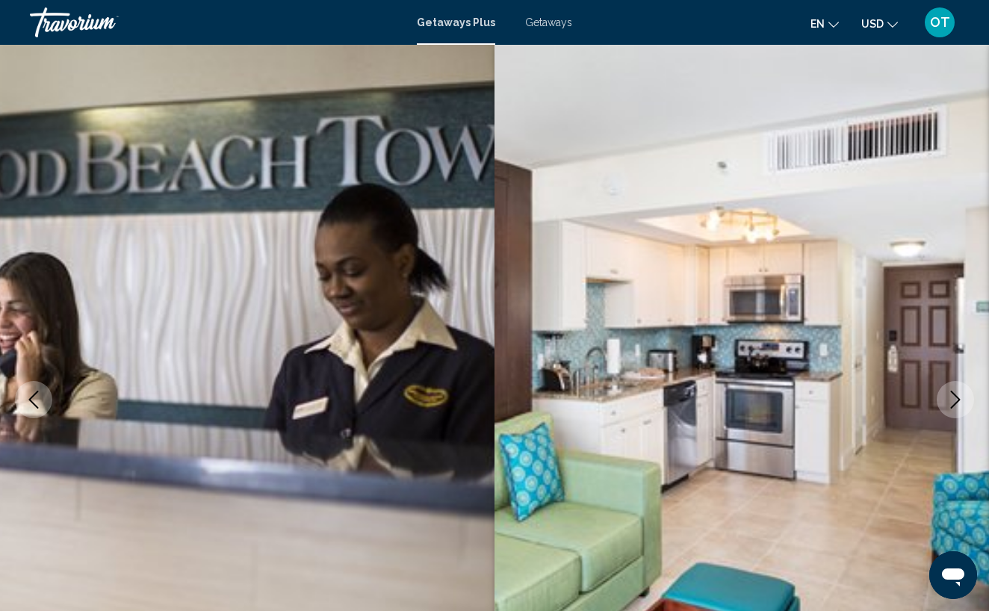
click at [958, 400] on icon "Next image" at bounding box center [955, 399] width 10 height 18
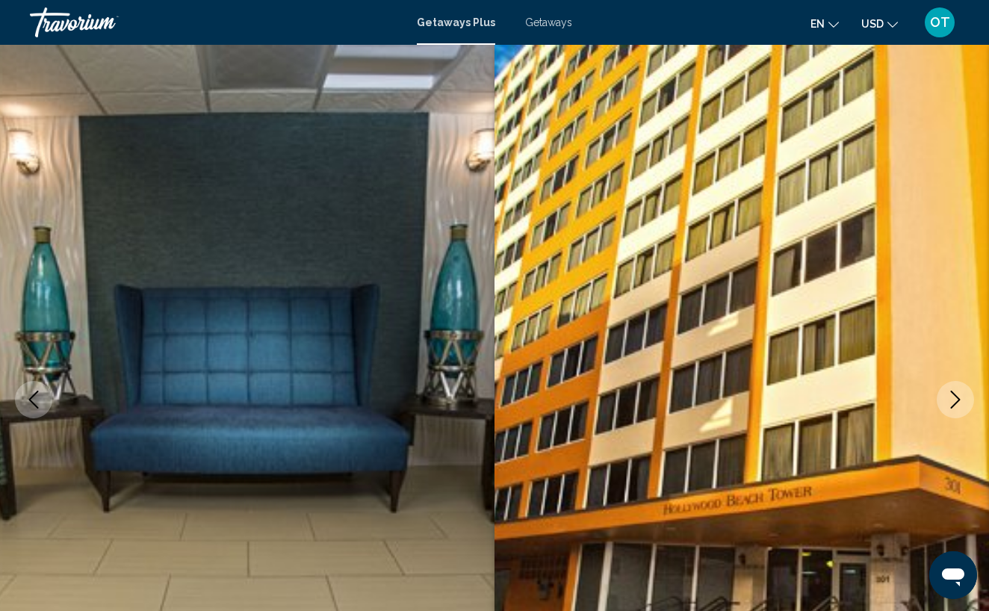
click at [958, 400] on icon "Next image" at bounding box center [955, 399] width 10 height 18
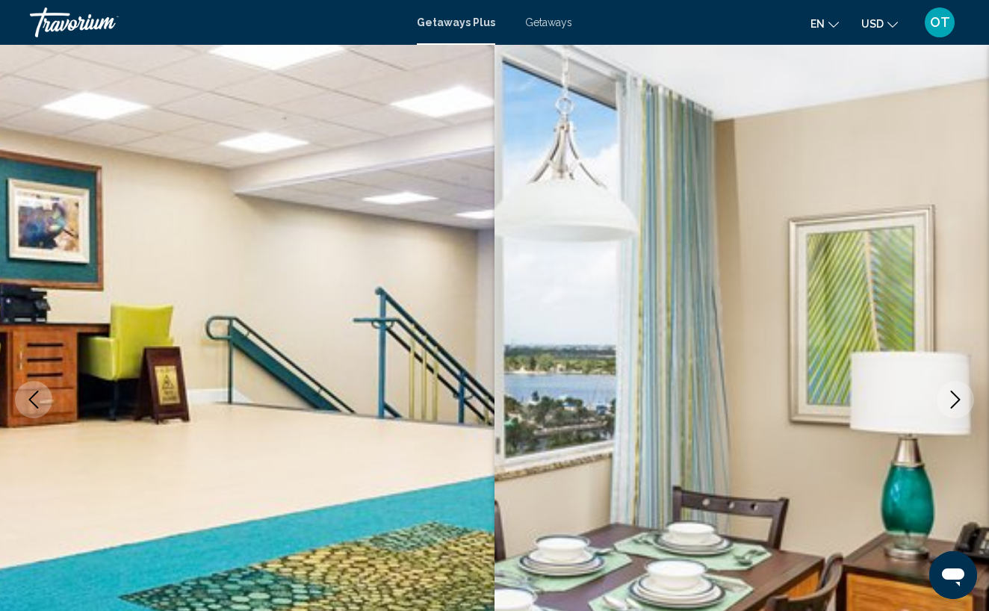
click at [958, 400] on icon "Next image" at bounding box center [955, 399] width 10 height 18
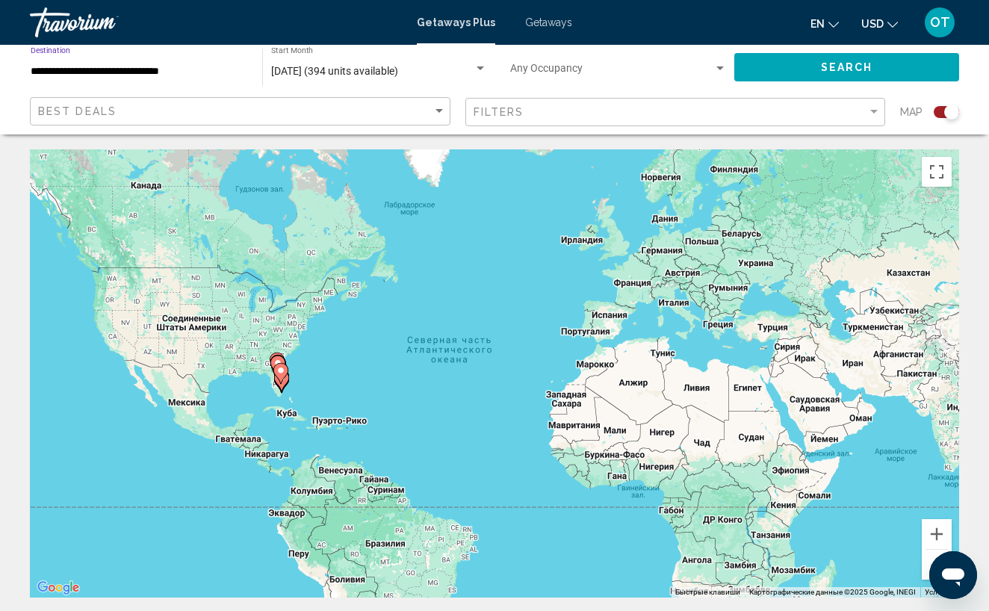
click at [217, 71] on input "**********" at bounding box center [139, 72] width 217 height 12
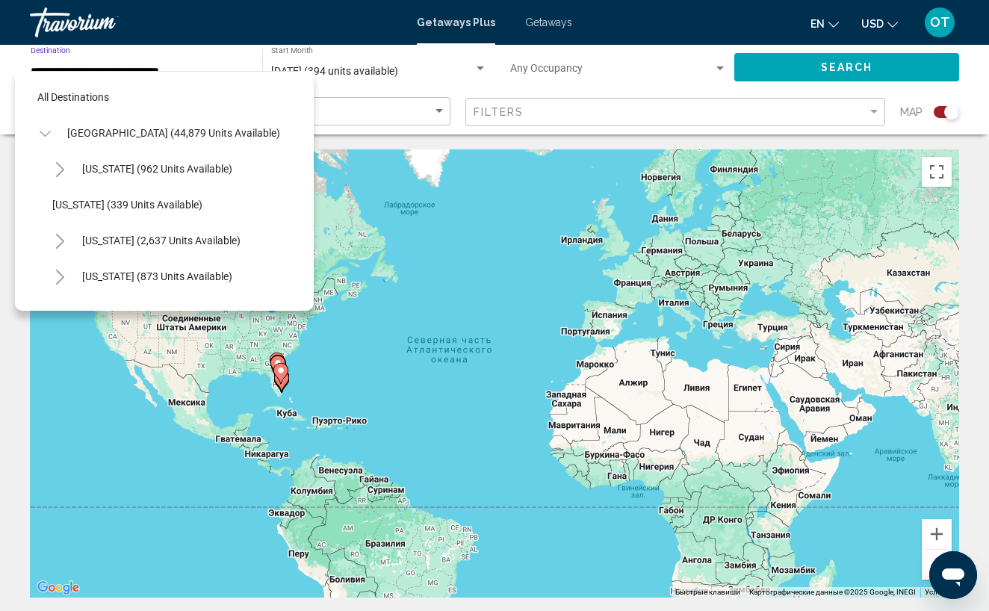
scroll to position [232, 0]
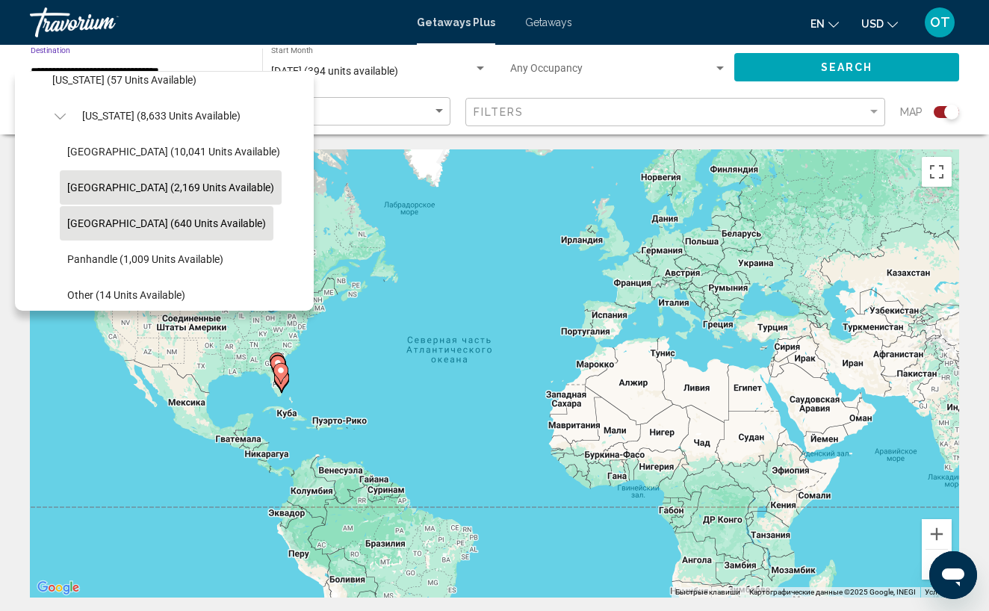
click at [138, 223] on span "[GEOGRAPHIC_DATA] (640 units available)" at bounding box center [166, 223] width 199 height 12
type input "**********"
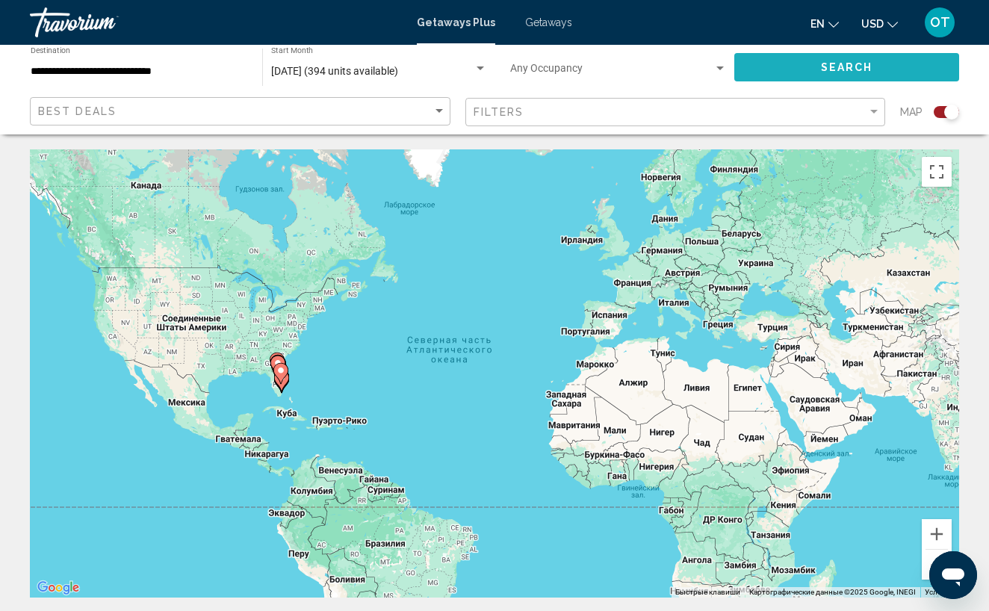
click at [794, 72] on button "Search" at bounding box center [846, 67] width 225 height 28
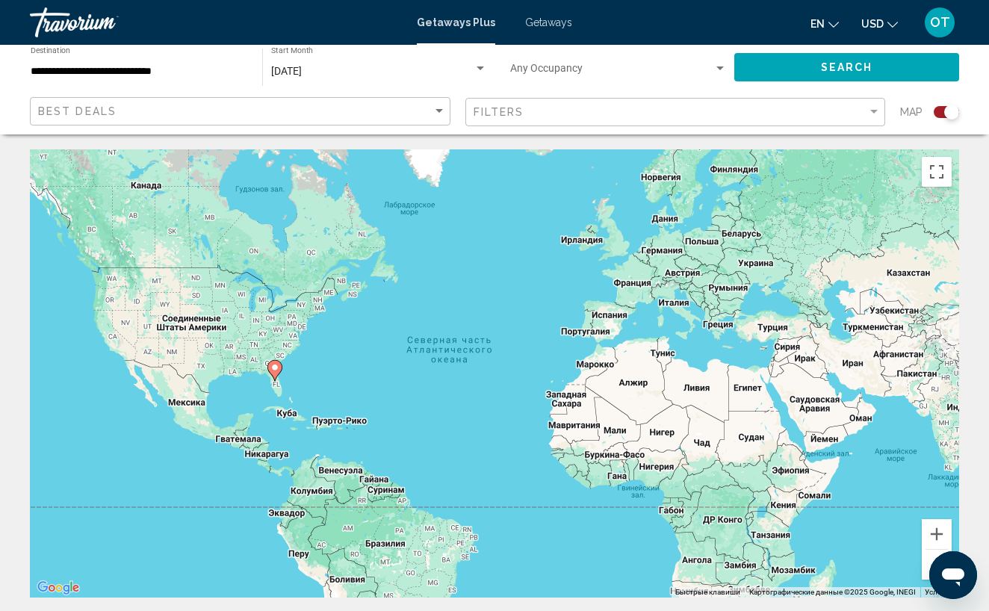
click at [276, 373] on icon "Main content" at bounding box center [274, 370] width 13 height 19
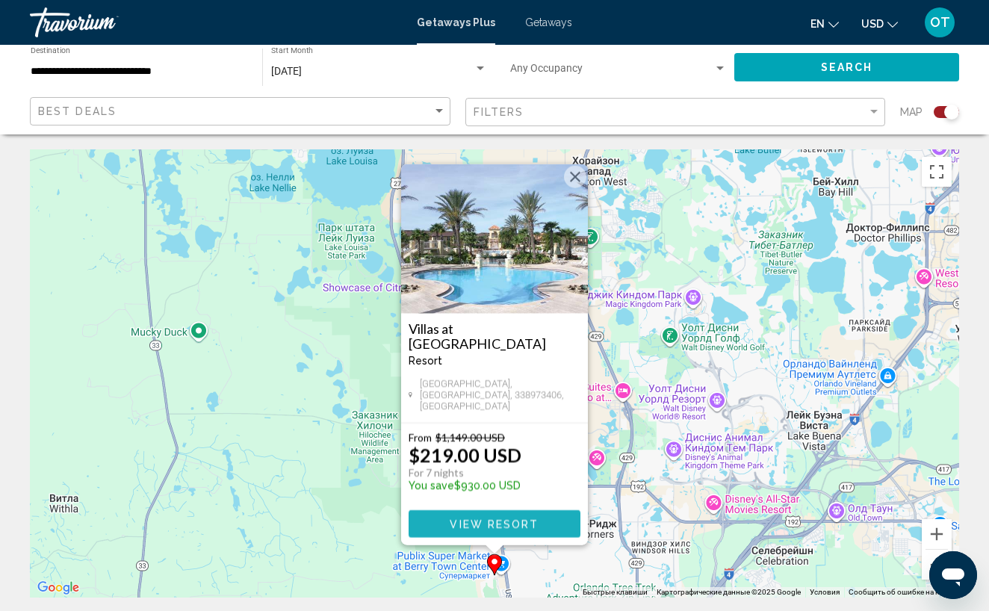
click at [525, 523] on span "View Resort" at bounding box center [493, 524] width 89 height 12
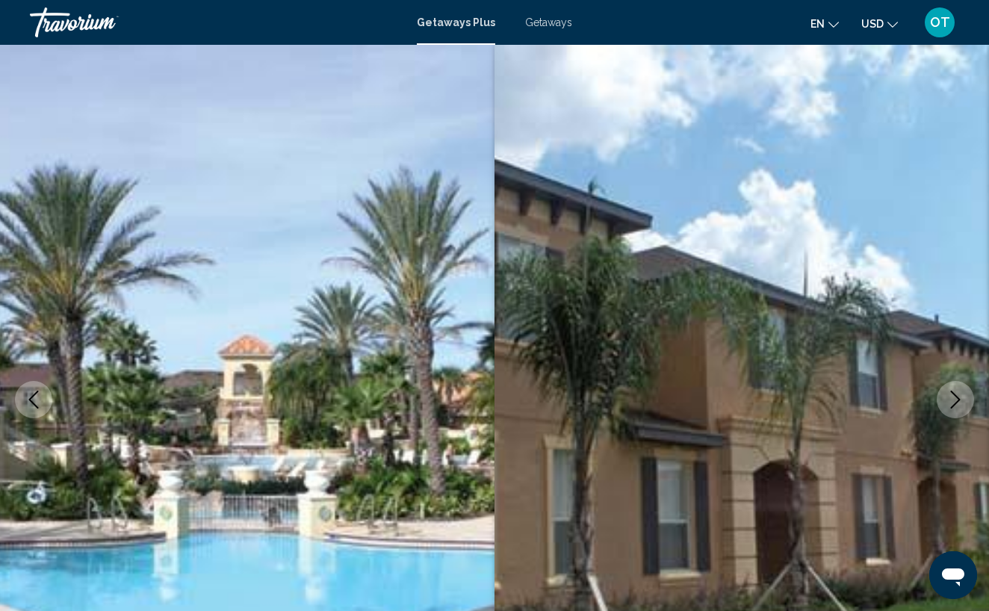
click at [956, 406] on icon "Next image" at bounding box center [955, 399] width 18 height 18
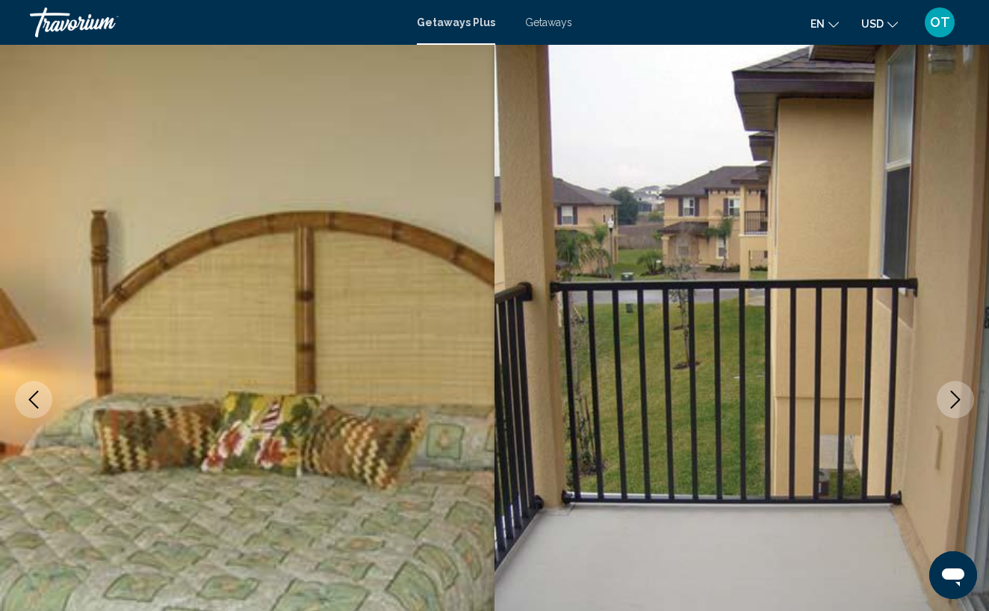
click at [956, 406] on icon "Next image" at bounding box center [955, 399] width 18 height 18
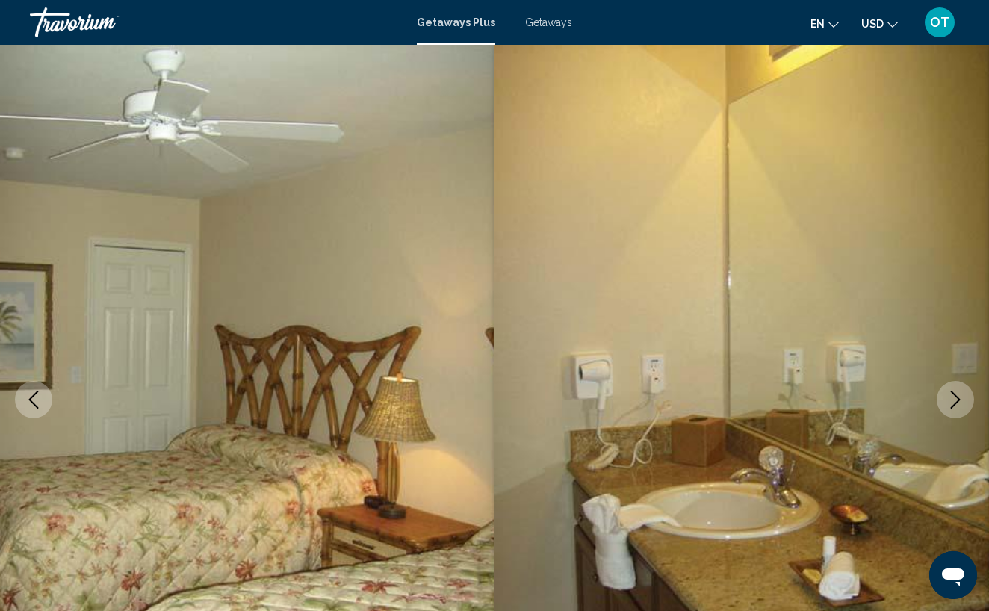
click at [956, 406] on icon "Next image" at bounding box center [955, 399] width 18 height 18
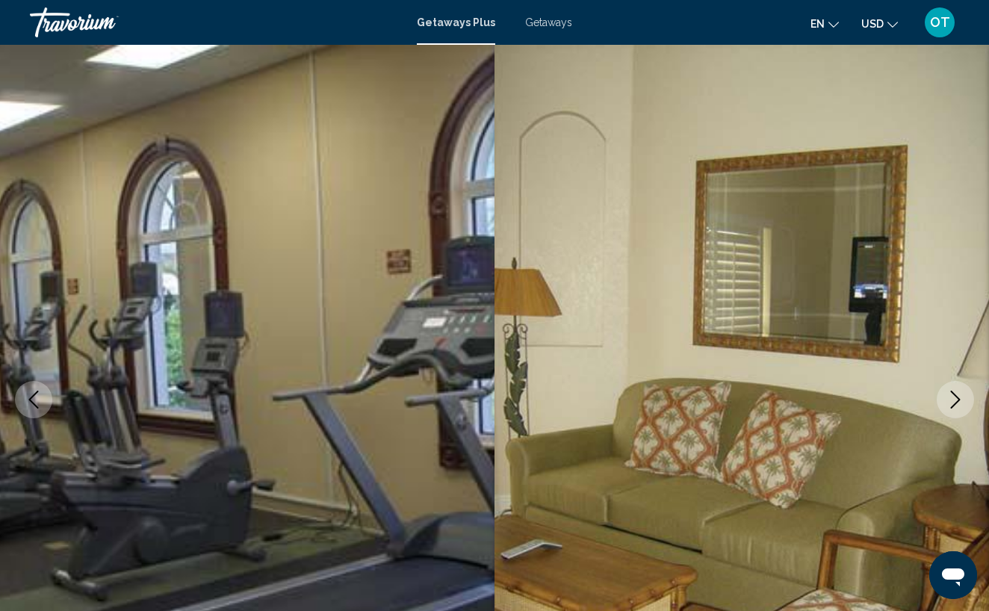
click at [956, 406] on icon "Next image" at bounding box center [955, 399] width 18 height 18
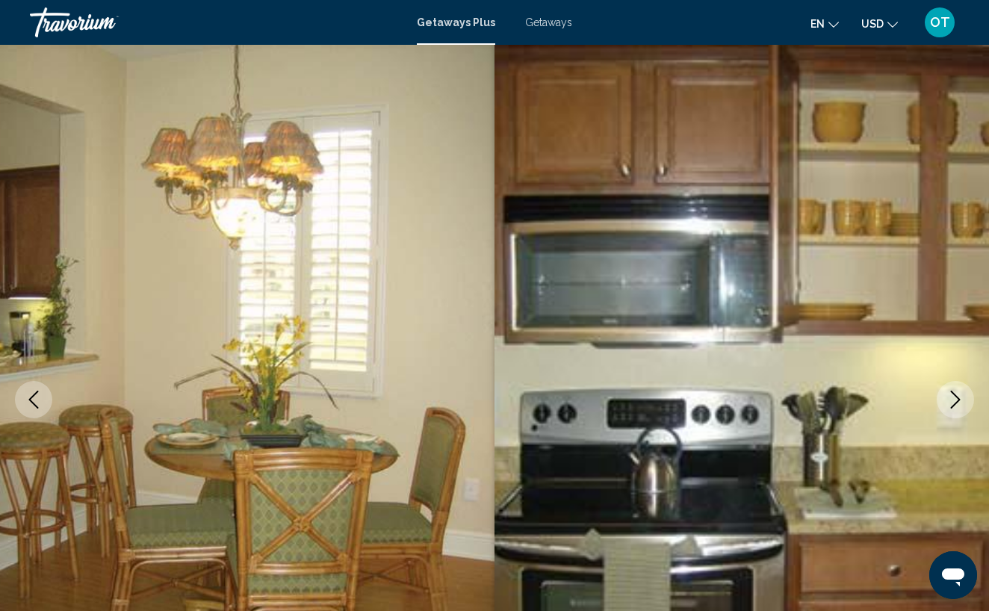
click at [956, 406] on icon "Next image" at bounding box center [955, 399] width 18 height 18
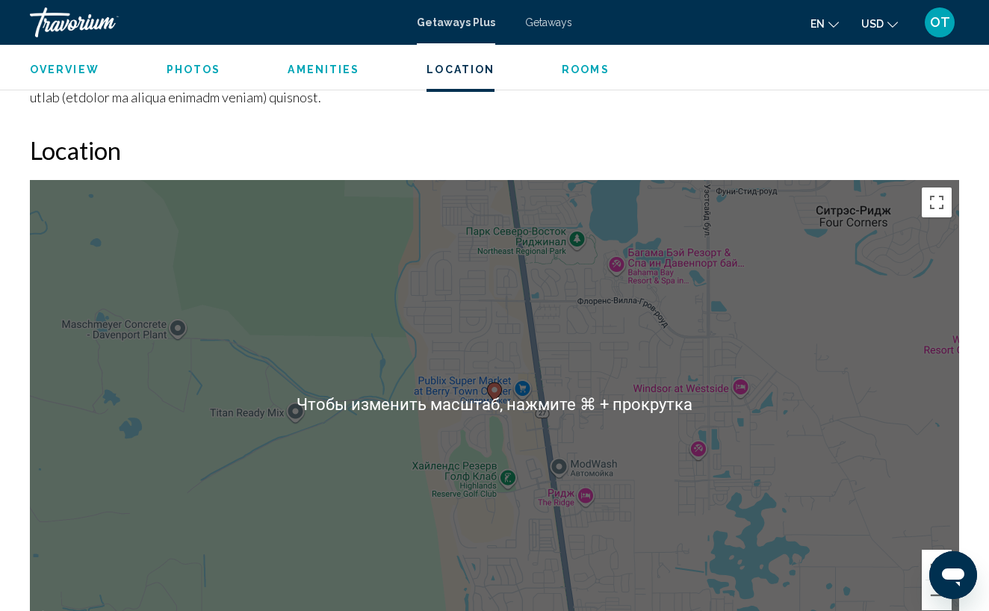
scroll to position [1952, 0]
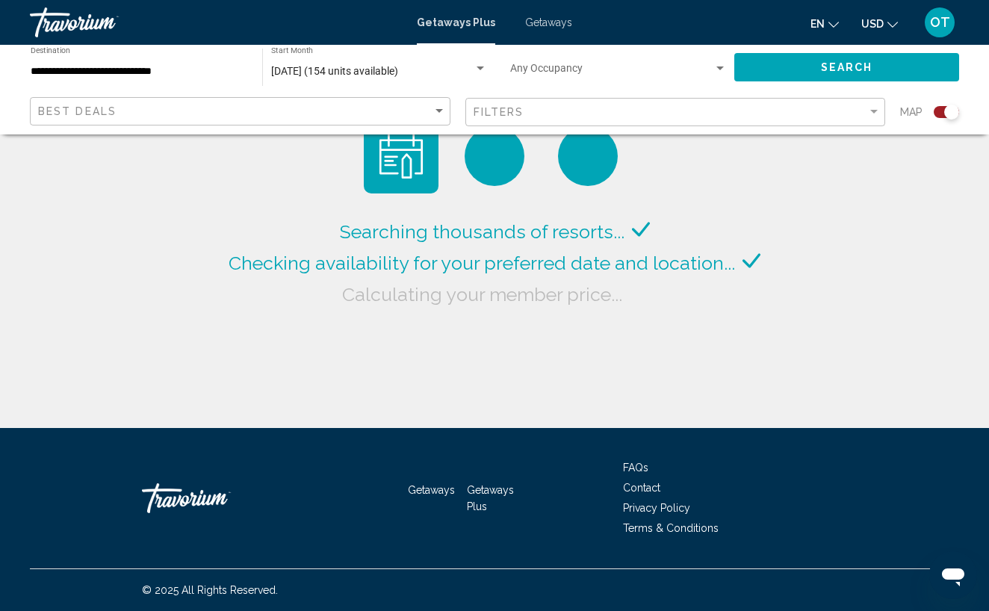
click at [84, 69] on input "**********" at bounding box center [139, 72] width 217 height 12
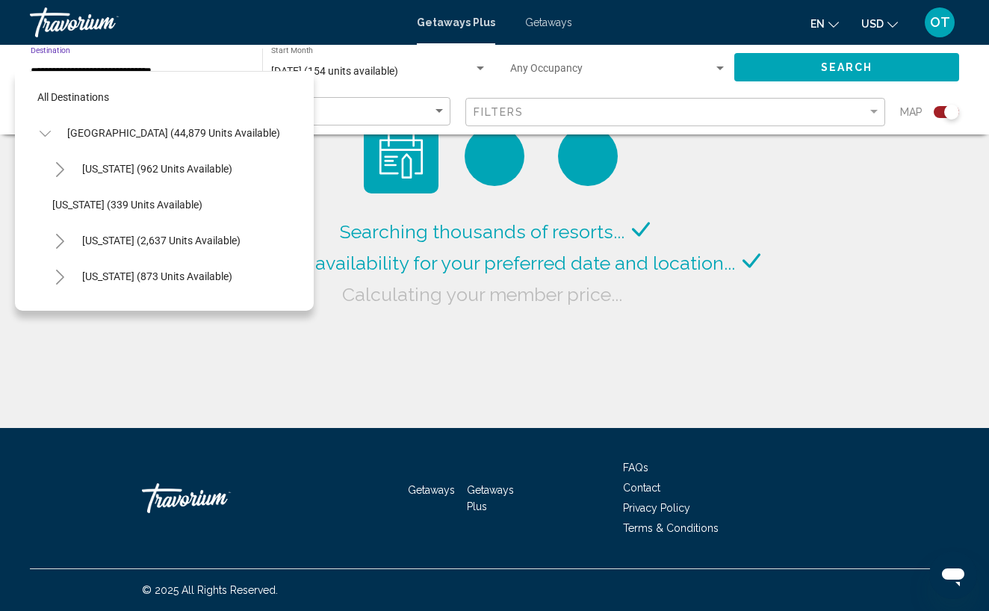
scroll to position [268, 0]
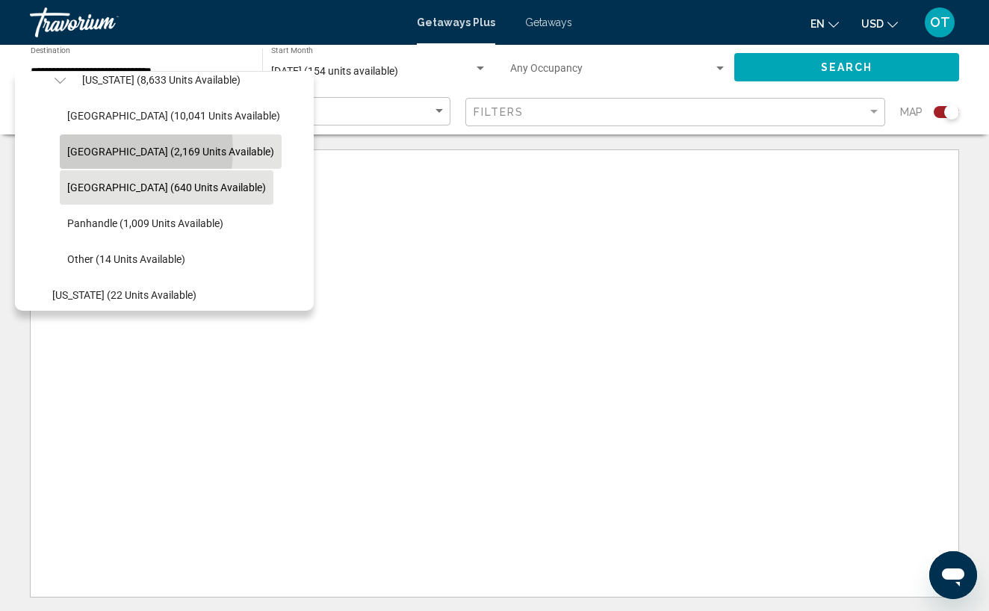
click at [96, 150] on span "[GEOGRAPHIC_DATA] (2,169 units available)" at bounding box center [170, 152] width 207 height 12
type input "**********"
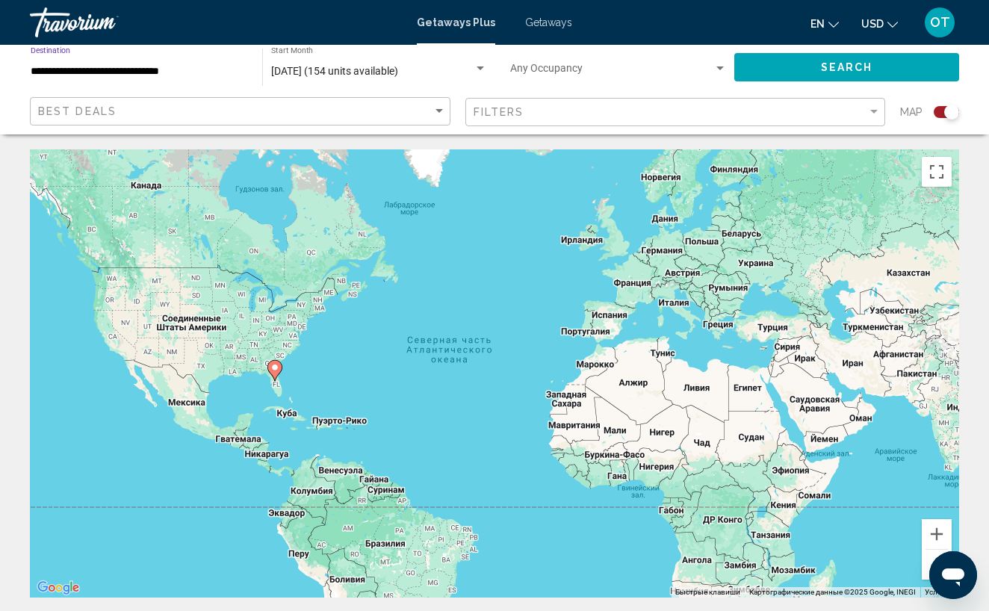
click at [809, 71] on button "Search" at bounding box center [846, 67] width 225 height 28
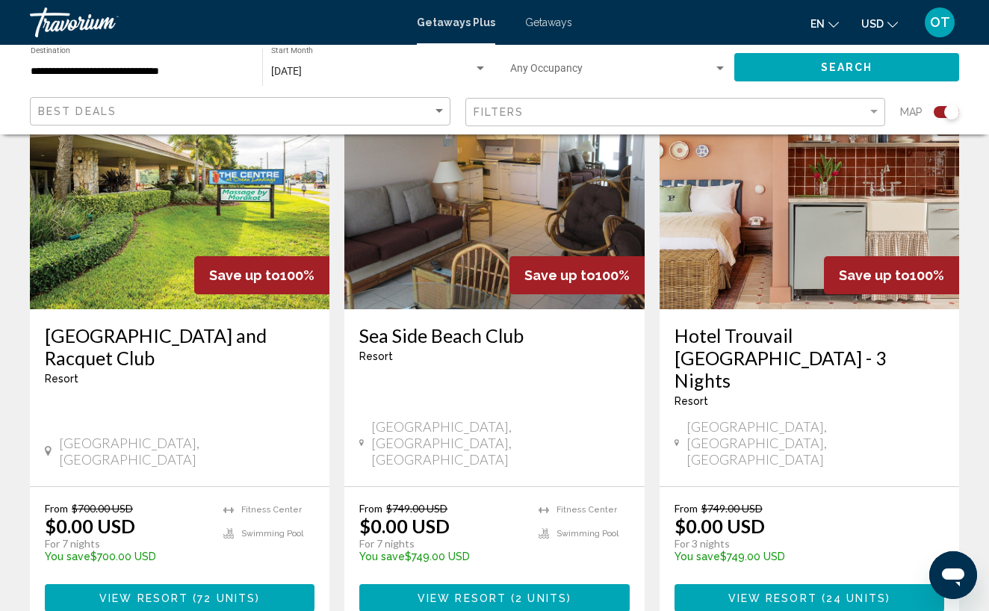
scroll to position [620, 0]
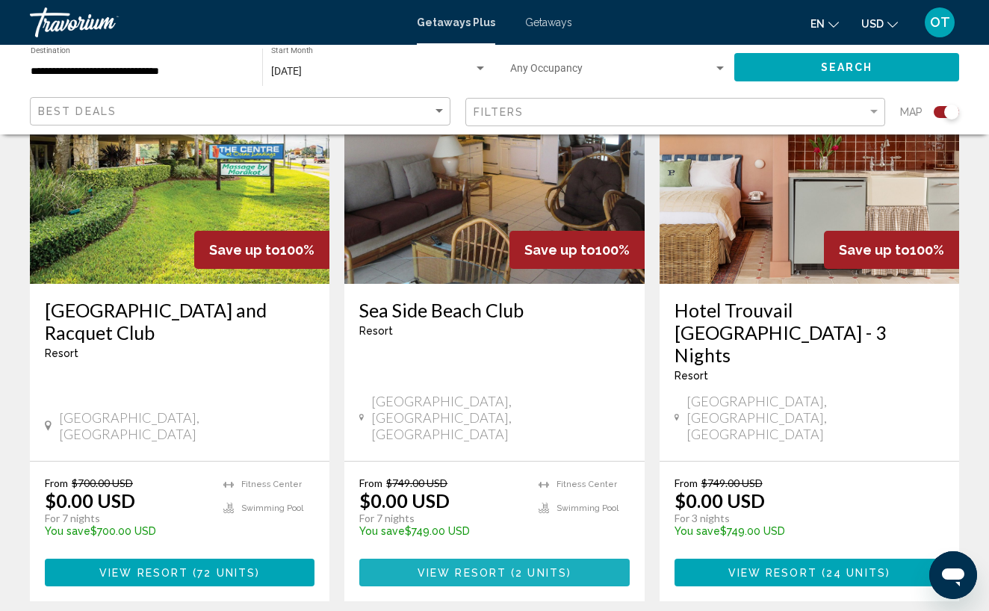
click at [499, 567] on span "View Resort" at bounding box center [461, 573] width 89 height 12
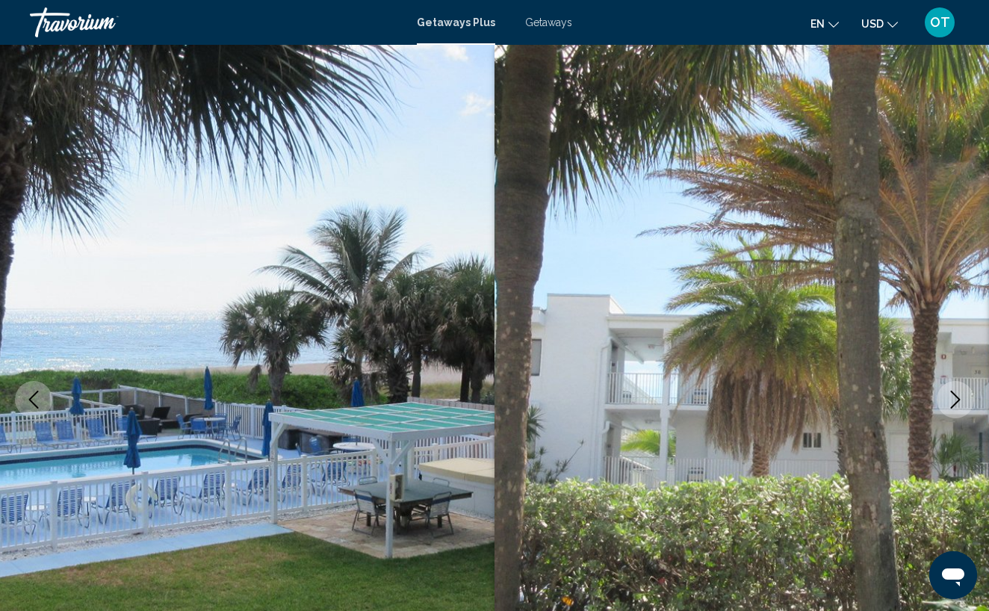
click at [954, 402] on icon "Next image" at bounding box center [955, 399] width 18 height 18
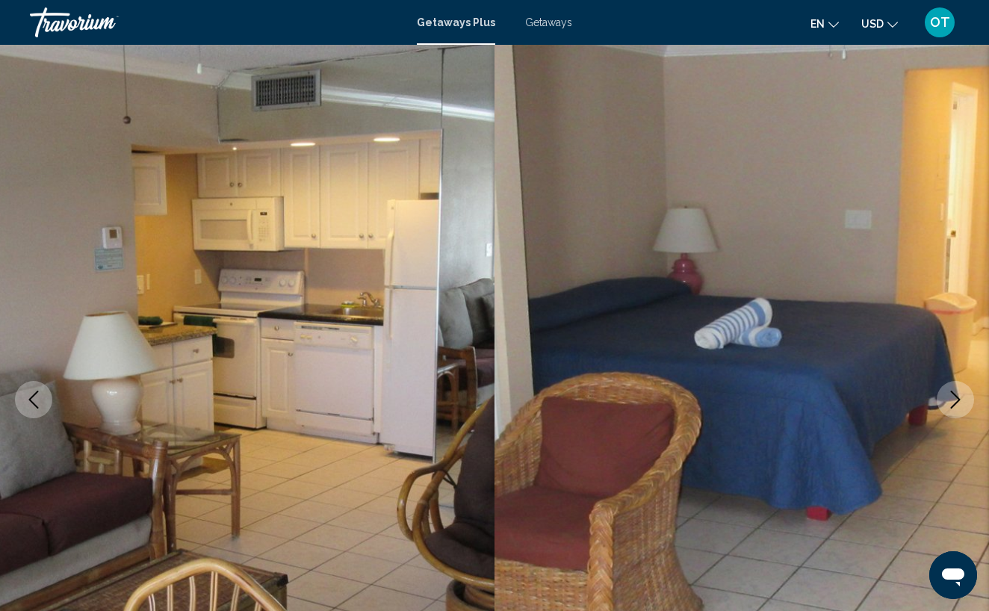
click at [954, 402] on icon "Next image" at bounding box center [955, 399] width 18 height 18
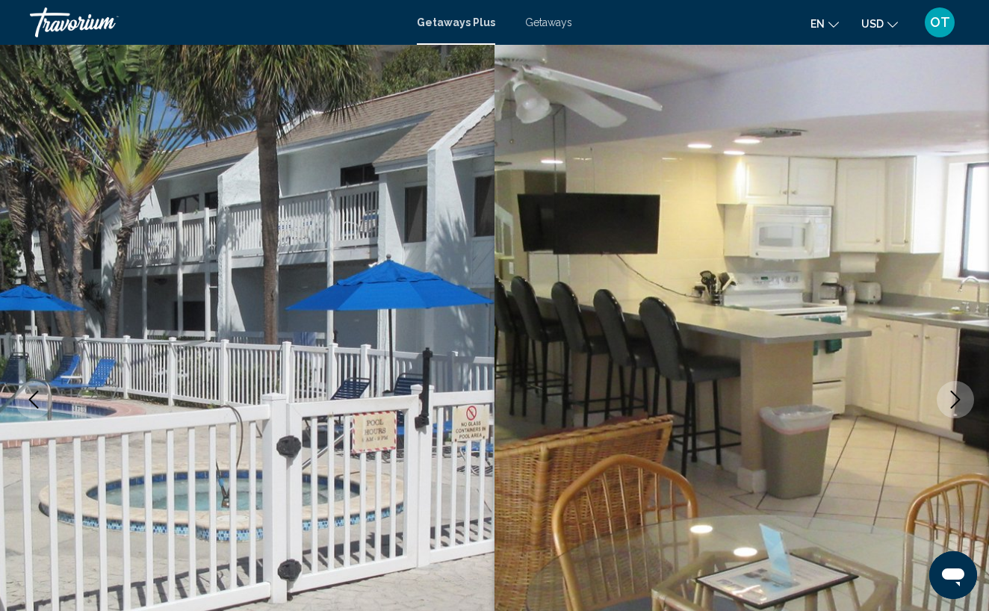
click at [954, 402] on icon "Next image" at bounding box center [955, 399] width 18 height 18
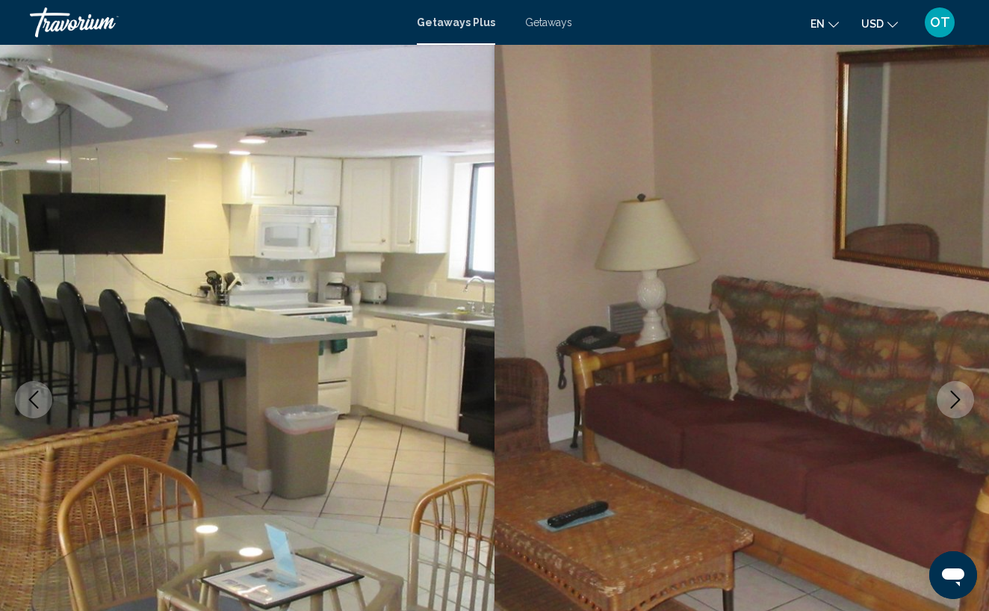
click at [954, 402] on icon "Next image" at bounding box center [955, 399] width 18 height 18
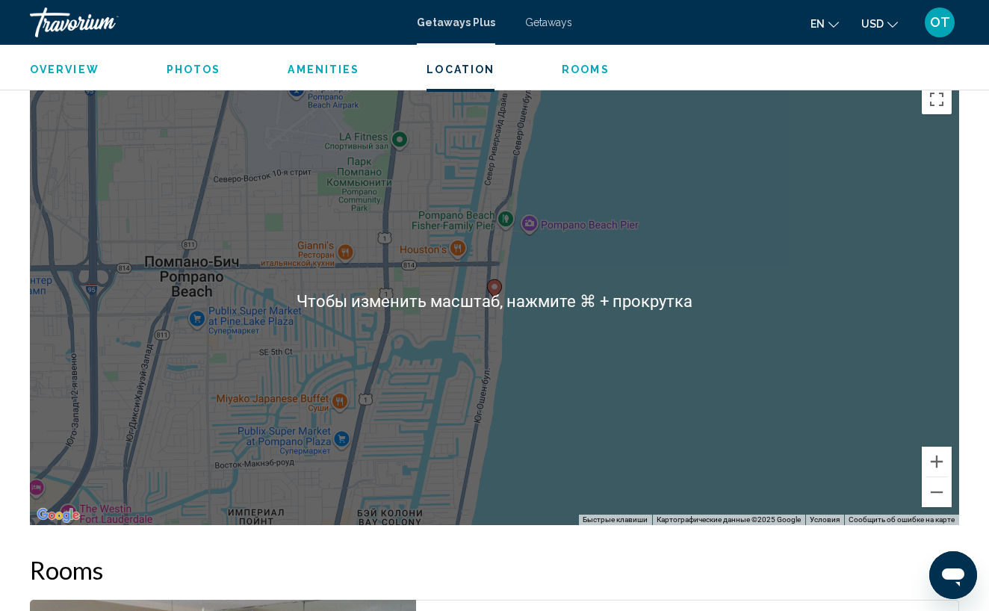
scroll to position [2053, 0]
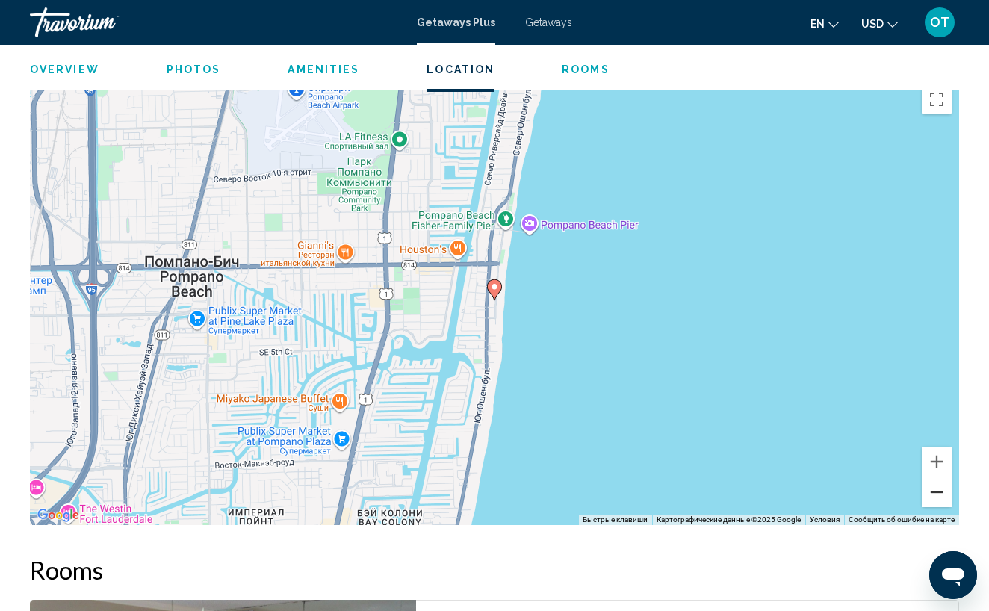
click at [941, 492] on button "Уменьшить" at bounding box center [936, 492] width 30 height 30
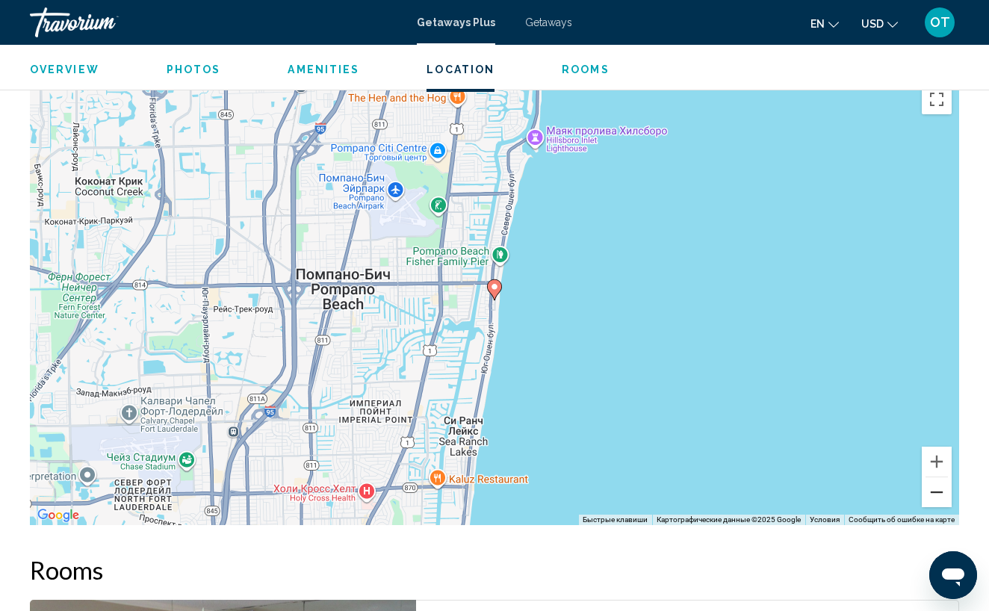
click at [941, 492] on button "Уменьшить" at bounding box center [936, 492] width 30 height 30
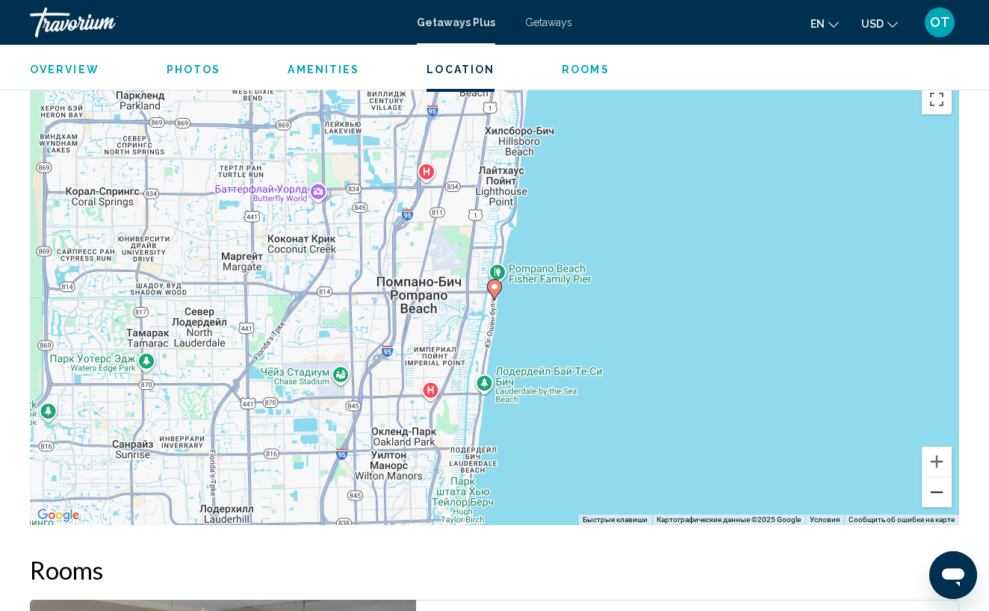
click at [941, 492] on button "Уменьшить" at bounding box center [936, 492] width 30 height 30
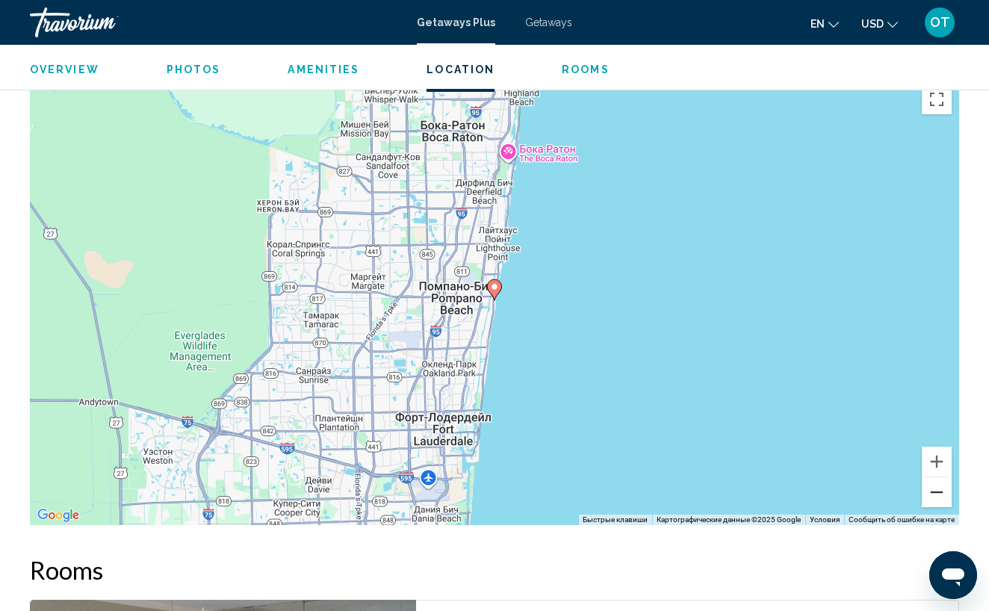
click at [941, 492] on button "Уменьшить" at bounding box center [936, 492] width 30 height 30
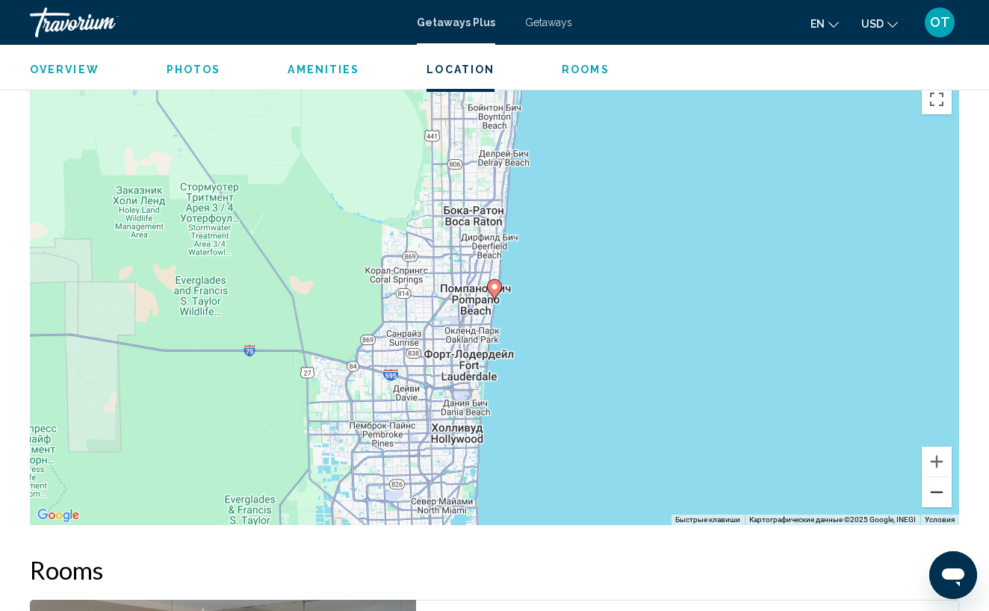
click at [941, 492] on button "Уменьшить" at bounding box center [936, 492] width 30 height 30
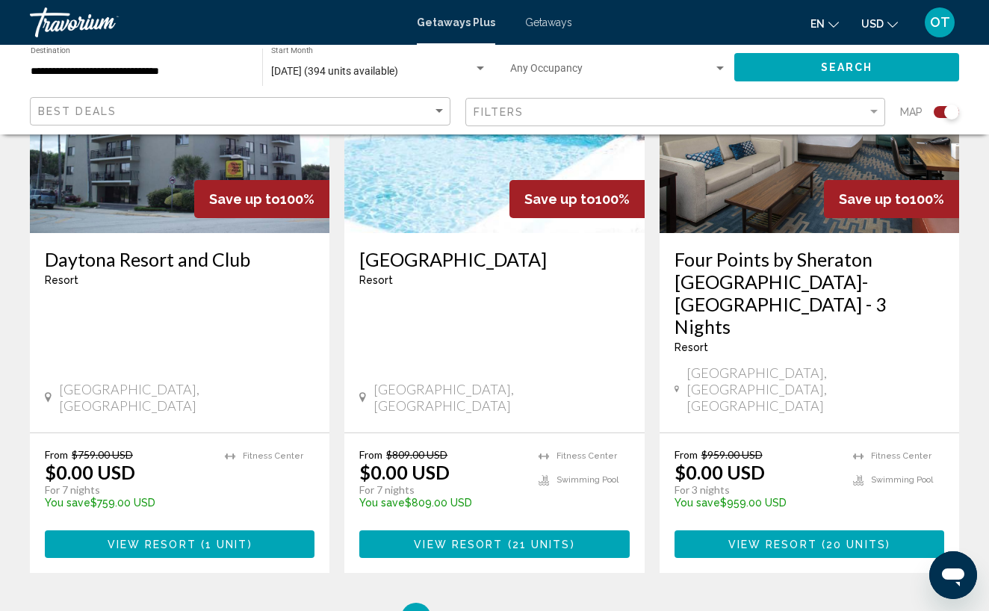
scroll to position [2363, 0]
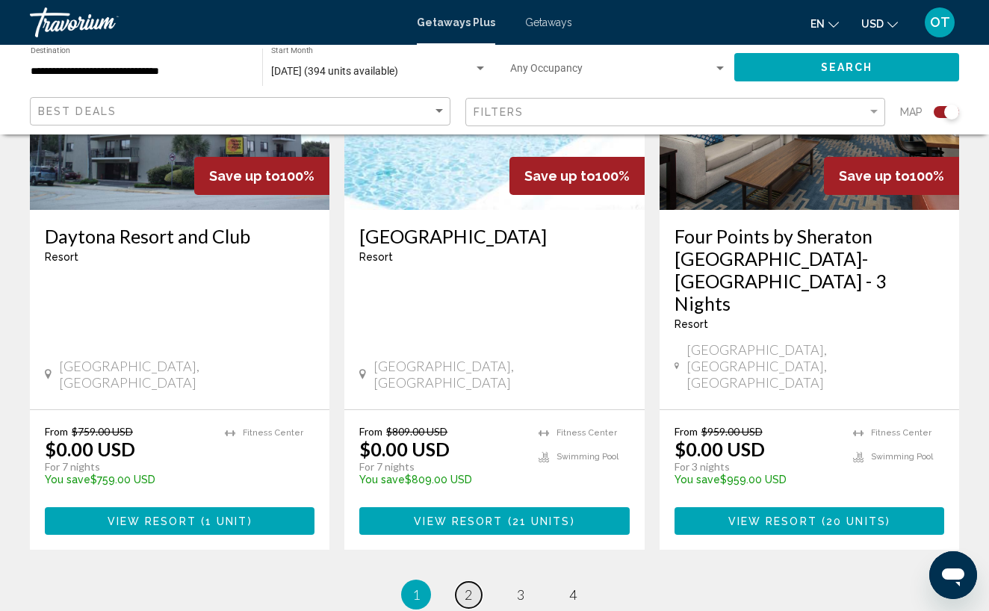
click at [469, 586] on span "2" at bounding box center [467, 594] width 7 height 16
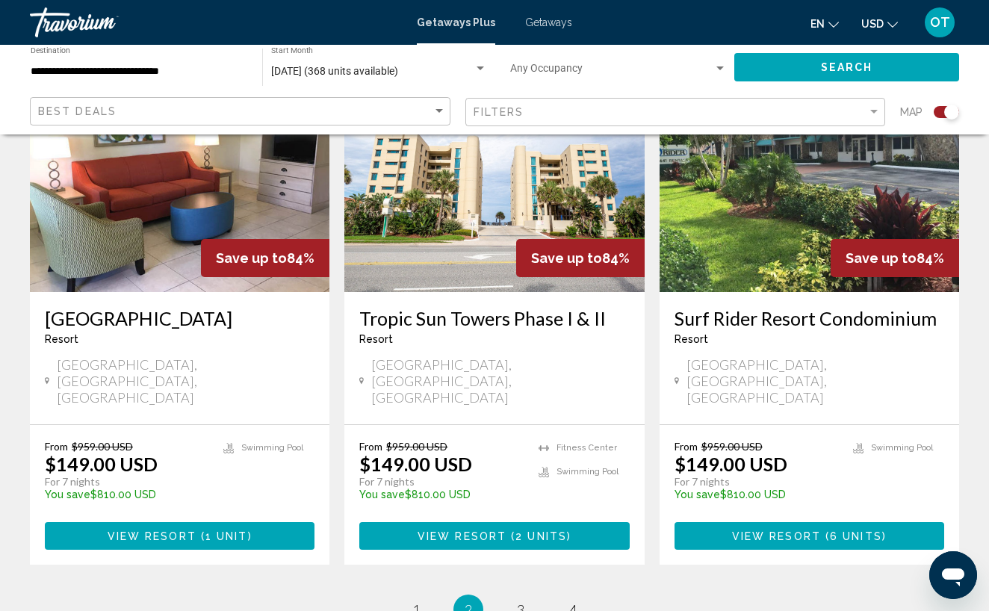
scroll to position [2259, 0]
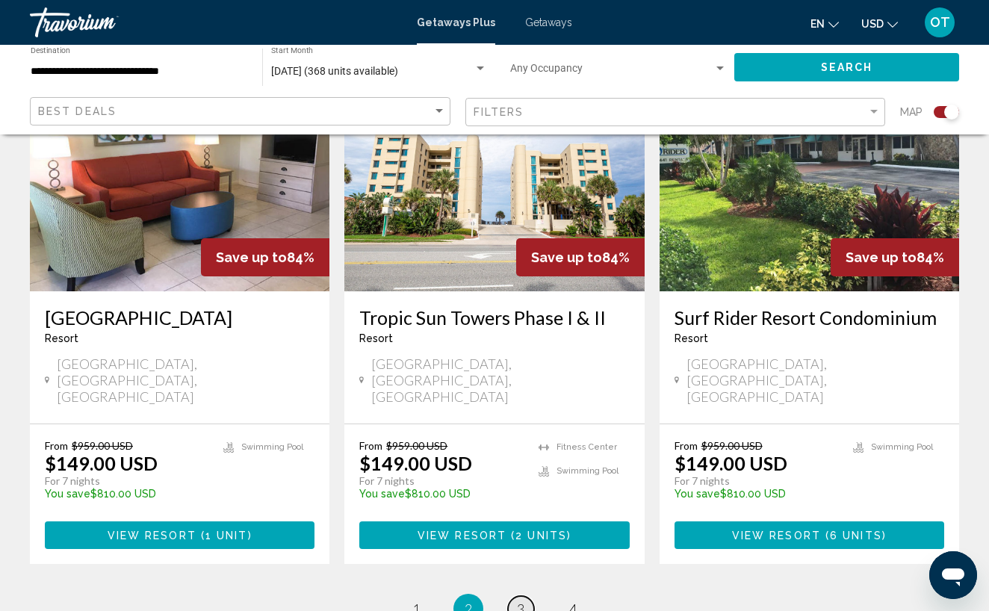
click at [522, 600] on span "3" at bounding box center [520, 608] width 7 height 16
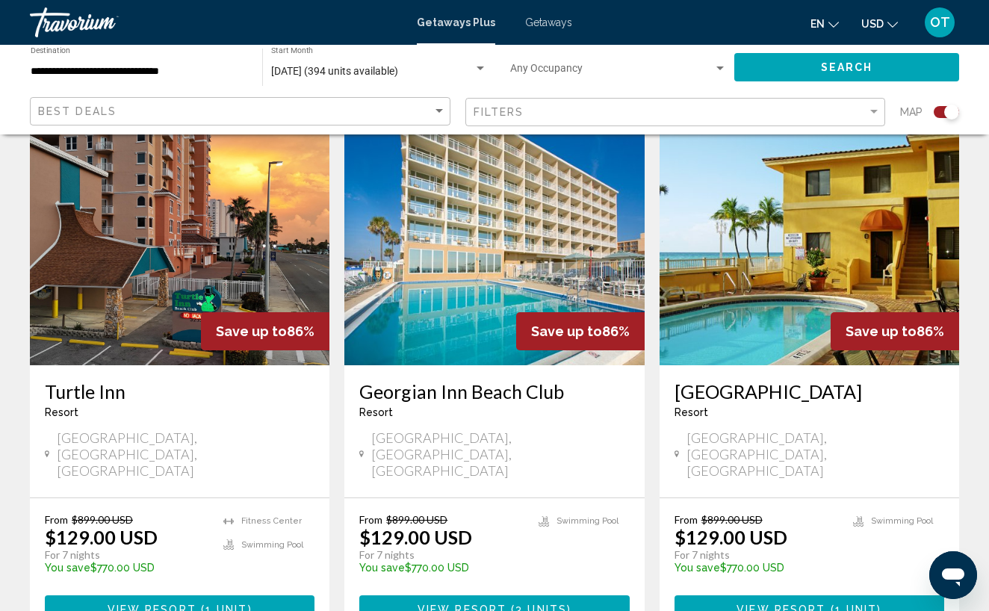
scroll to position [540, 0]
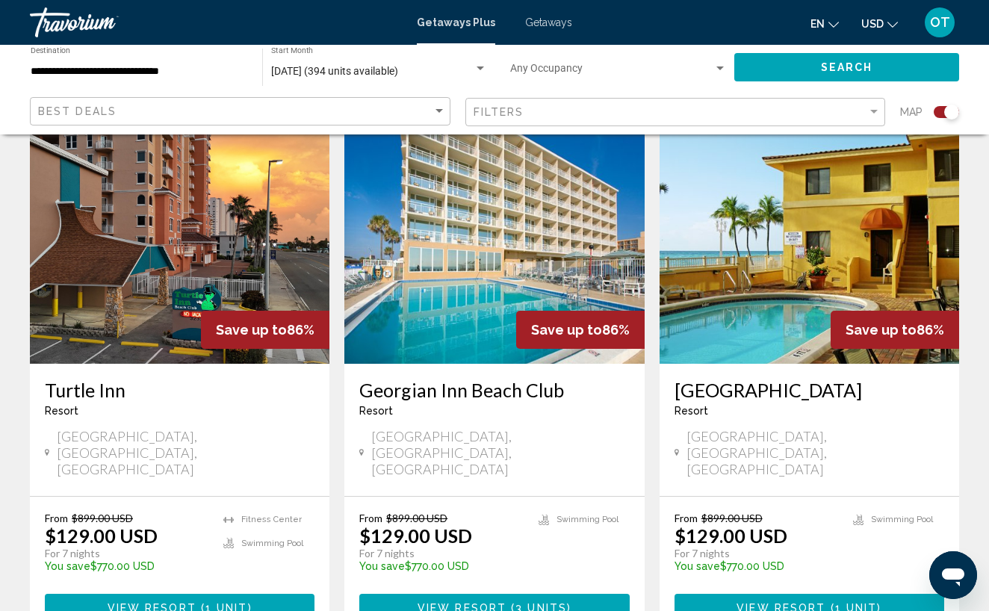
click at [813, 602] on span "View Resort" at bounding box center [780, 608] width 89 height 12
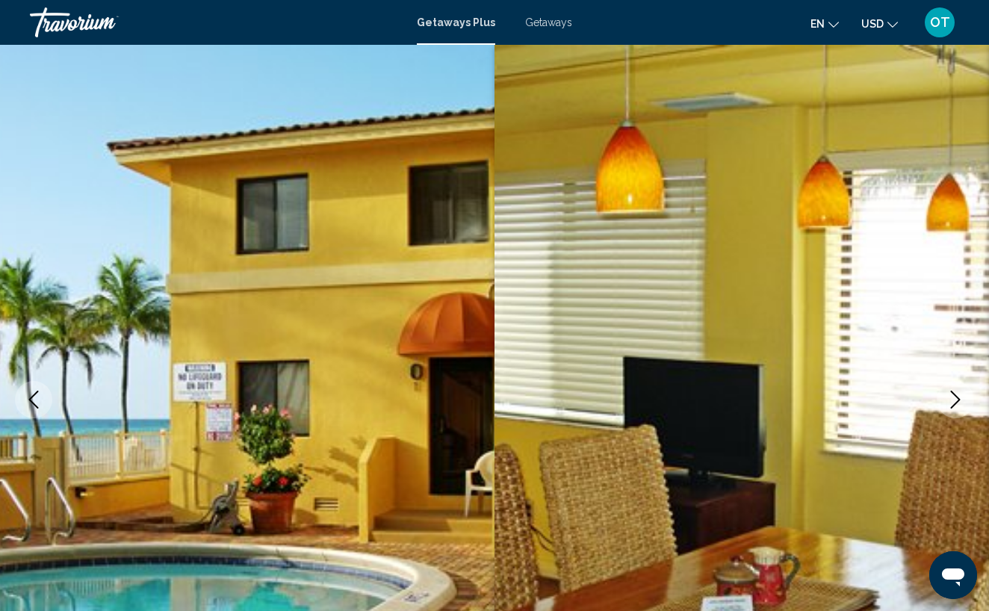
click at [959, 399] on icon "Next image" at bounding box center [955, 399] width 10 height 18
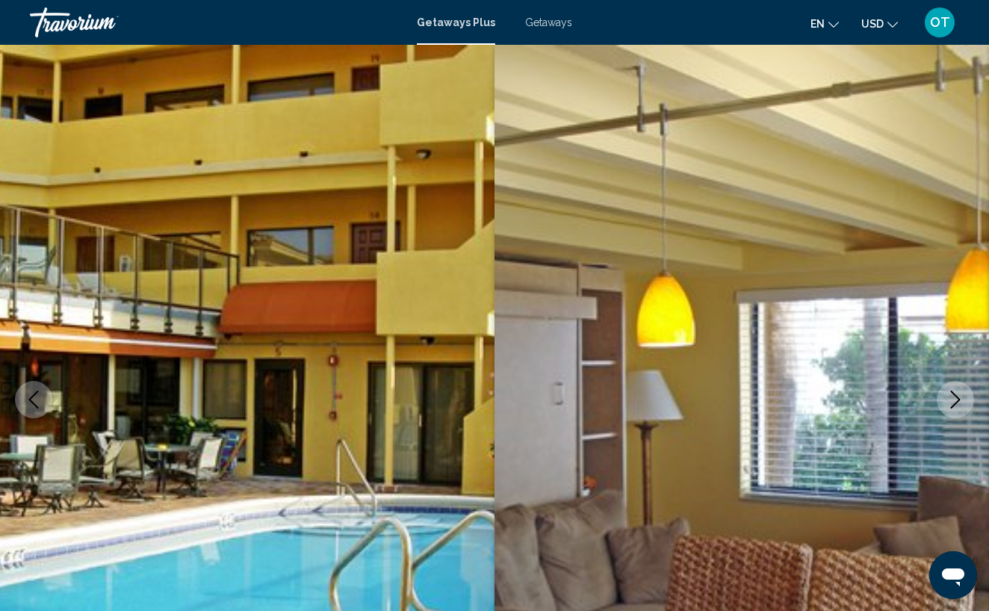
click at [959, 399] on icon "Next image" at bounding box center [955, 399] width 10 height 18
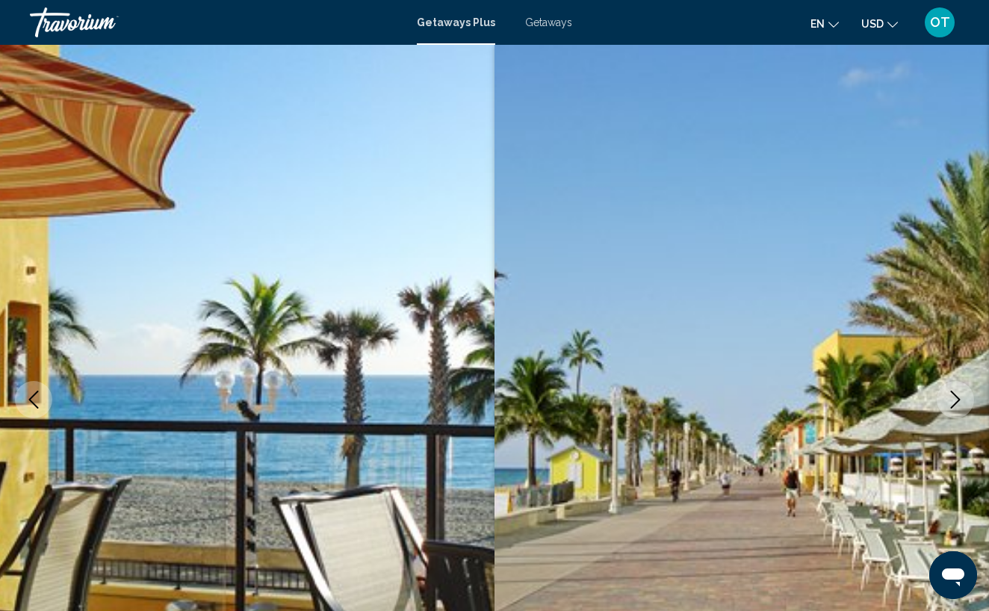
click at [959, 399] on icon "Next image" at bounding box center [955, 399] width 10 height 18
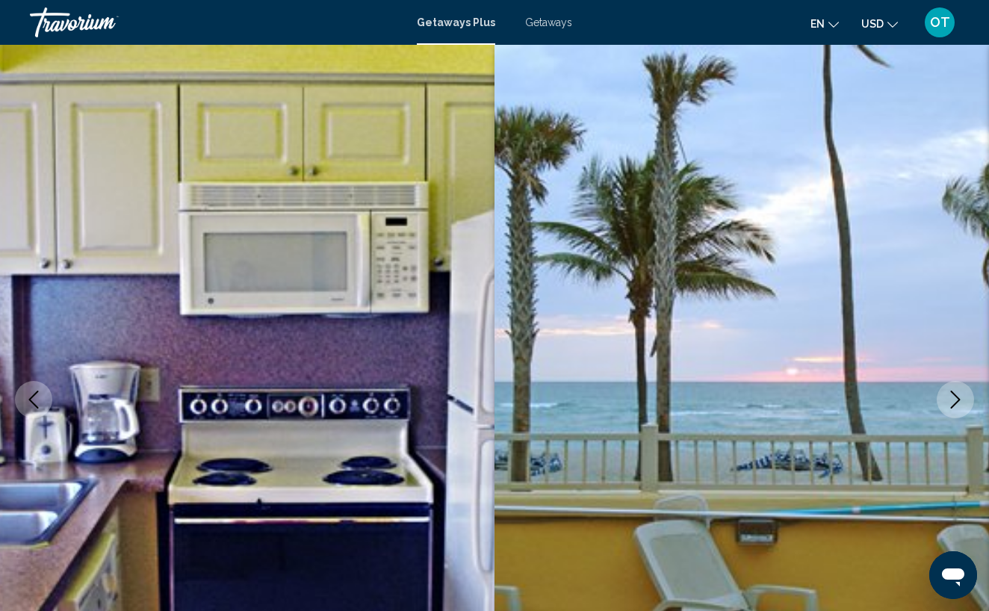
click at [957, 398] on icon "Next image" at bounding box center [955, 399] width 10 height 18
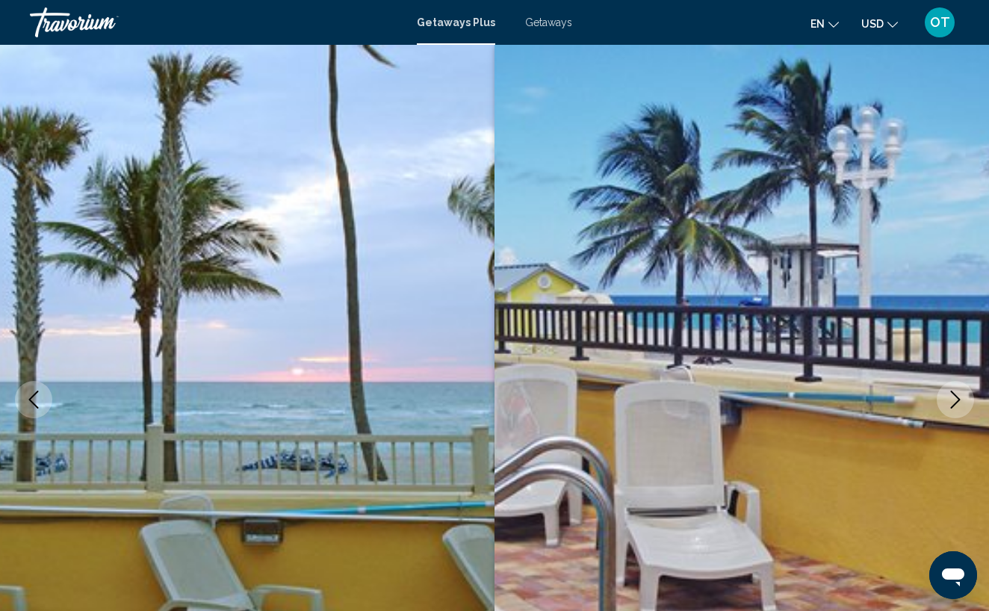
click at [957, 398] on icon "Next image" at bounding box center [955, 399] width 10 height 18
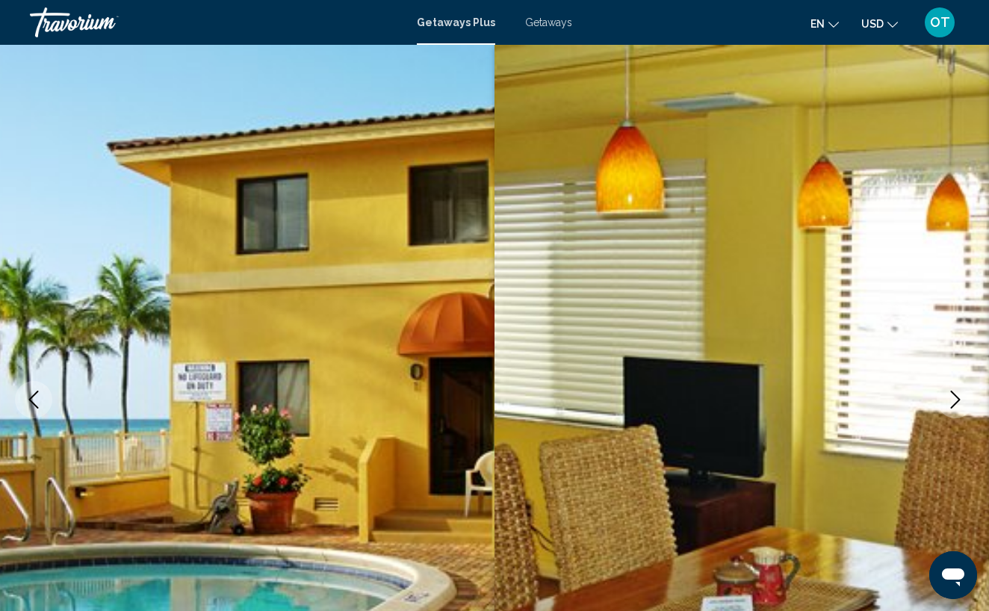
click at [957, 398] on icon "Next image" at bounding box center [955, 399] width 10 height 18
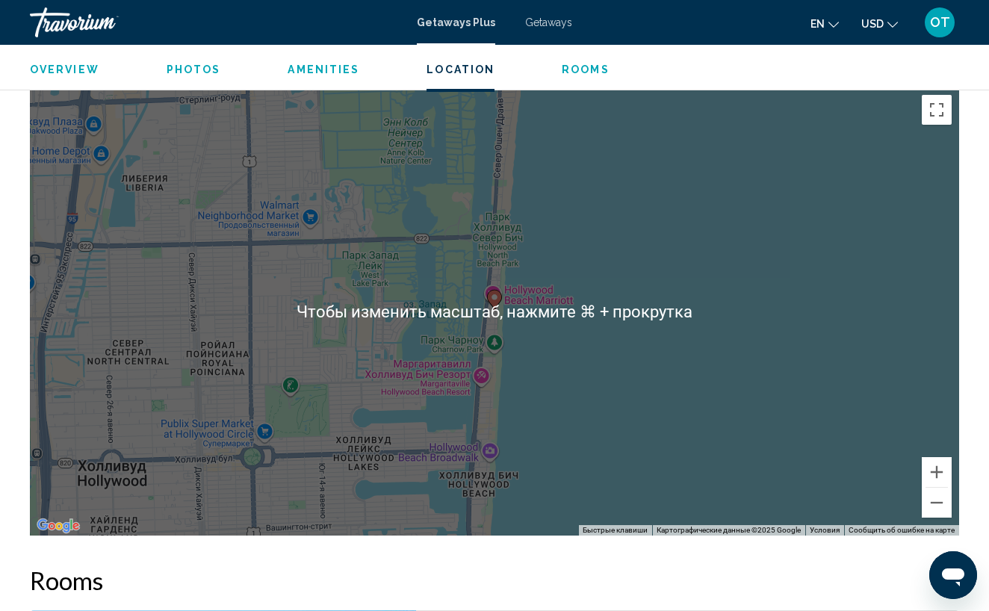
scroll to position [2010, 0]
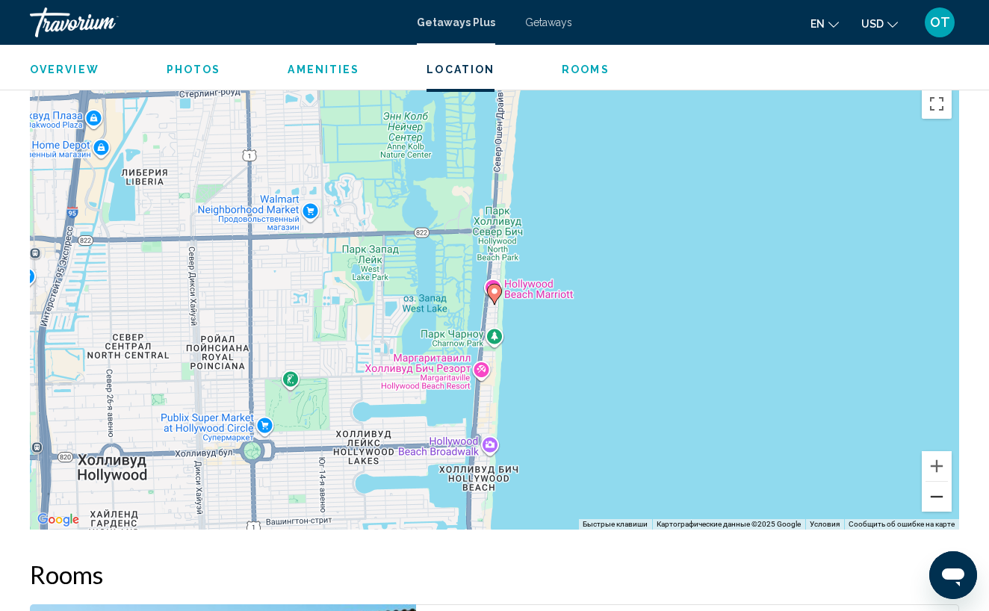
click at [942, 491] on button "Уменьшить" at bounding box center [936, 497] width 30 height 30
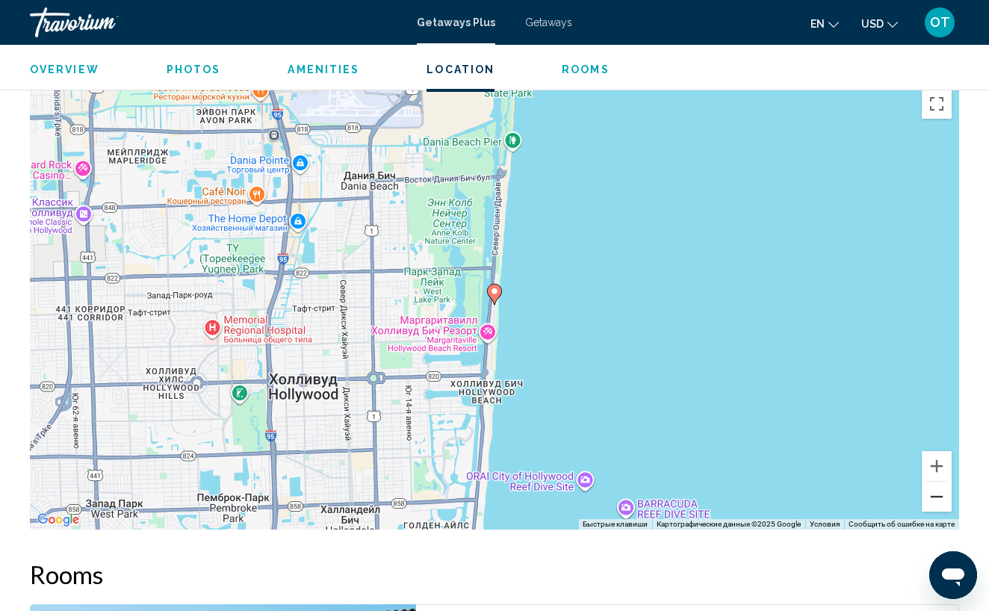
click at [942, 491] on button "Уменьшить" at bounding box center [936, 497] width 30 height 30
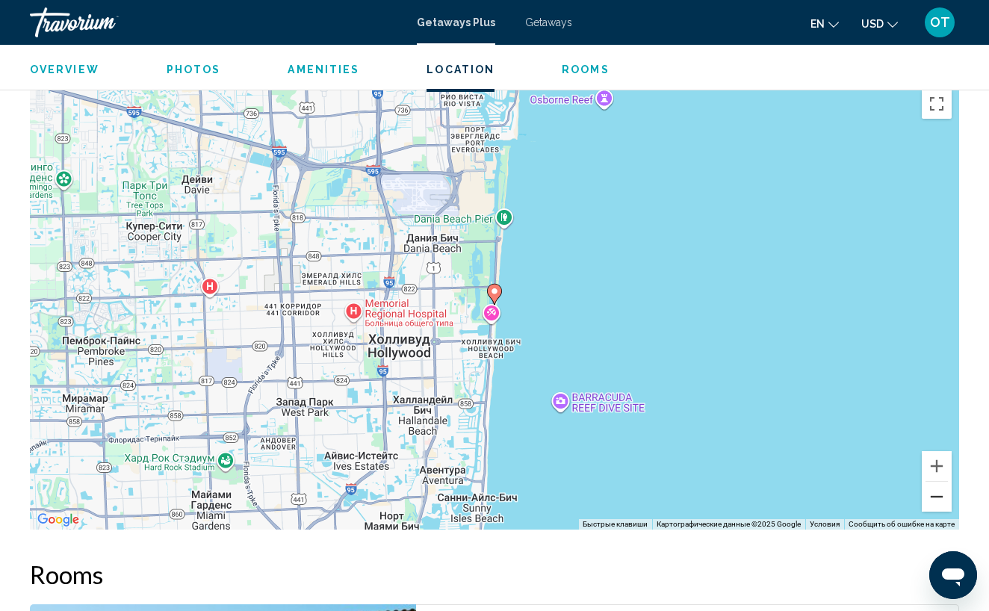
click at [942, 491] on button "Уменьшить" at bounding box center [936, 497] width 30 height 30
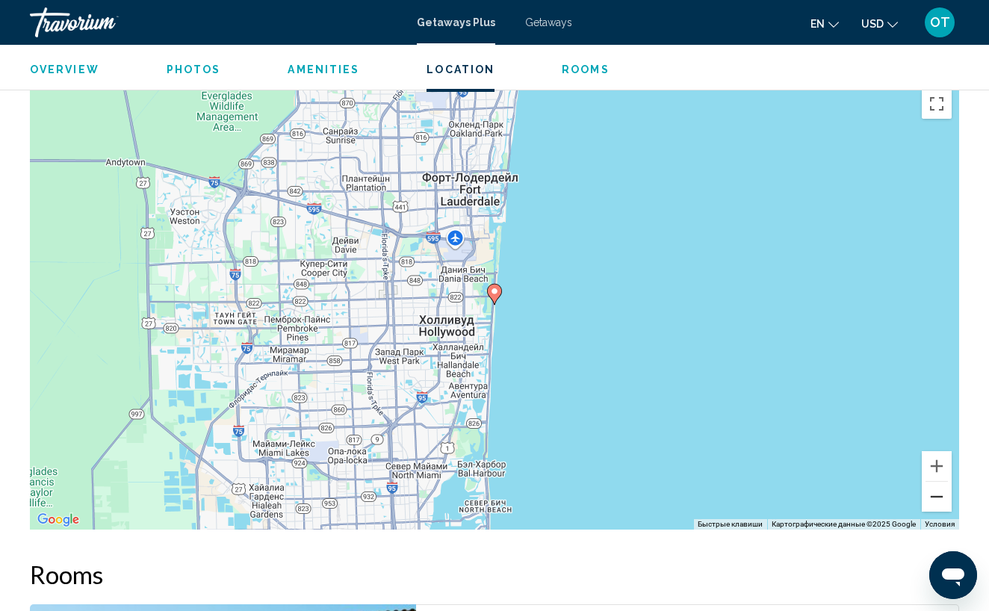
click at [942, 491] on button "Уменьшить" at bounding box center [936, 497] width 30 height 30
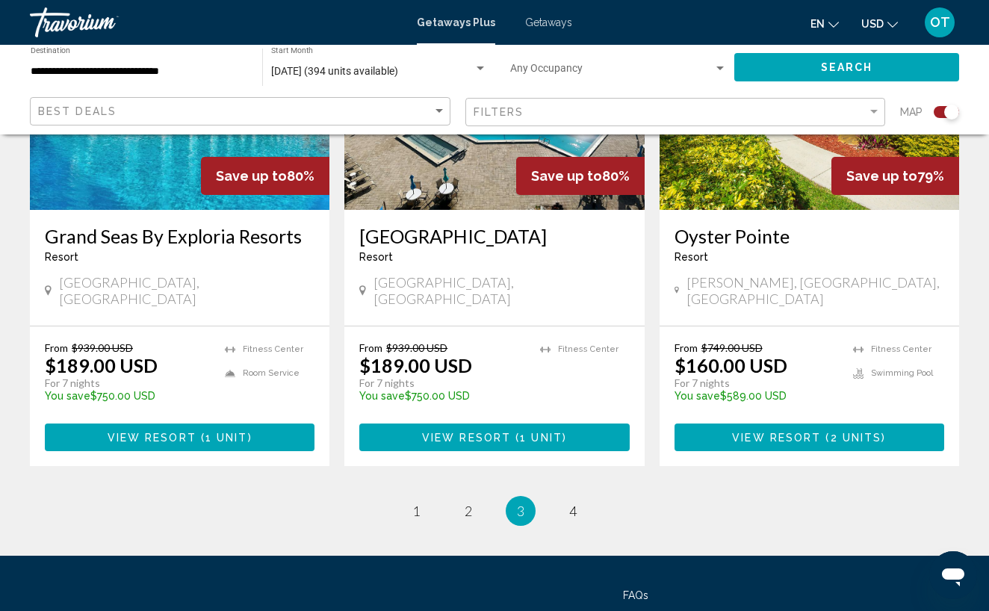
scroll to position [2303, 0]
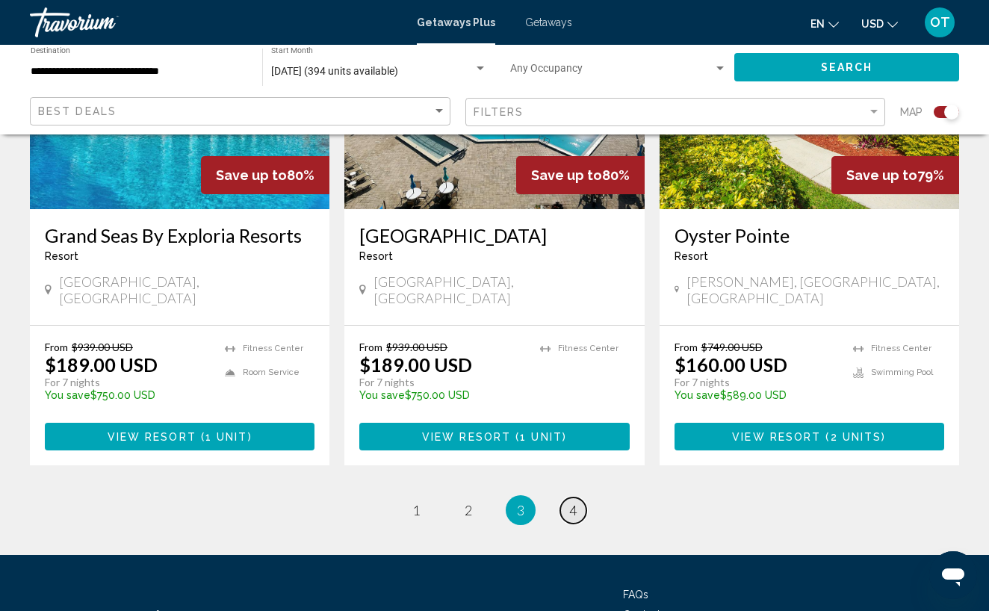
click at [574, 502] on span "4" at bounding box center [572, 510] width 7 height 16
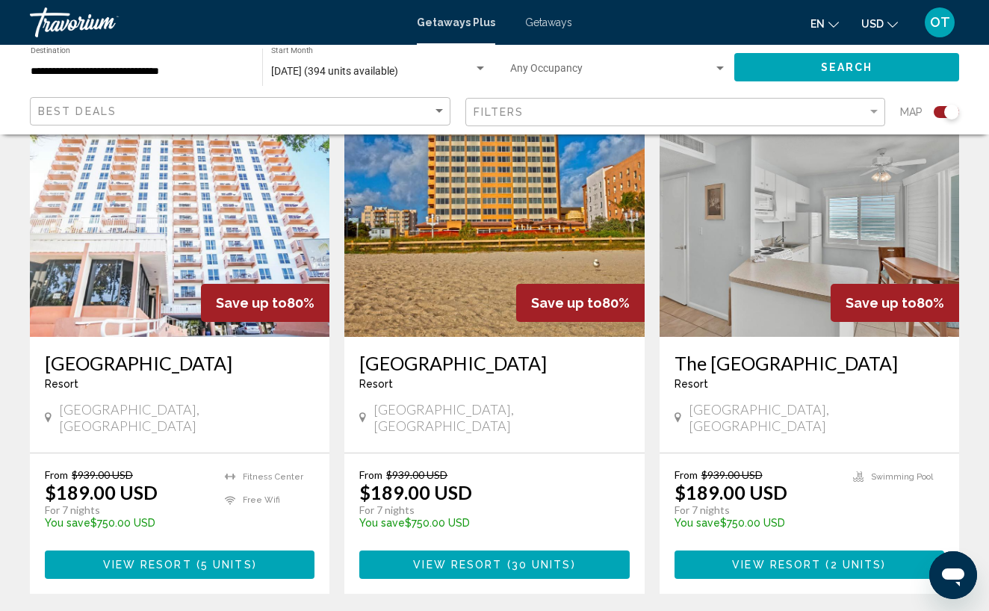
scroll to position [1113, 0]
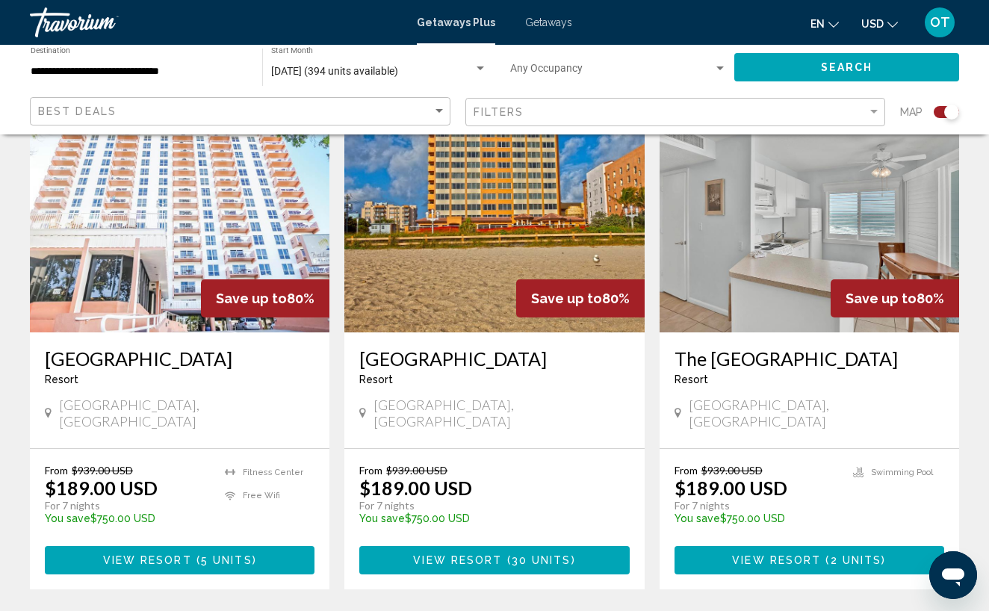
click at [820, 555] on span "View Resort" at bounding box center [776, 561] width 89 height 12
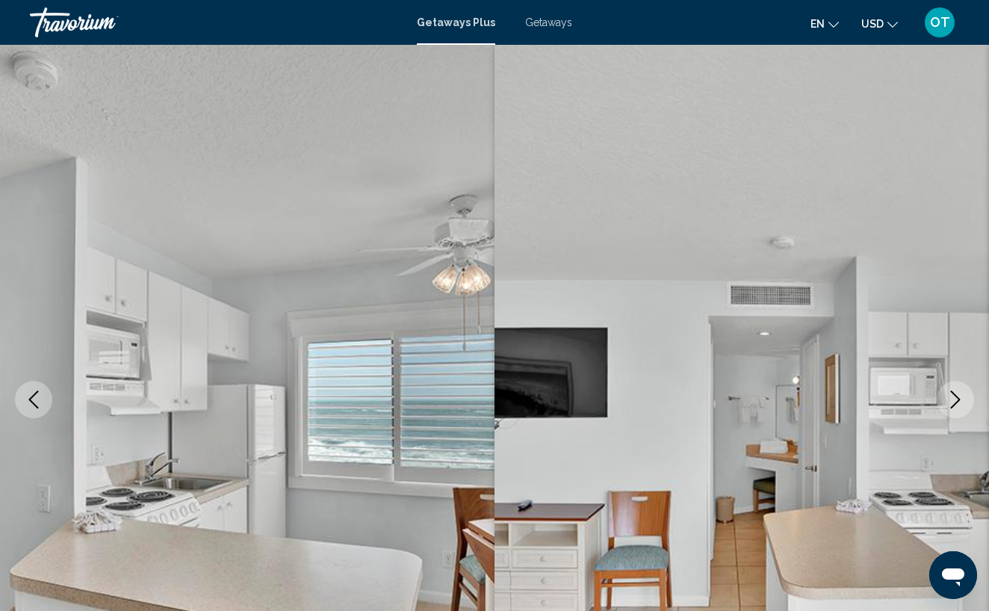
click at [953, 397] on icon "Next image" at bounding box center [955, 399] width 18 height 18
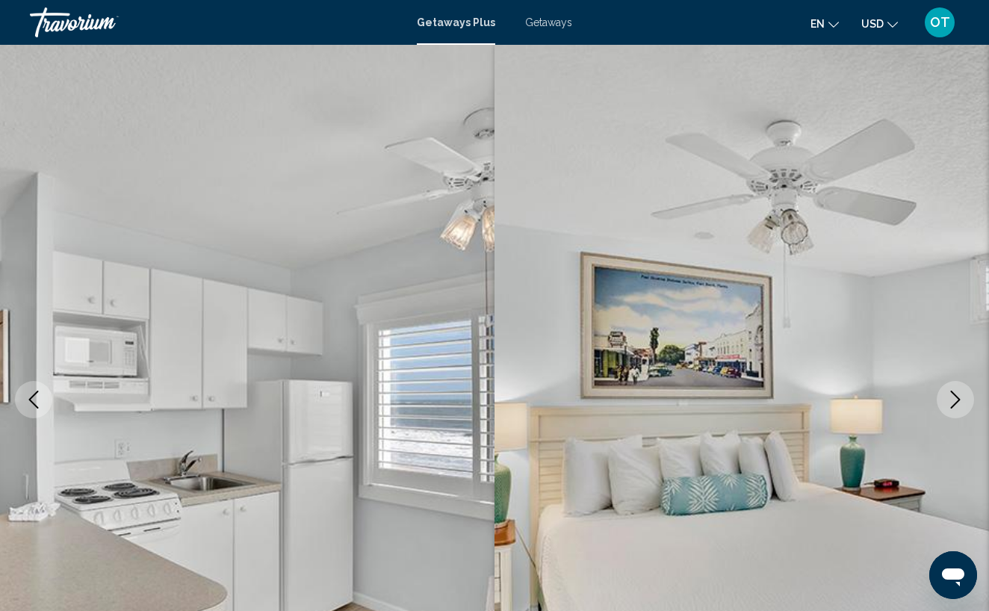
click at [962, 399] on icon "Next image" at bounding box center [955, 399] width 18 height 18
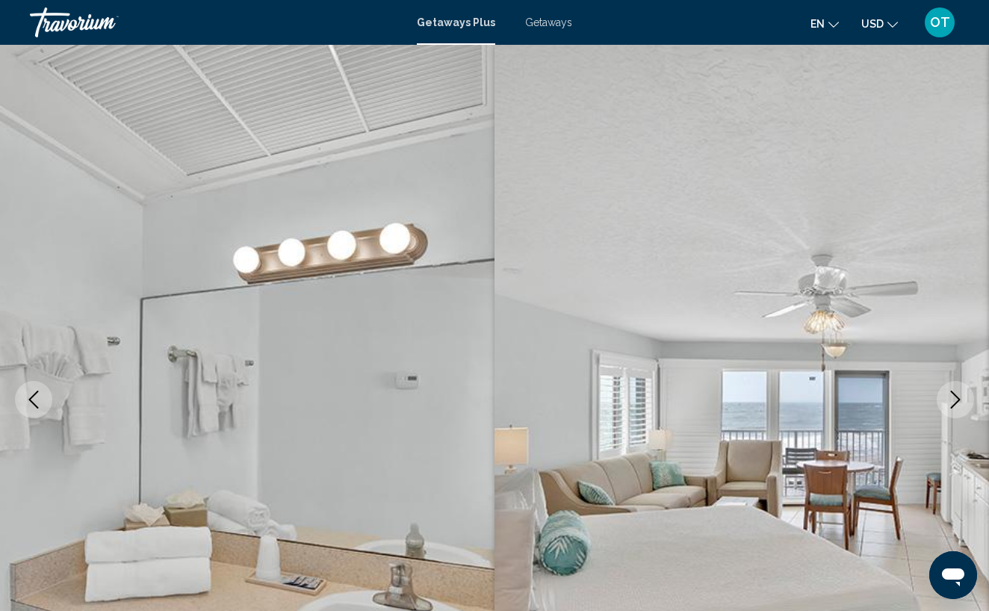
click at [962, 399] on icon "Next image" at bounding box center [955, 399] width 18 height 18
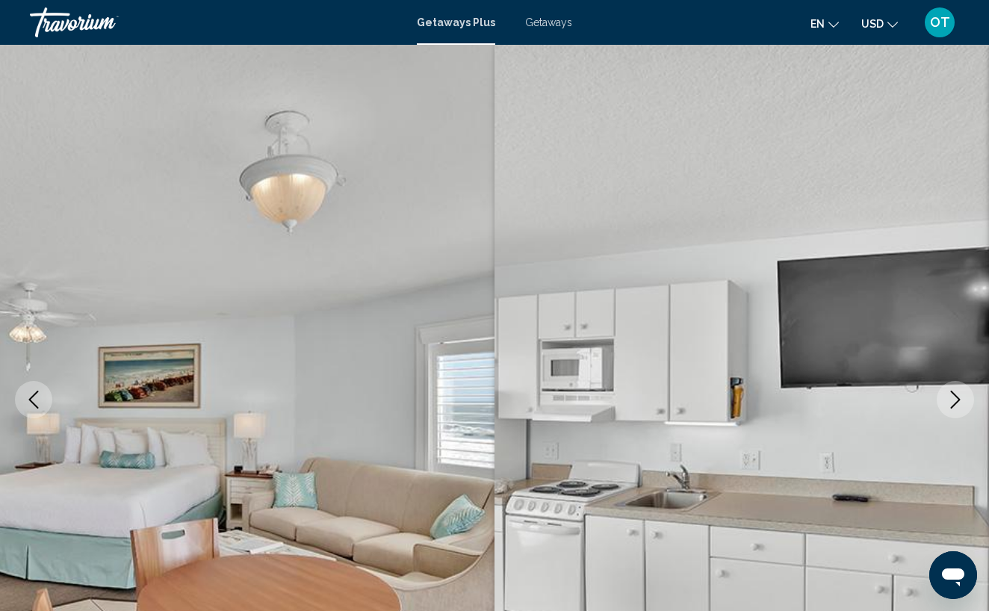
click at [962, 399] on icon "Next image" at bounding box center [955, 399] width 18 height 18
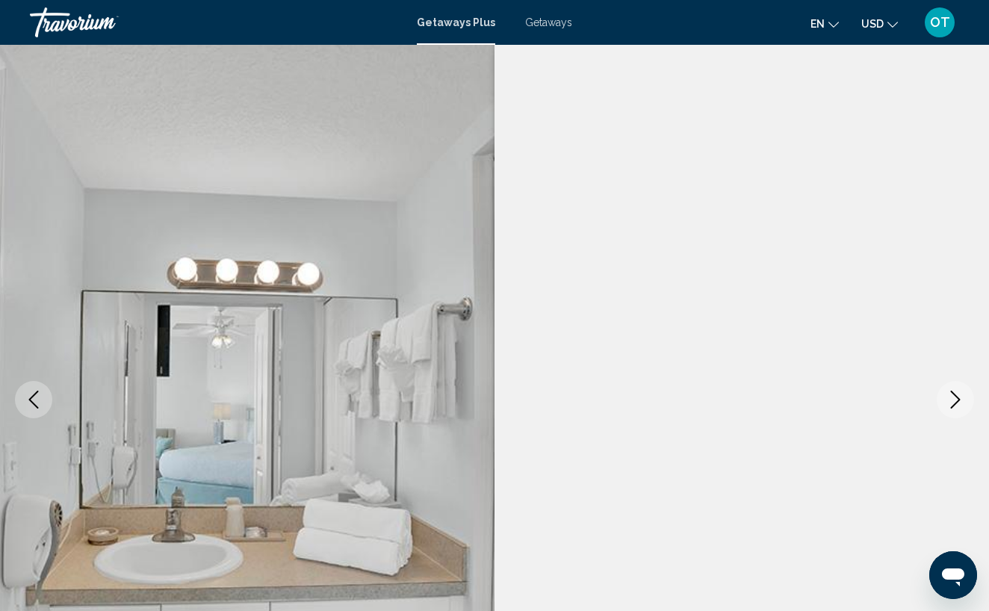
click at [962, 399] on icon "Next image" at bounding box center [955, 399] width 18 height 18
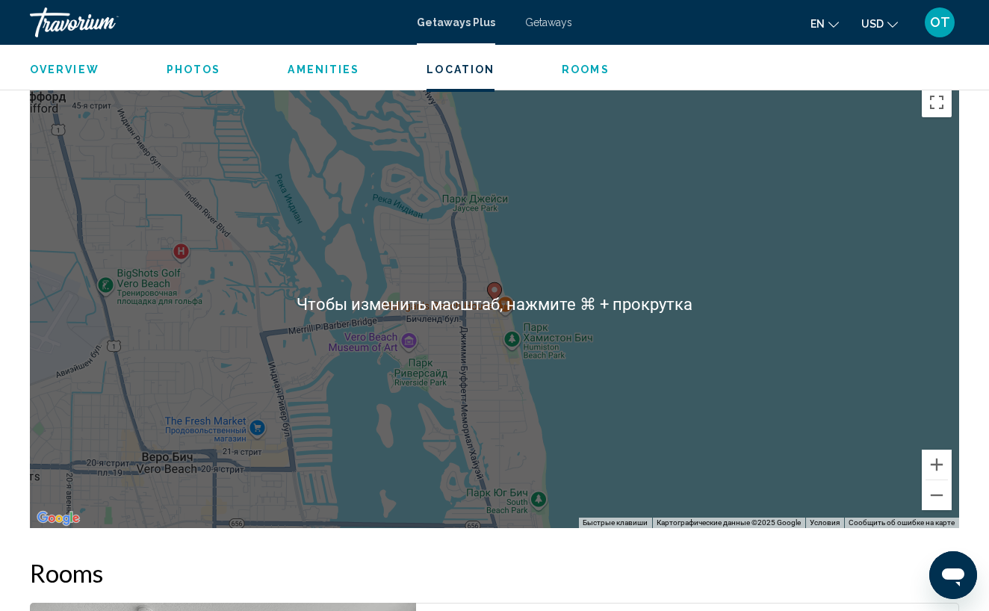
scroll to position [2165, 0]
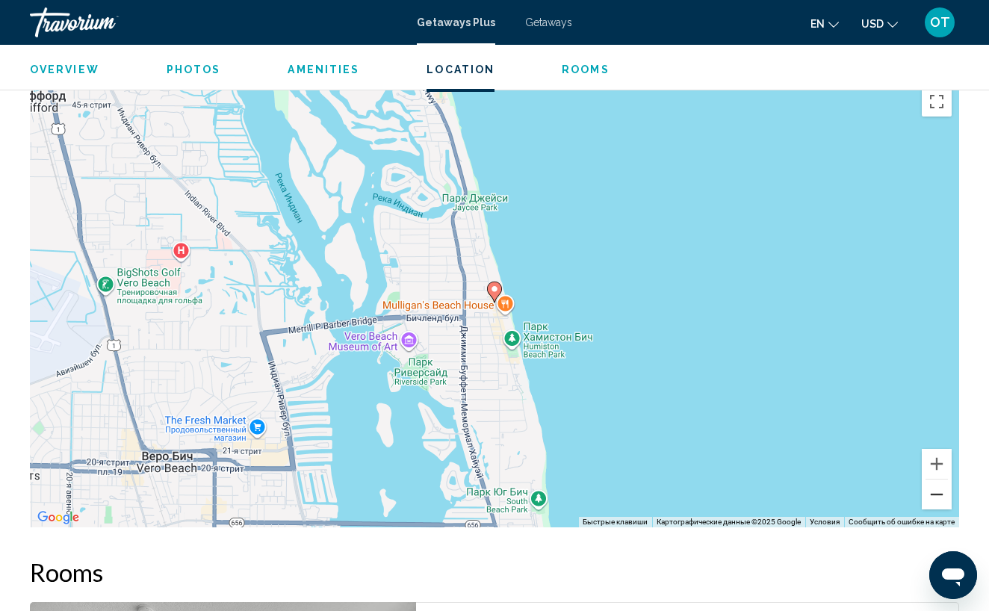
click at [935, 479] on button "Уменьшить" at bounding box center [936, 494] width 30 height 30
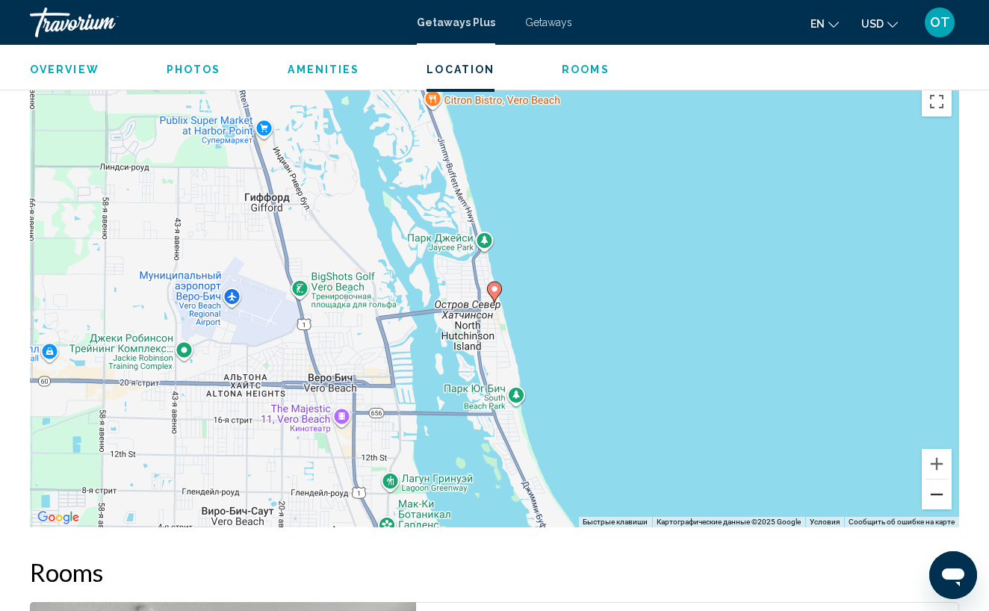
click at [936, 479] on button "Уменьшить" at bounding box center [936, 494] width 30 height 30
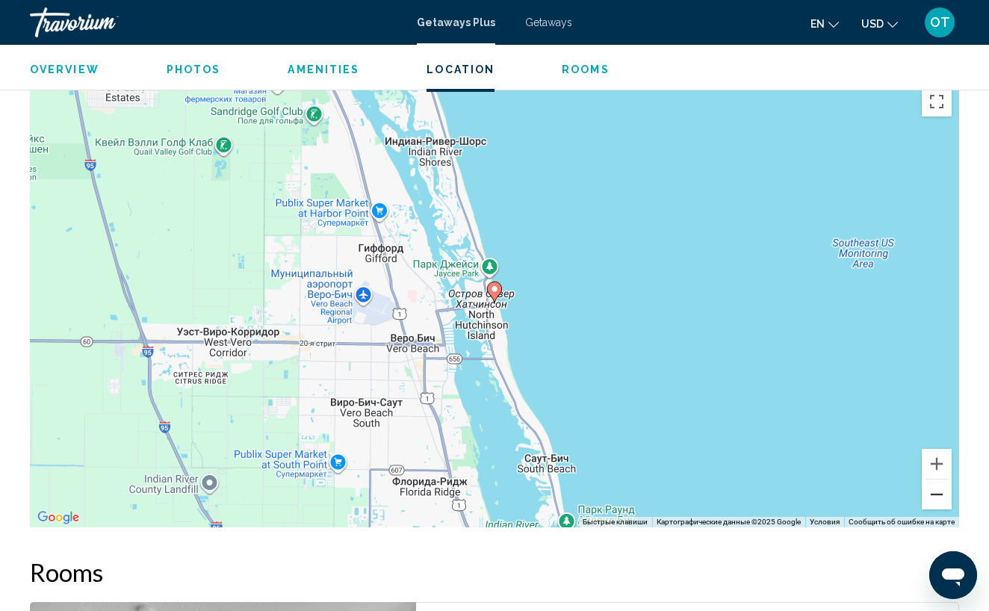
click at [935, 479] on button "Уменьшить" at bounding box center [936, 494] width 30 height 30
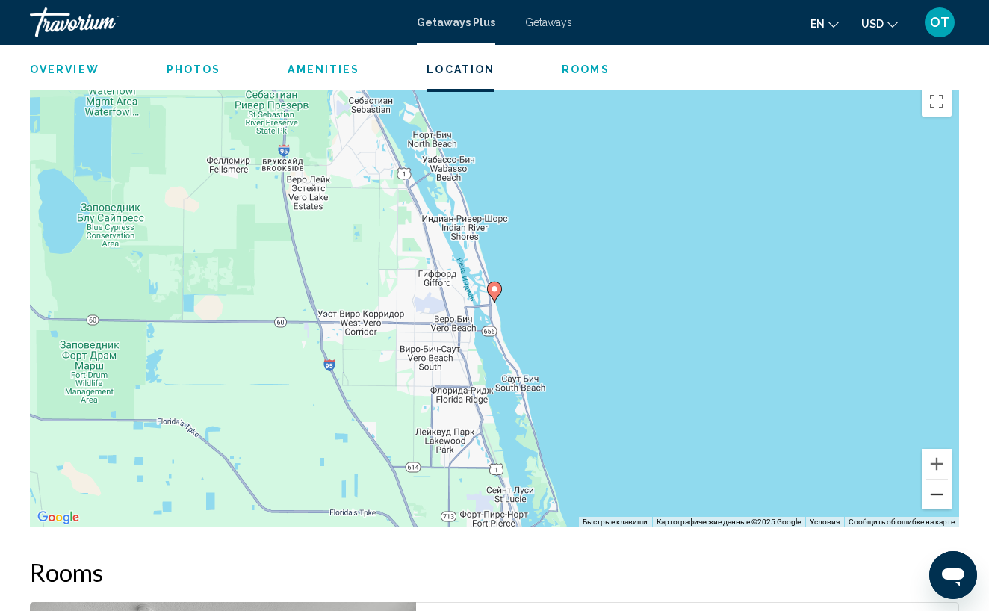
click at [934, 479] on button "Уменьшить" at bounding box center [936, 494] width 30 height 30
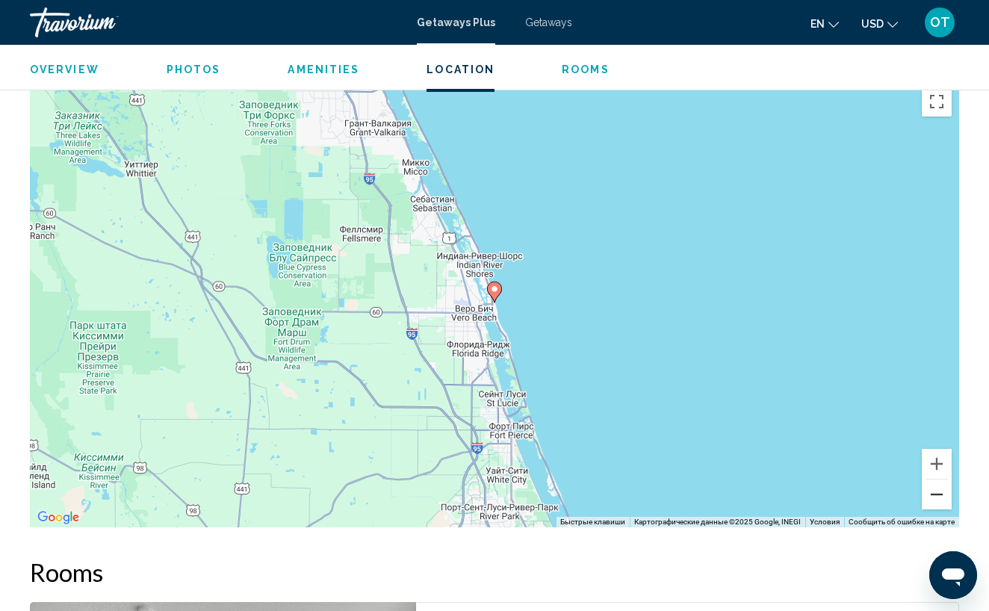
click at [934, 479] on button "Уменьшить" at bounding box center [936, 494] width 30 height 30
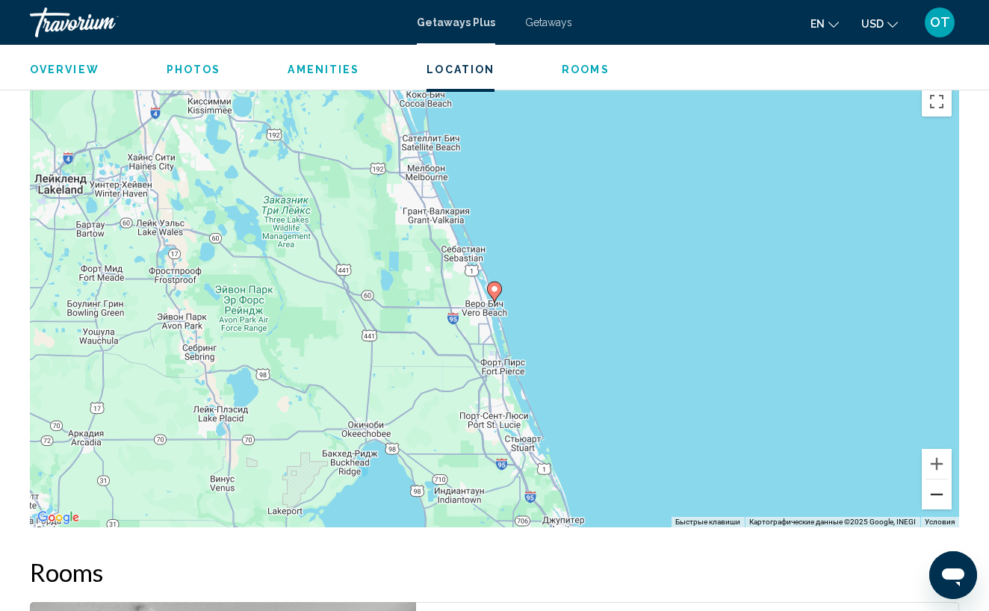
click at [934, 479] on button "Уменьшить" at bounding box center [936, 494] width 30 height 30
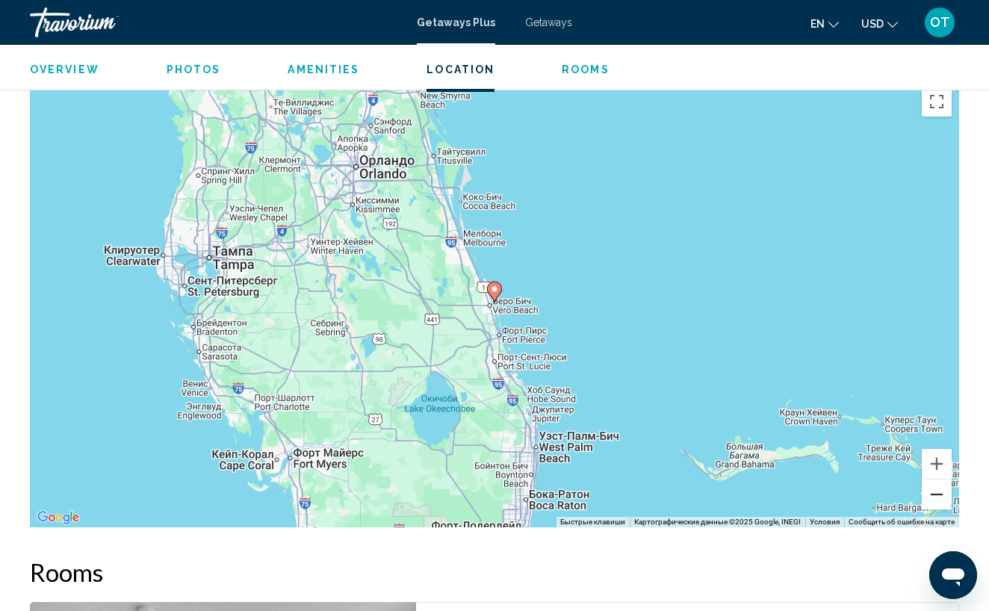
click at [934, 479] on button "Уменьшить" at bounding box center [936, 494] width 30 height 30
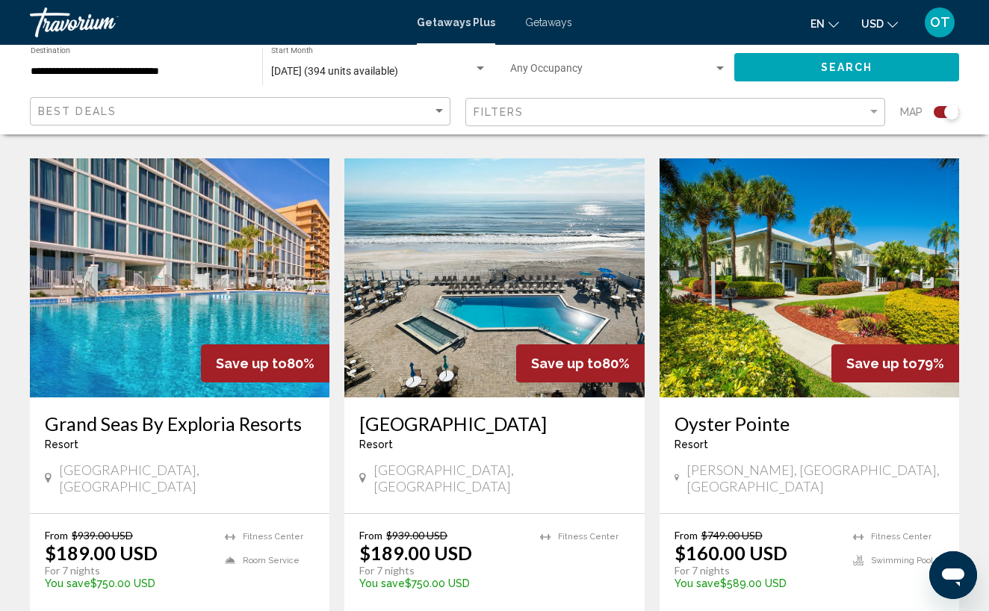
scroll to position [1575, 0]
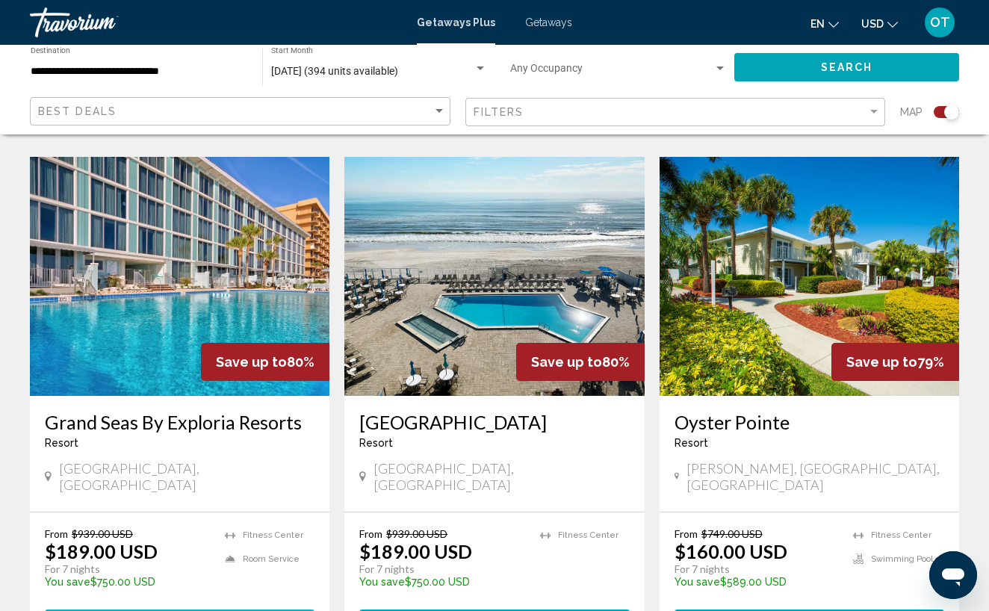
click at [162, 610] on span "View Resort" at bounding box center [152, 623] width 89 height 12
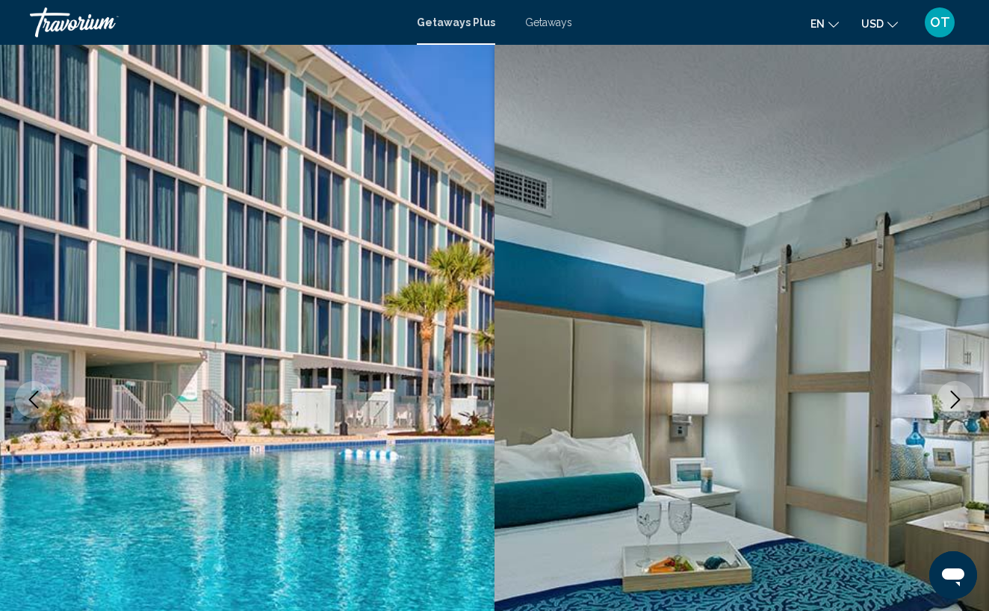
click at [956, 398] on icon "Next image" at bounding box center [955, 399] width 18 height 18
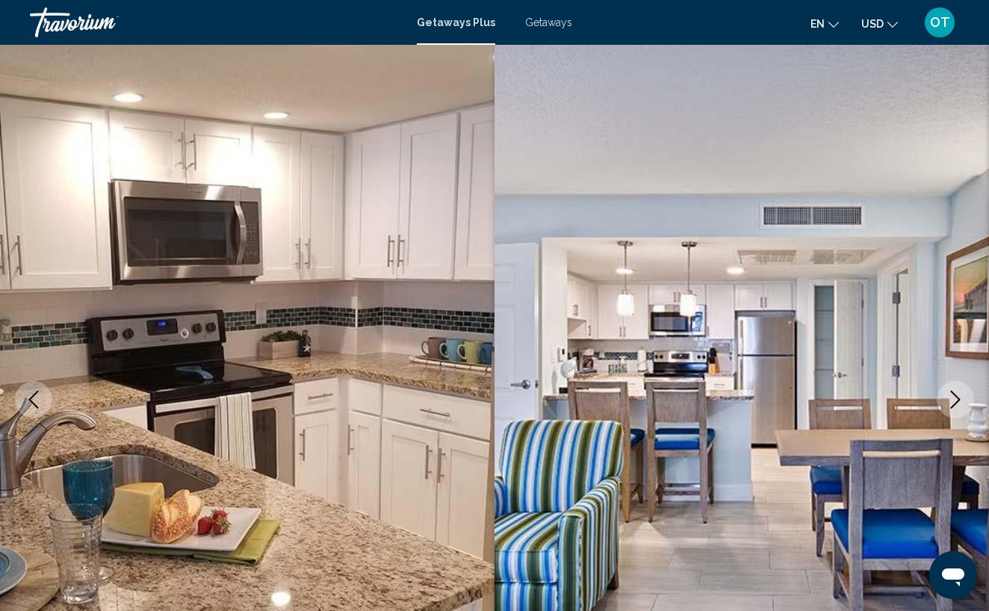
click at [956, 398] on icon "Next image" at bounding box center [955, 399] width 18 height 18
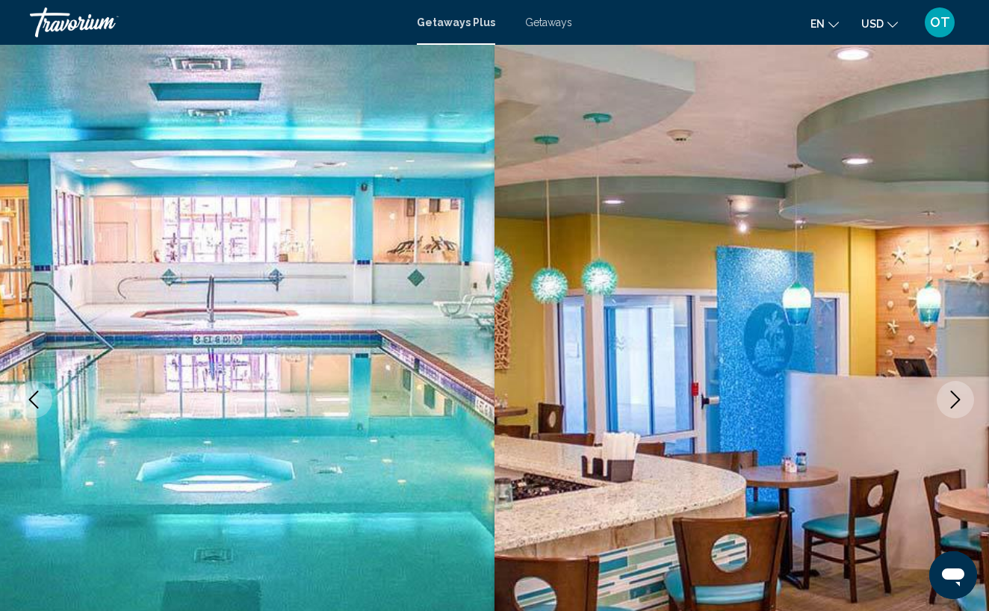
click at [956, 398] on icon "Next image" at bounding box center [955, 399] width 18 height 18
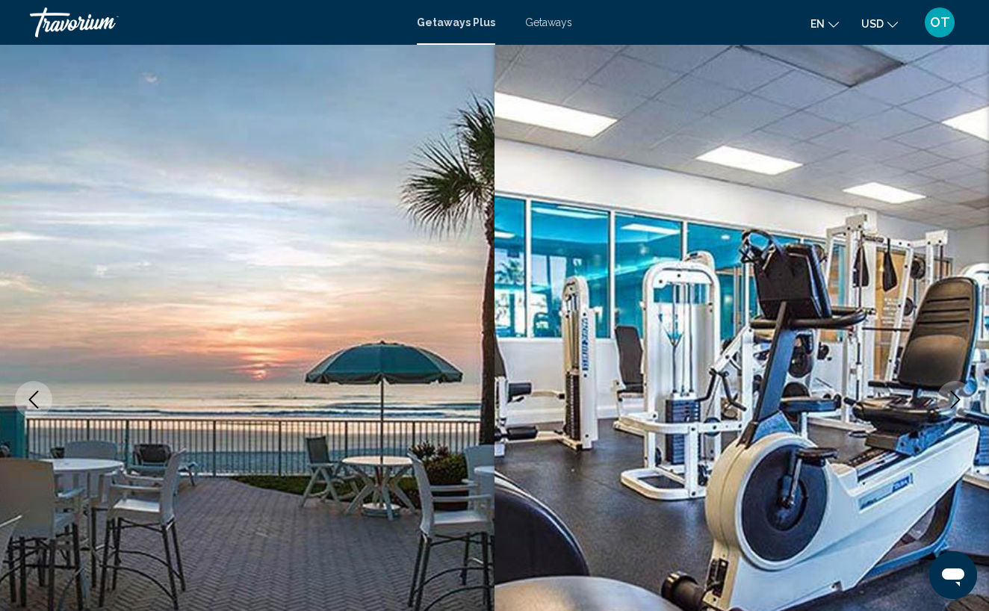
click at [956, 398] on icon "Next image" at bounding box center [955, 399] width 18 height 18
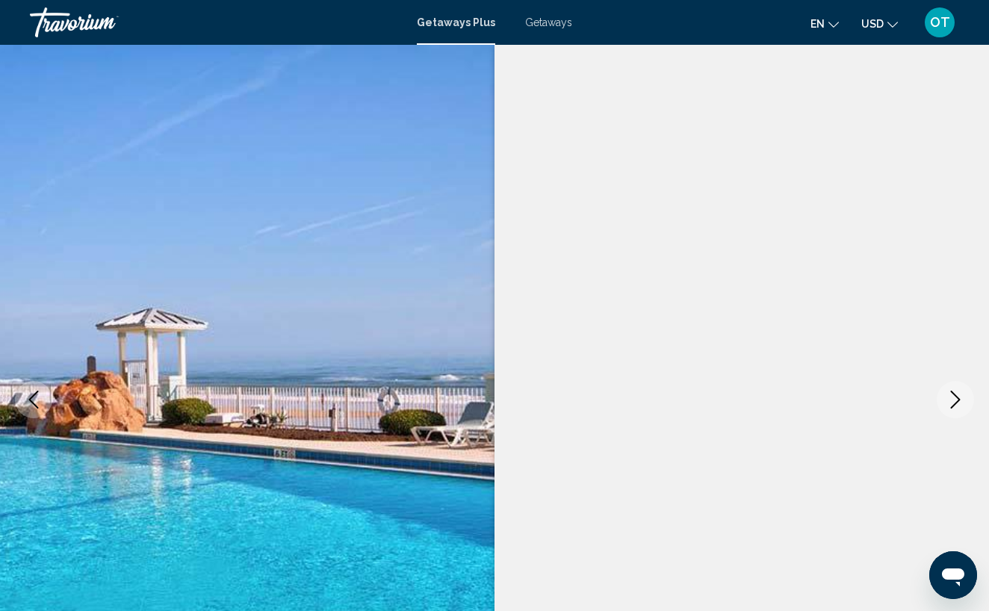
click at [956, 398] on icon "Next image" at bounding box center [955, 399] width 18 height 18
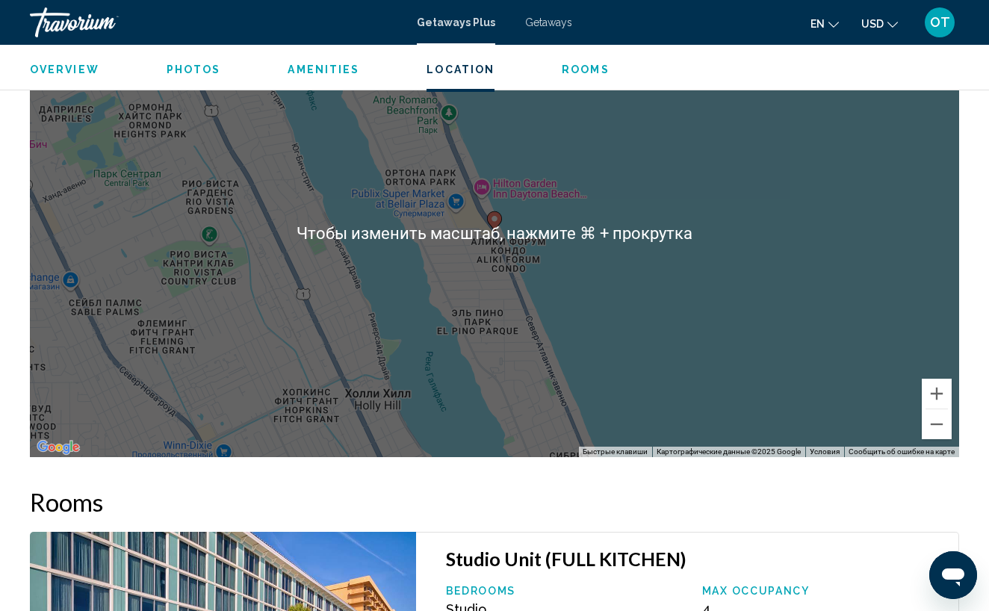
scroll to position [2260, 0]
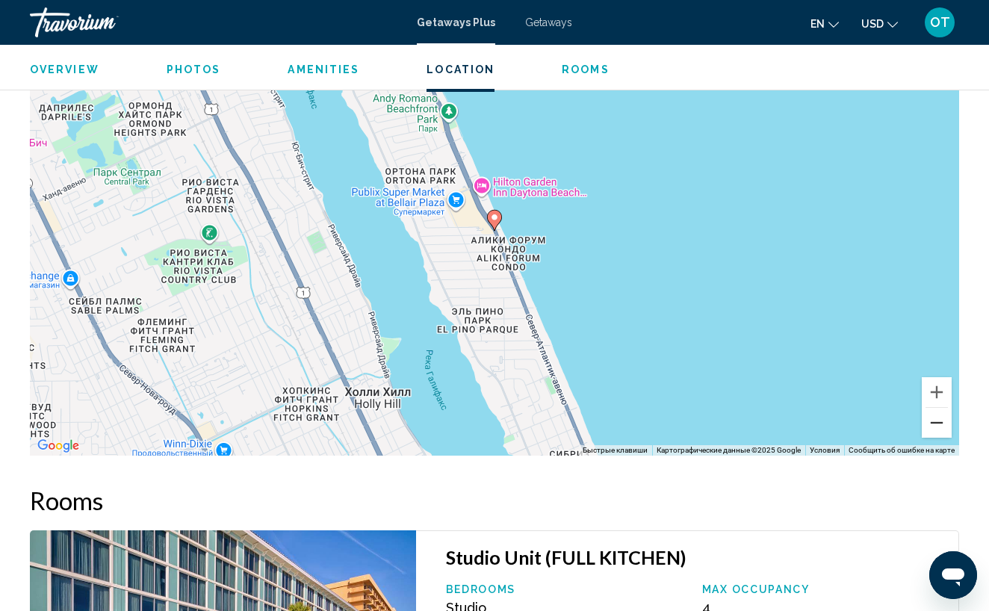
click at [936, 423] on button "Уменьшить" at bounding box center [936, 423] width 30 height 30
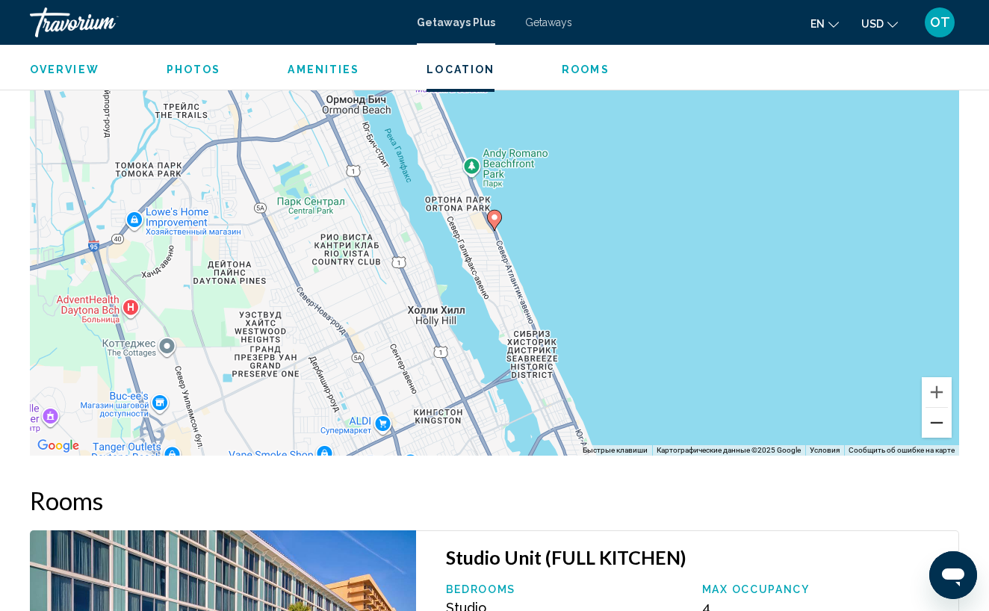
click at [936, 423] on button "Уменьшить" at bounding box center [936, 423] width 30 height 30
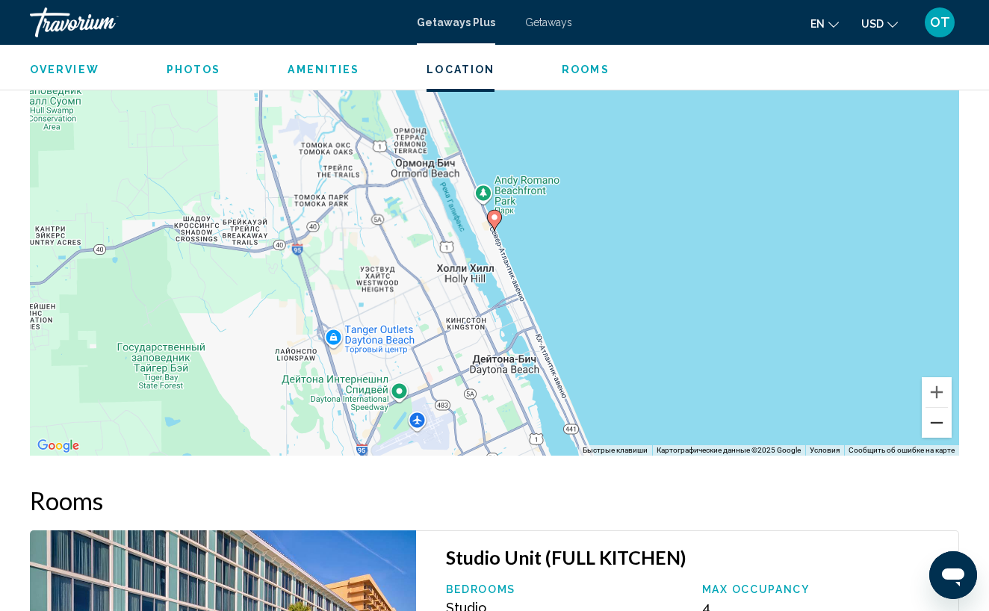
click at [936, 423] on button "Уменьшить" at bounding box center [936, 423] width 30 height 30
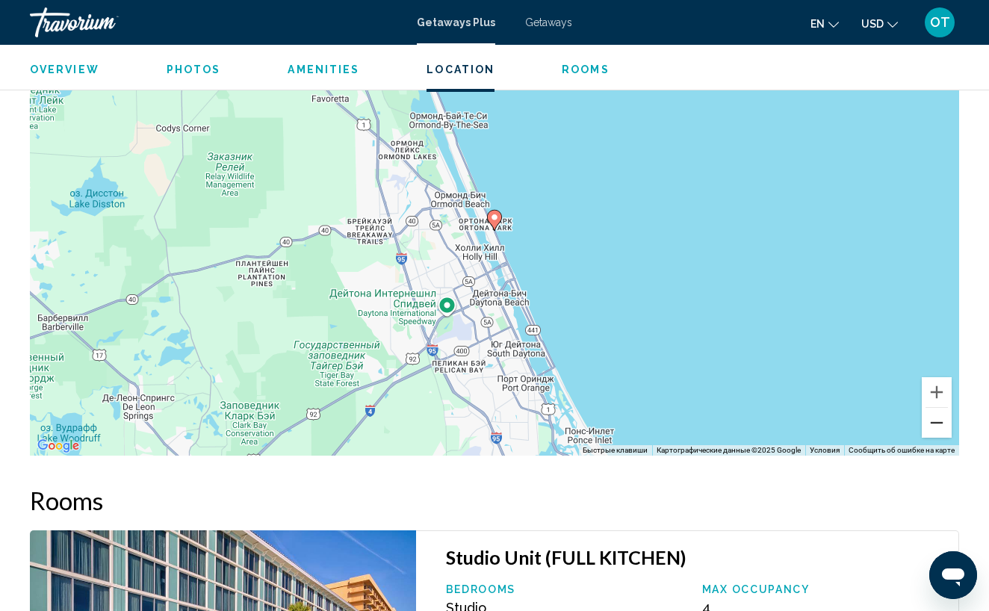
click at [936, 423] on button "Уменьшить" at bounding box center [936, 423] width 30 height 30
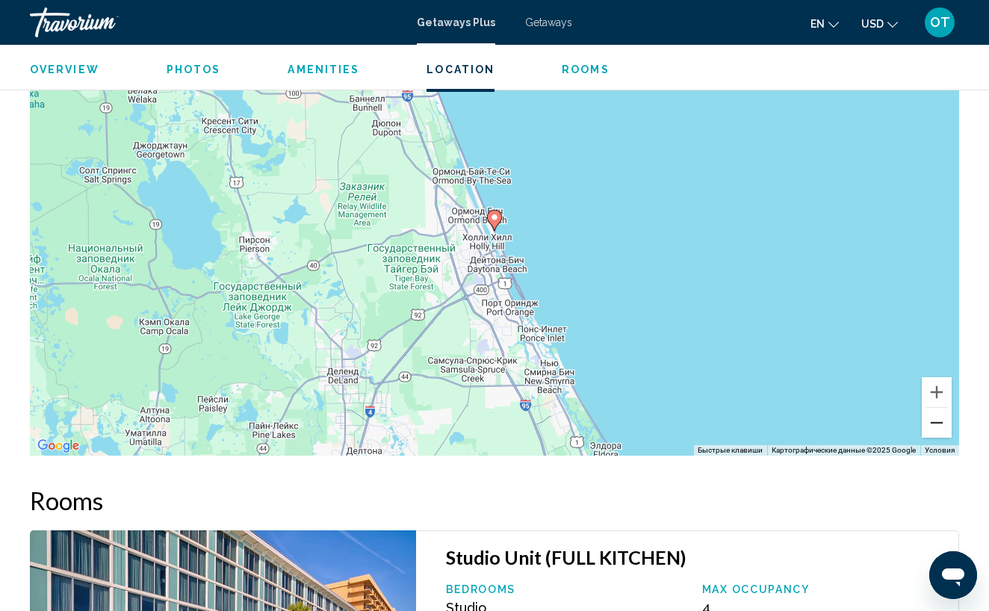
click at [936, 423] on button "Уменьшить" at bounding box center [936, 423] width 30 height 30
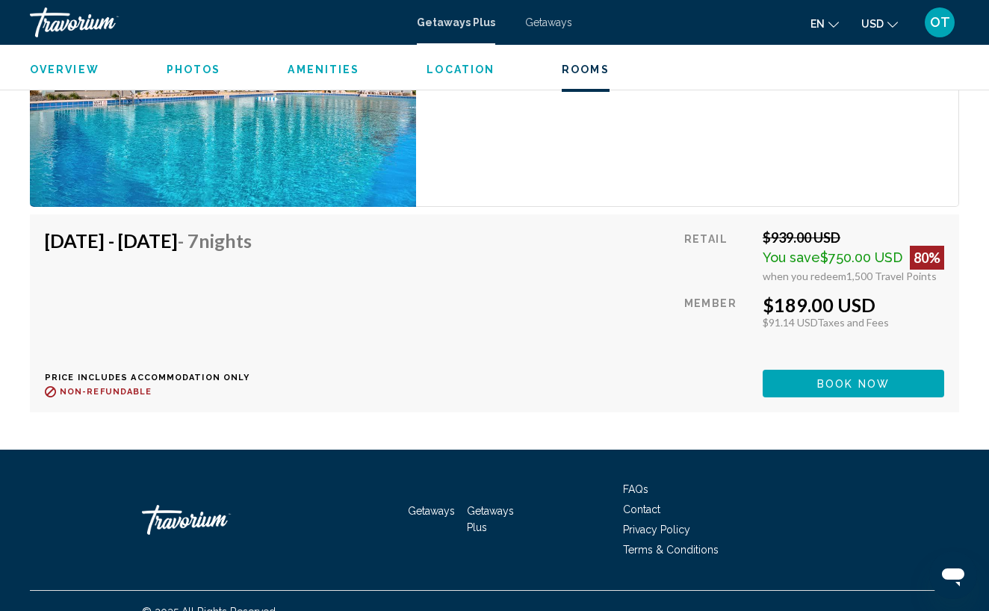
scroll to position [2861, 0]
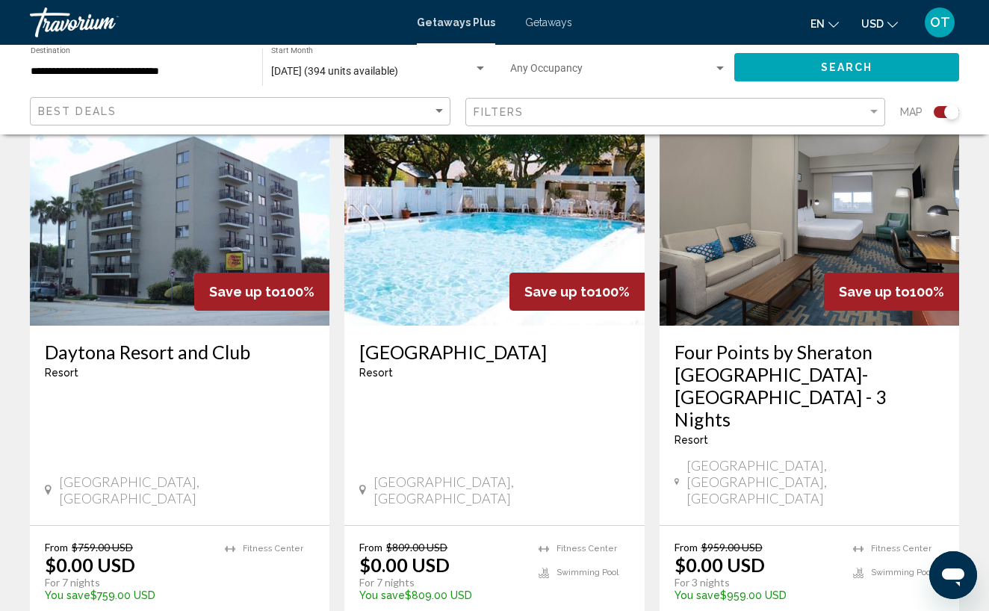
scroll to position [2249, 0]
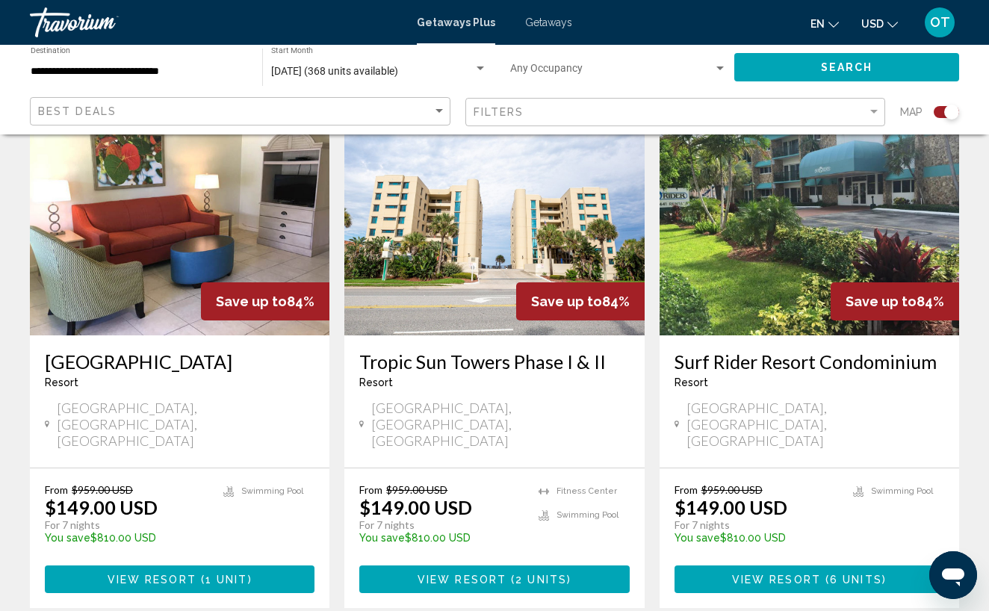
scroll to position [2217, 0]
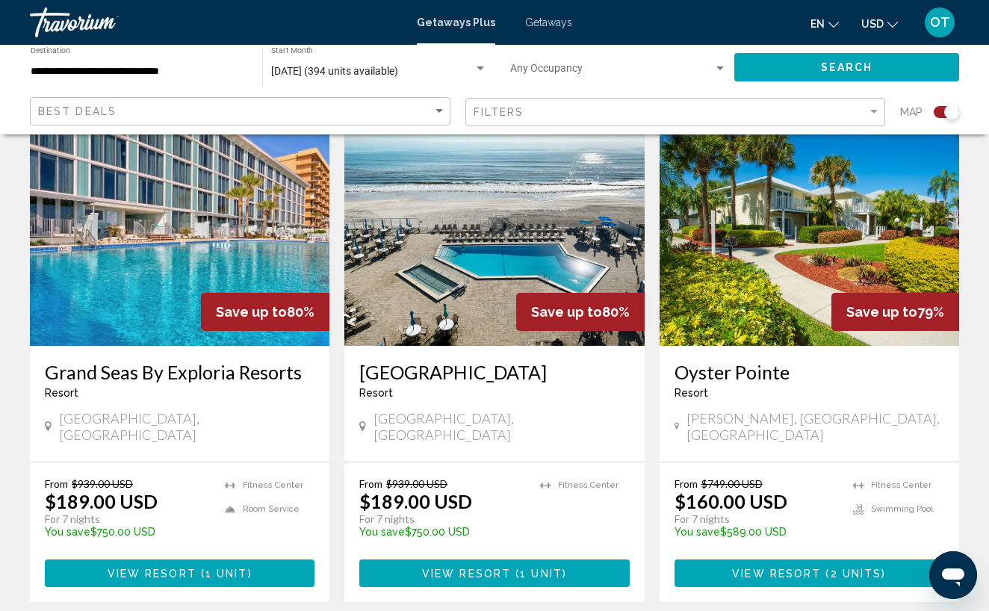
scroll to position [2168, 0]
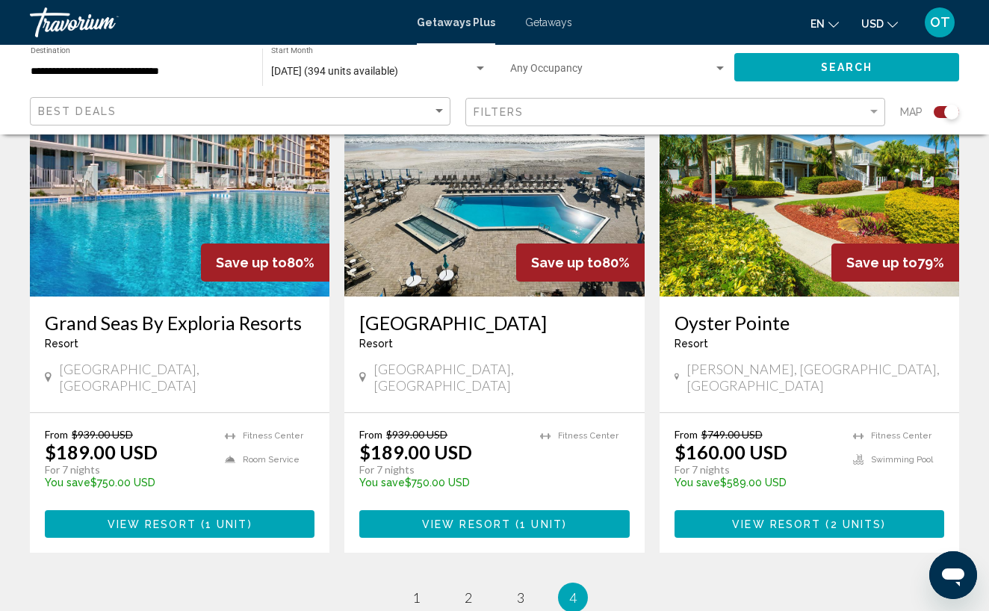
scroll to position [1675, 0]
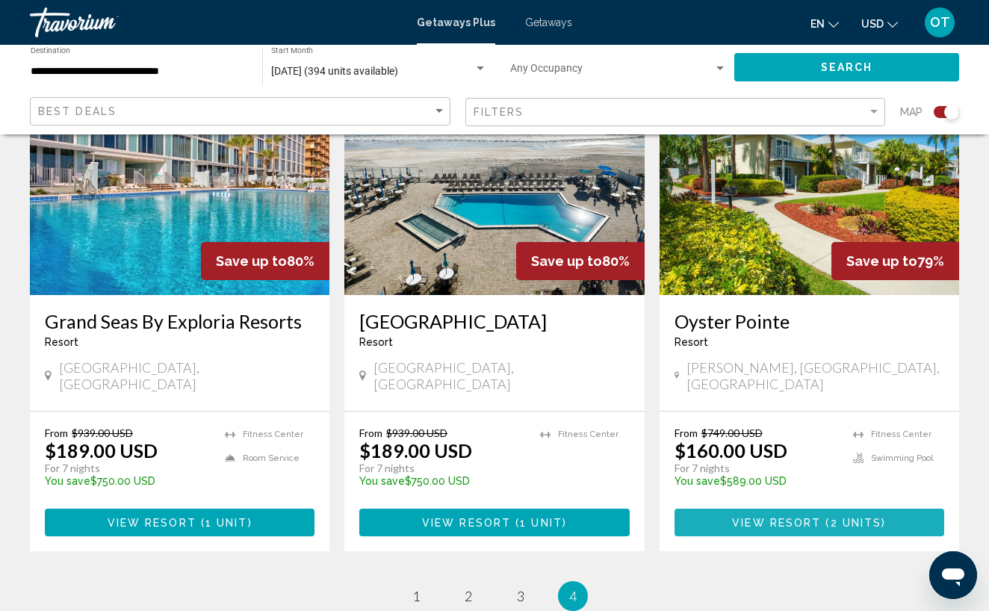
click at [797, 508] on button "View Resort ( 2 units )" at bounding box center [809, 522] width 270 height 28
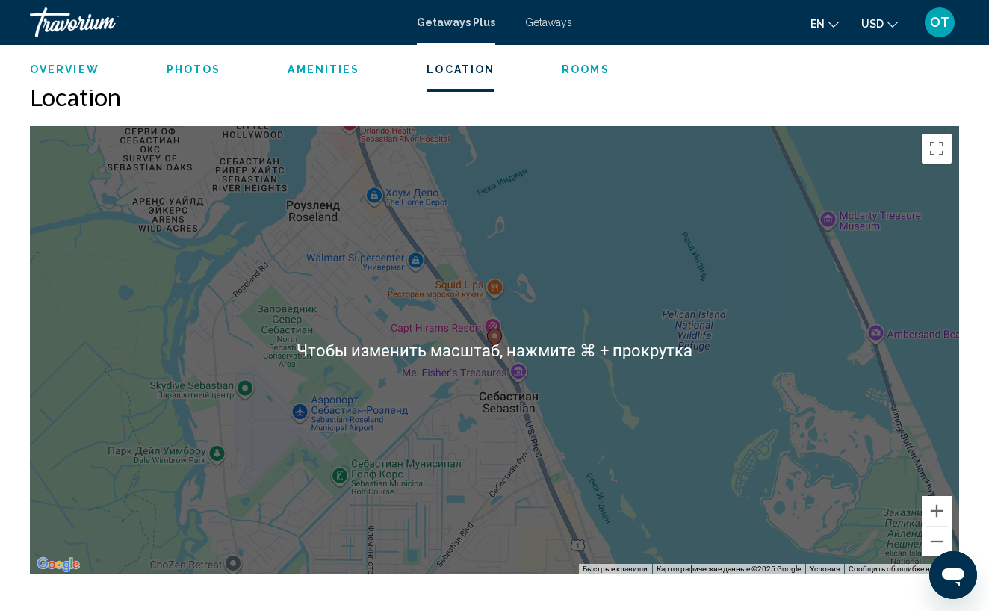
scroll to position [2381, 0]
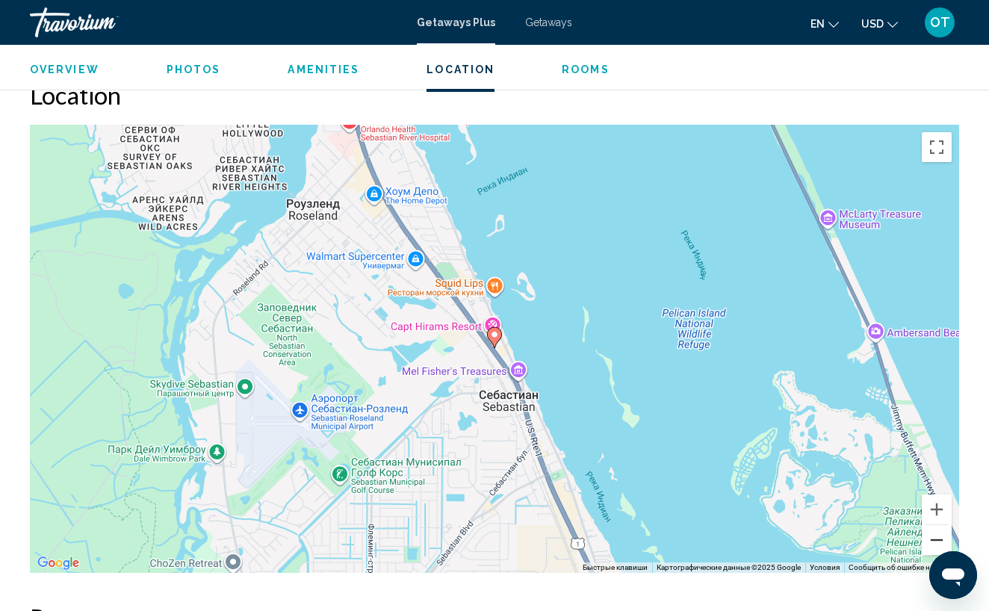
click at [941, 525] on button "Уменьшить" at bounding box center [936, 540] width 30 height 30
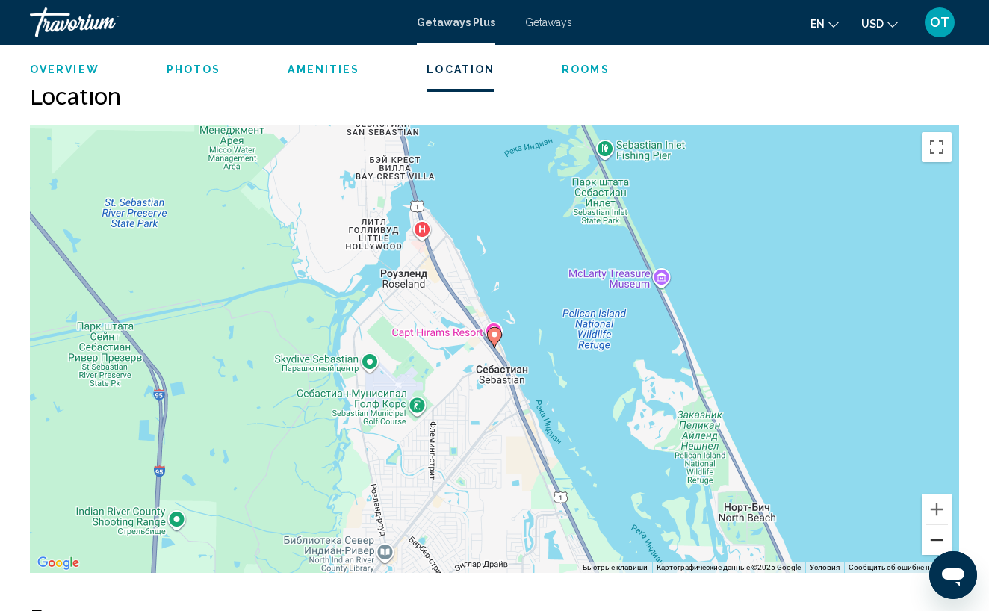
click at [941, 525] on button "Уменьшить" at bounding box center [936, 540] width 30 height 30
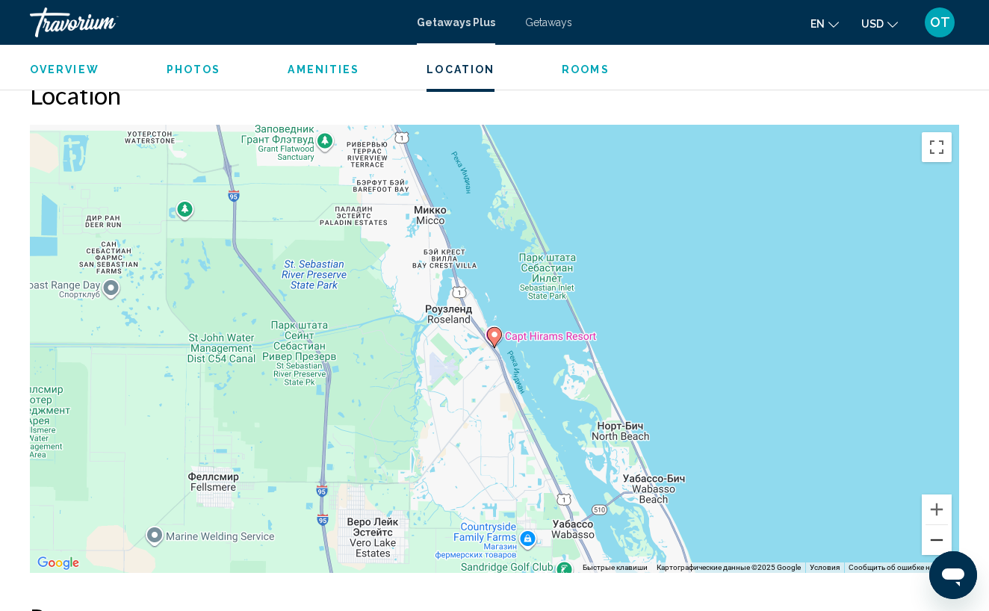
click at [941, 525] on button "Уменьшить" at bounding box center [936, 540] width 30 height 30
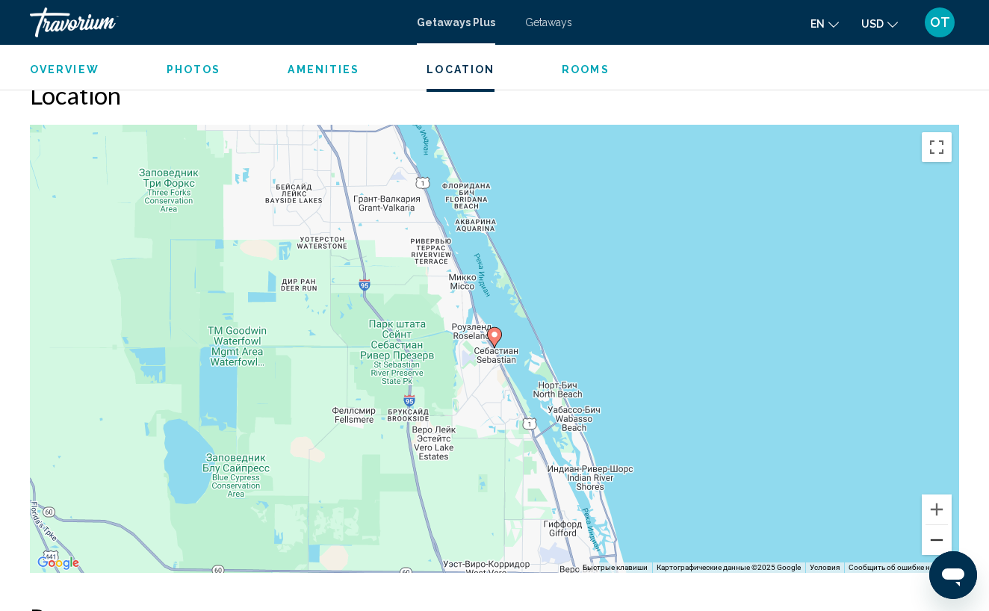
click at [941, 525] on button "Уменьшить" at bounding box center [936, 540] width 30 height 30
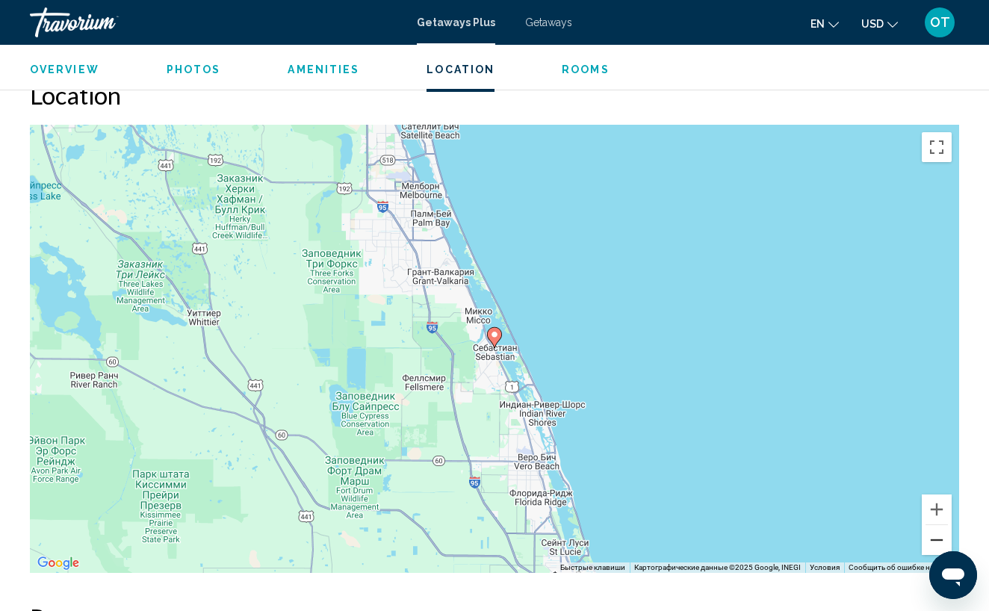
click at [941, 525] on button "Уменьшить" at bounding box center [936, 540] width 30 height 30
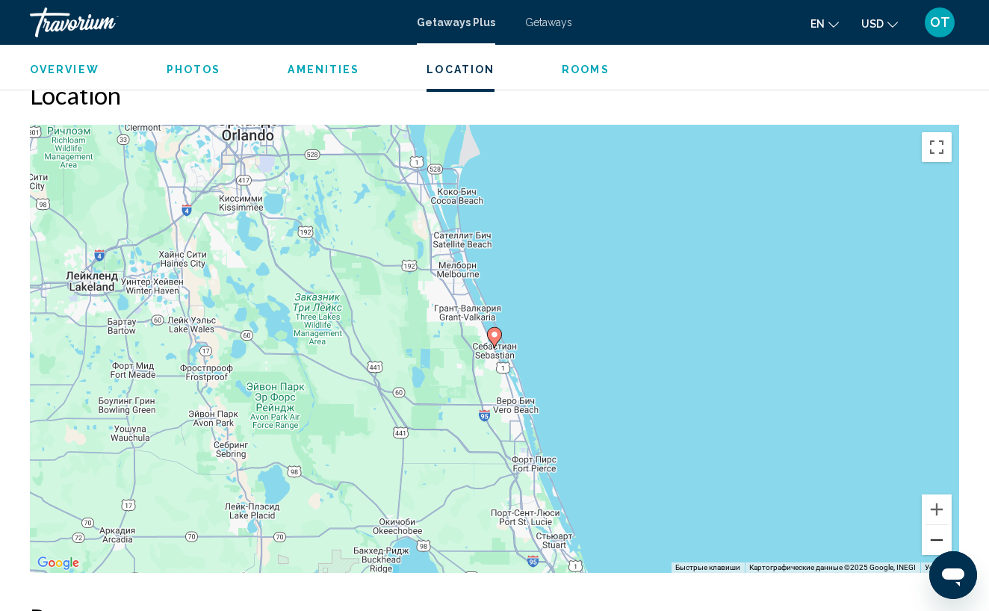
click at [941, 525] on button "Уменьшить" at bounding box center [936, 540] width 30 height 30
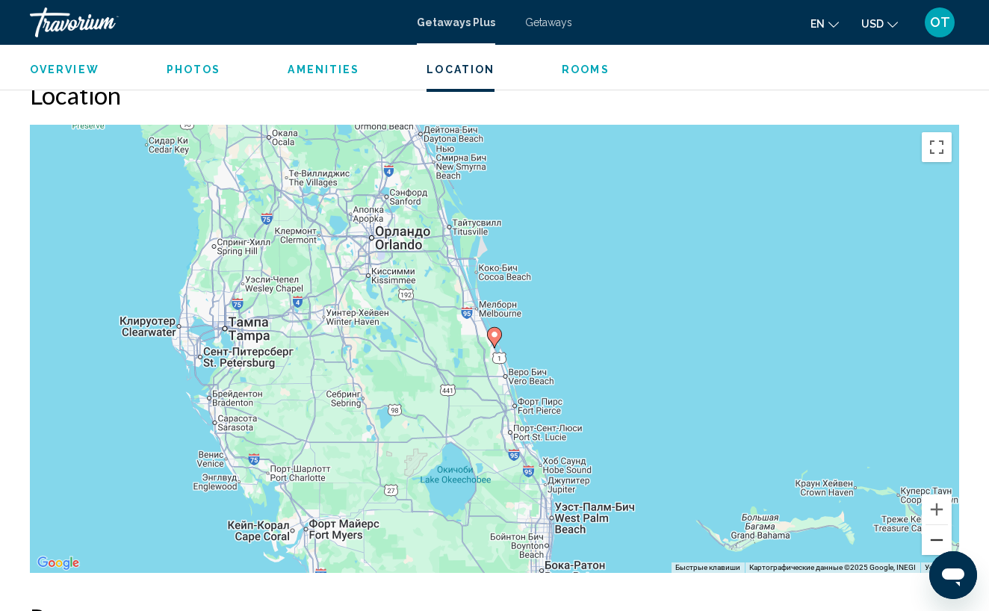
click at [941, 525] on button "Уменьшить" at bounding box center [936, 540] width 30 height 30
